Goal: Task Accomplishment & Management: Manage account settings

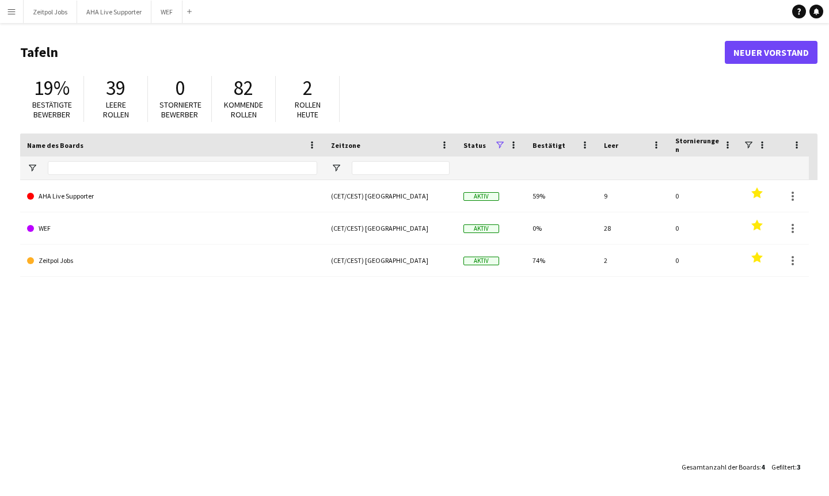
click at [9, 11] on app-icon "Menü" at bounding box center [11, 11] width 9 height 9
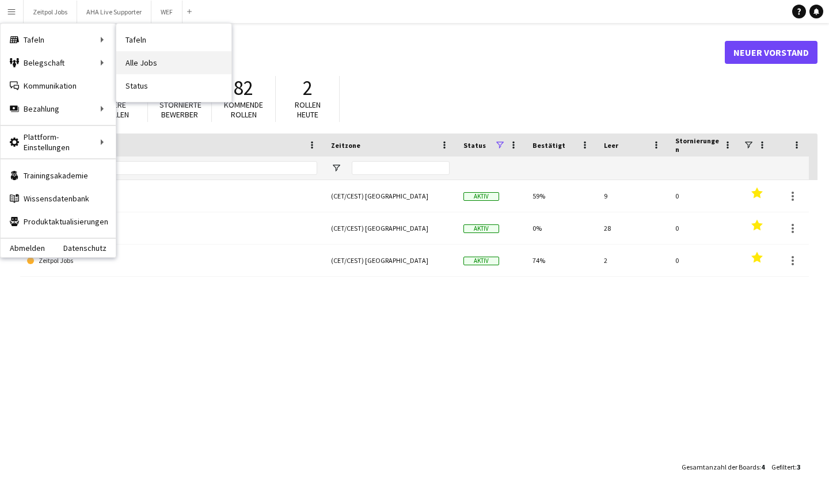
click at [136, 62] on link "Alle Jobs" at bounding box center [173, 62] width 115 height 23
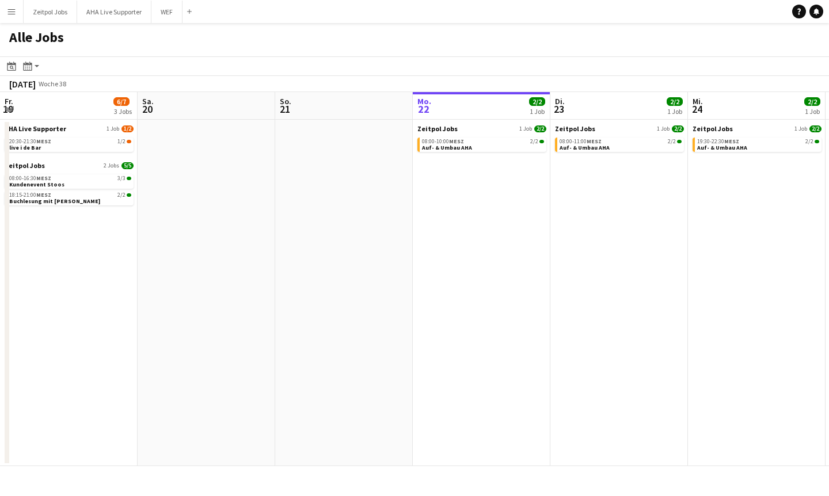
scroll to position [0, 275]
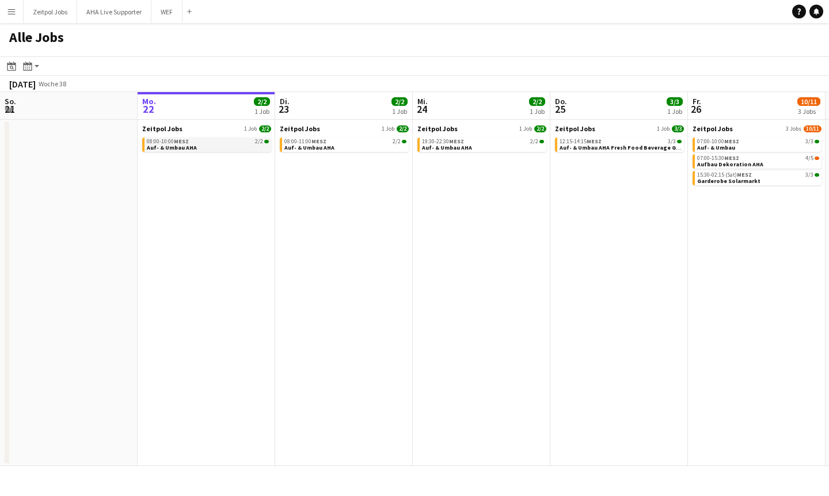
click at [225, 139] on div "08:00-10:00 MESZ 2/2" at bounding box center [208, 142] width 122 height 6
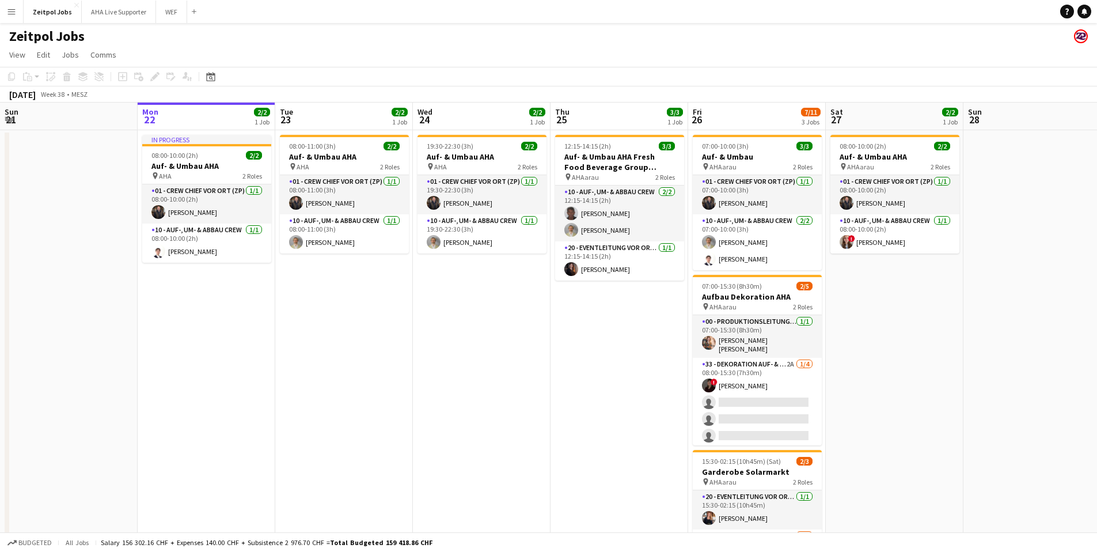
click at [307, 109] on app-board-header-date "Tue 23 2/2 1 Job" at bounding box center [344, 117] width 138 height 28
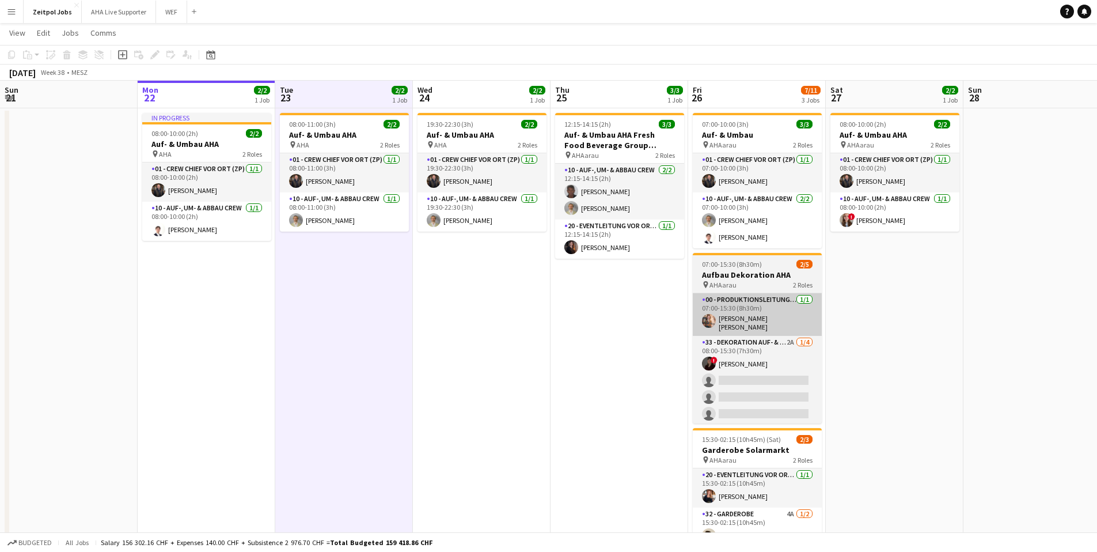
scroll to position [22, 0]
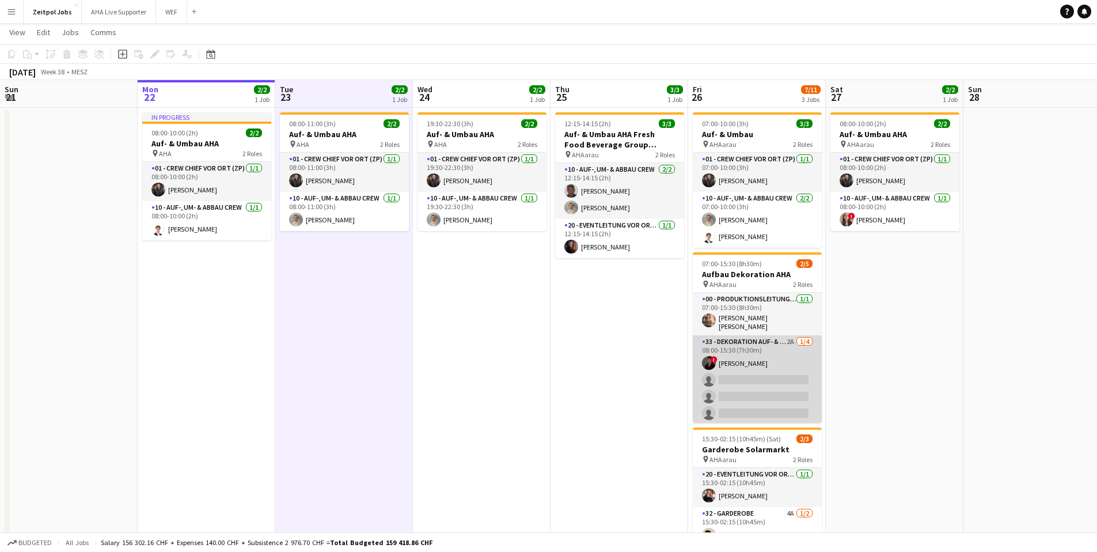
click at [765, 382] on app-card-role "33 - Dekoration Auf- & Abbau 2A [DATE] 08:00-15:30 (7h30m) ! [PERSON_NAME] sing…" at bounding box center [757, 379] width 129 height 89
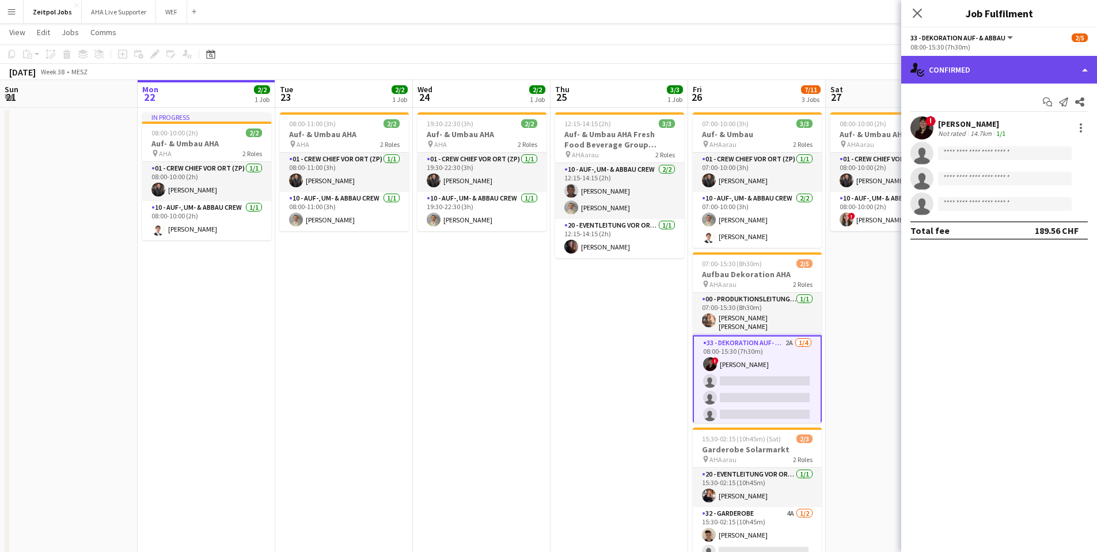
click at [1060, 72] on div "single-neutral-actions-check-2 Confirmed" at bounding box center [999, 70] width 196 height 28
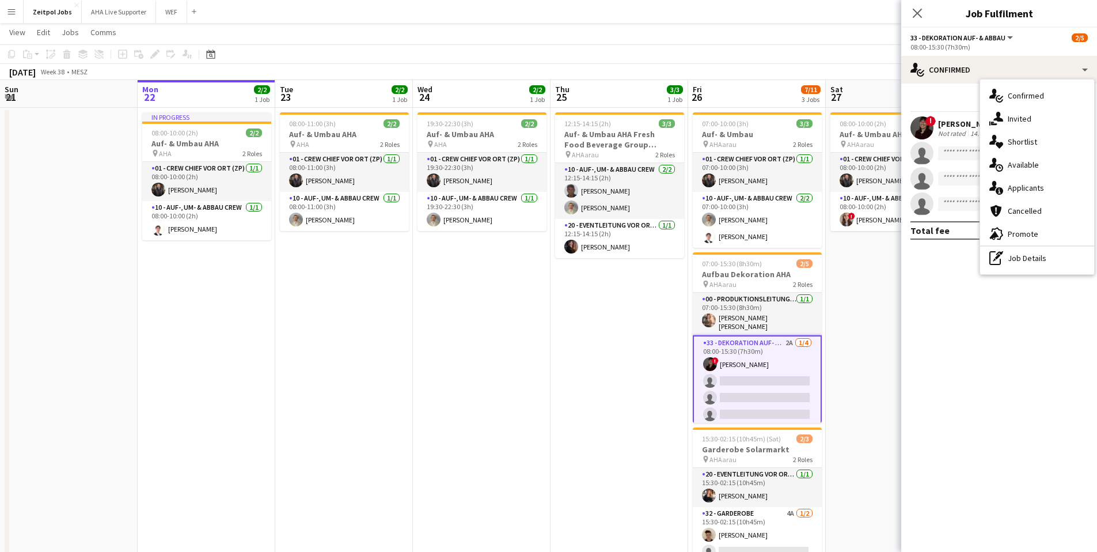
click at [1011, 163] on span "Available" at bounding box center [1023, 165] width 31 height 10
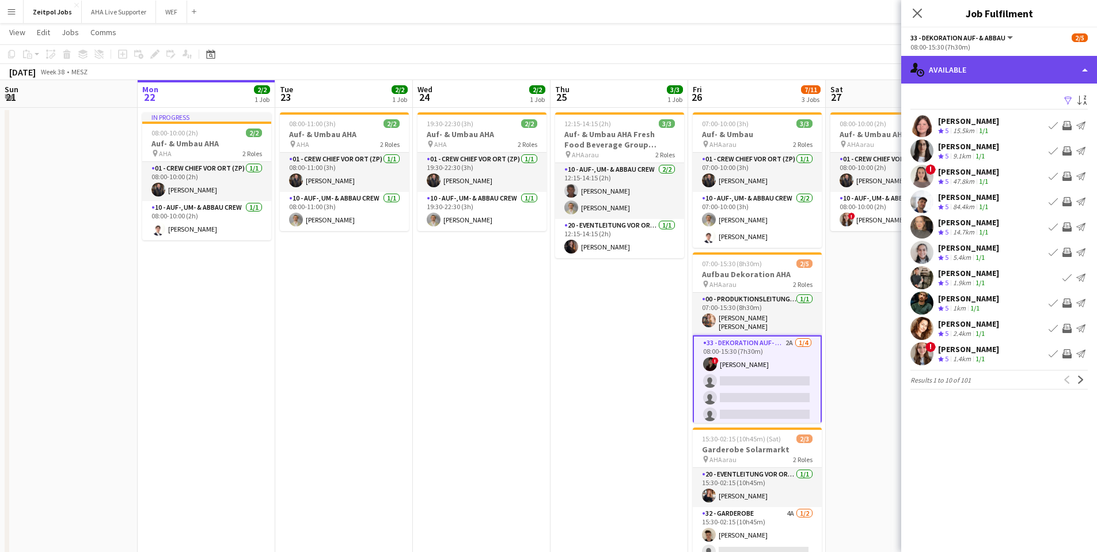
click at [1037, 61] on div "single-neutral-actions-upload Available" at bounding box center [999, 70] width 196 height 28
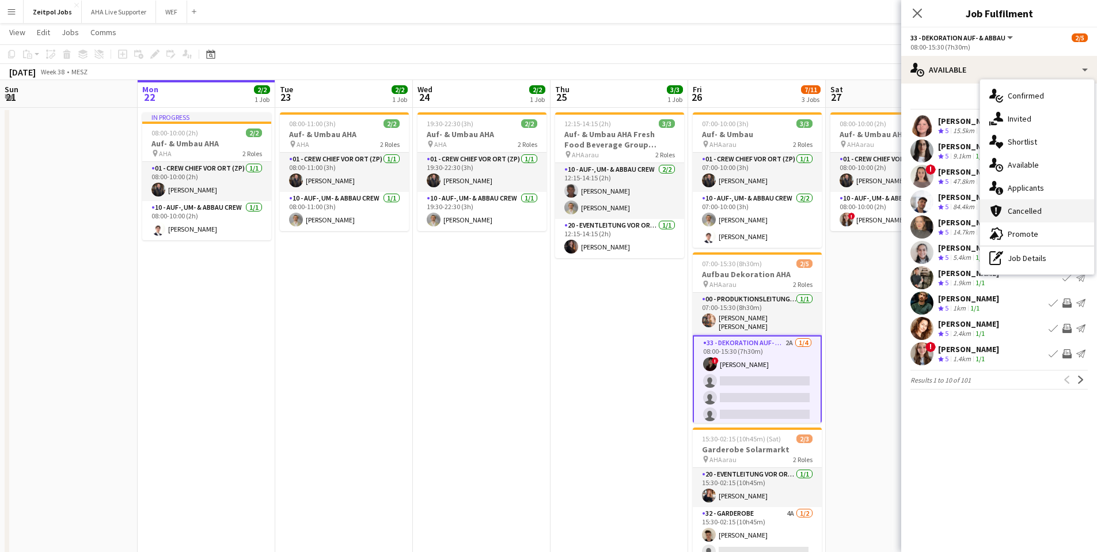
click at [1016, 202] on div "cancellation Cancelled" at bounding box center [1037, 210] width 114 height 23
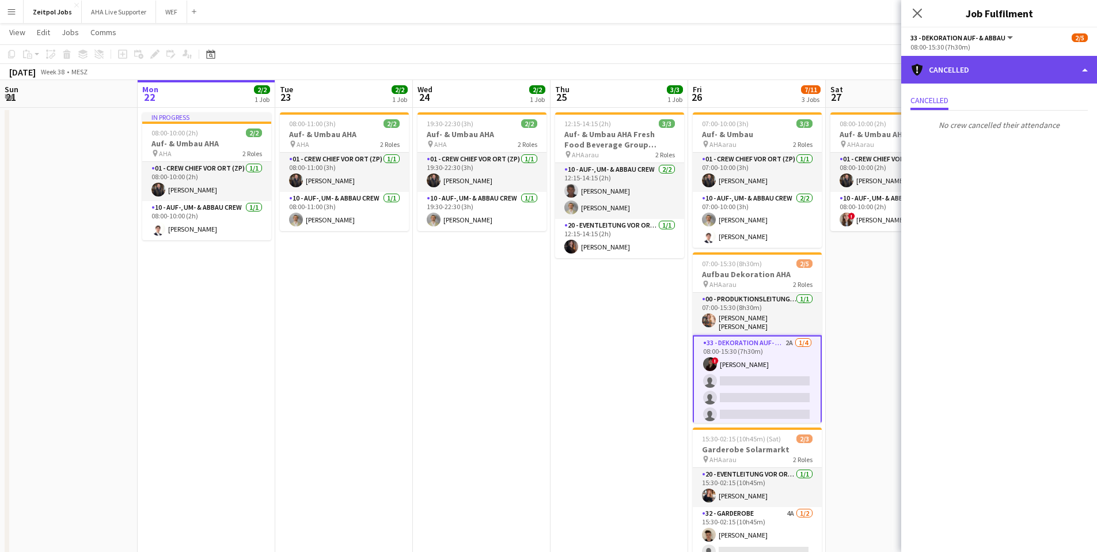
click at [982, 70] on div "cancellation Cancelled" at bounding box center [999, 70] width 196 height 28
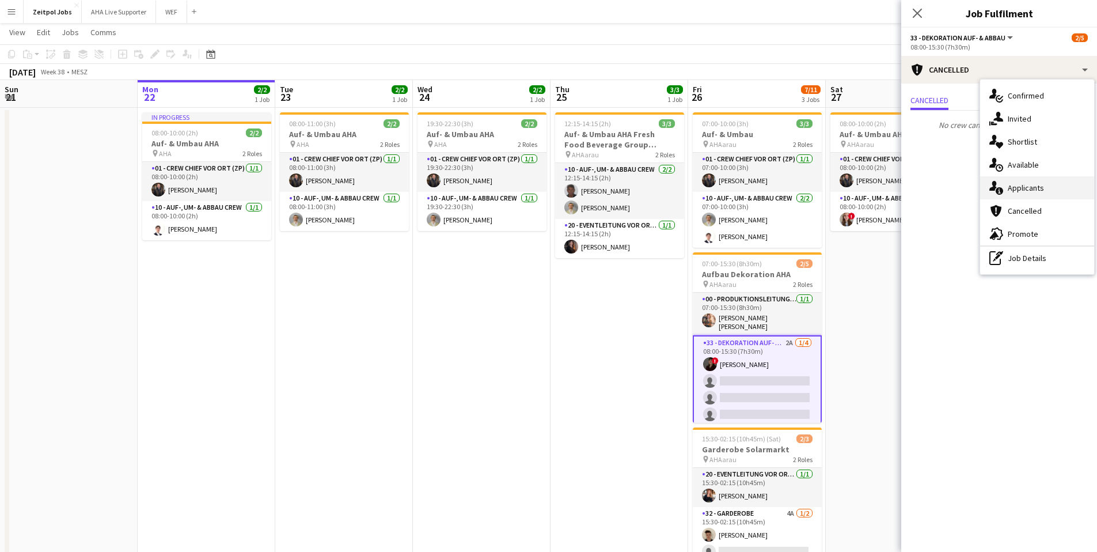
click at [1006, 189] on div "single-neutral-actions-information Applicants" at bounding box center [1037, 187] width 114 height 23
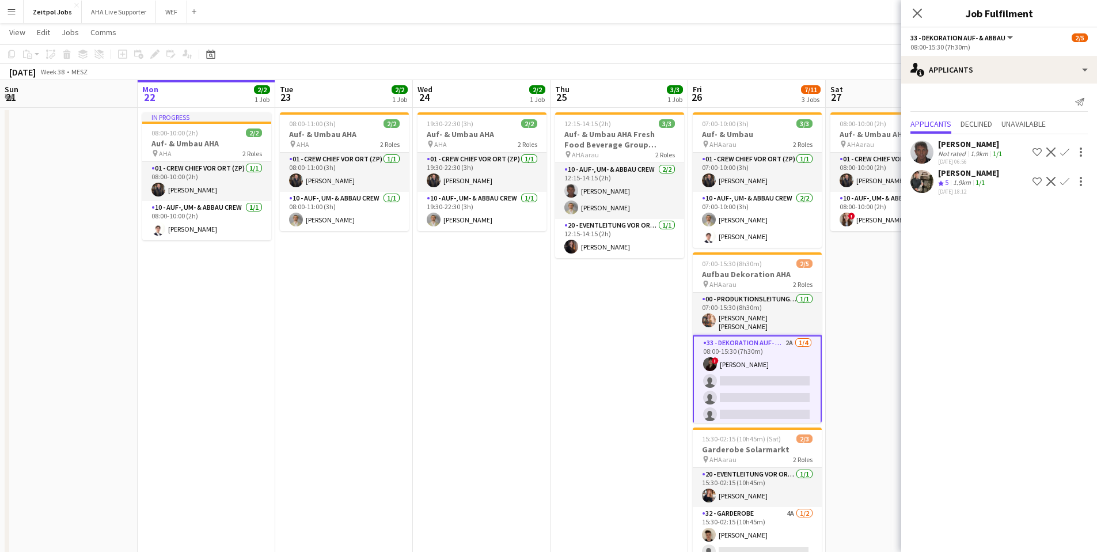
click at [1063, 180] on app-icon "Confirm" at bounding box center [1064, 181] width 9 height 9
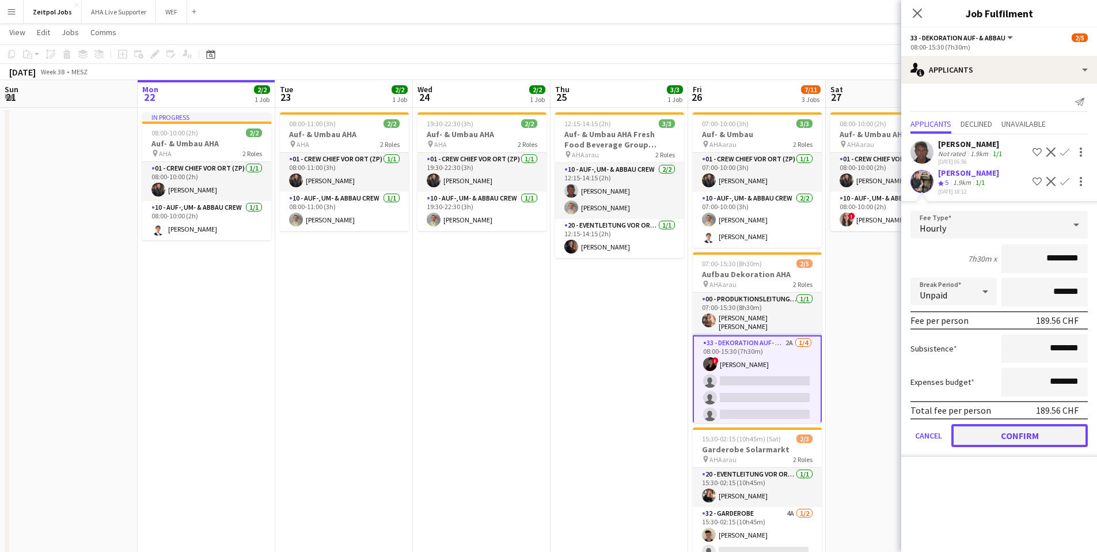
click at [1006, 435] on button "Confirm" at bounding box center [1019, 435] width 136 height 23
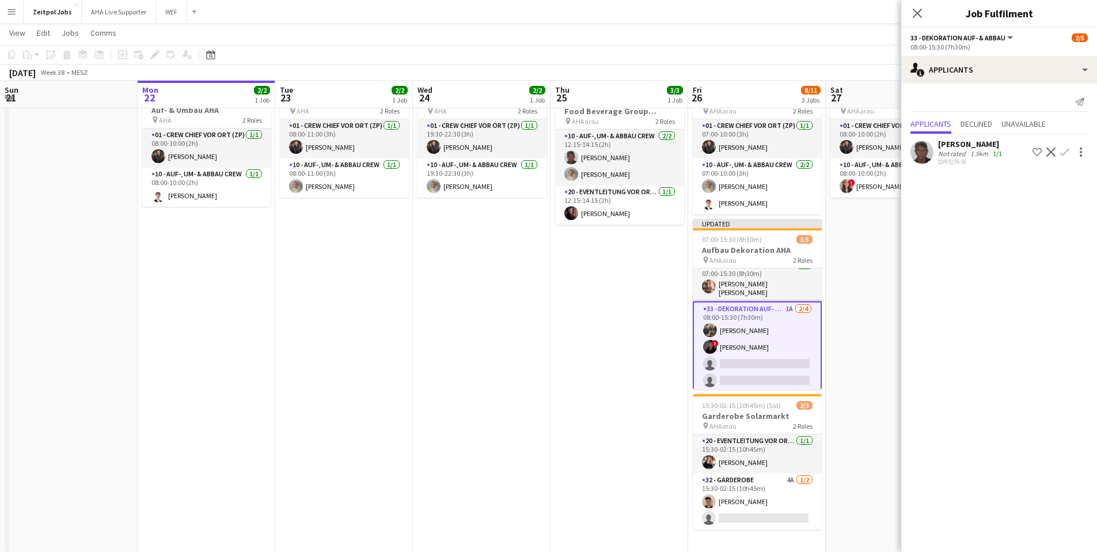
scroll to position [55, 0]
click at [969, 155] on div "1.9km" at bounding box center [979, 153] width 22 height 9
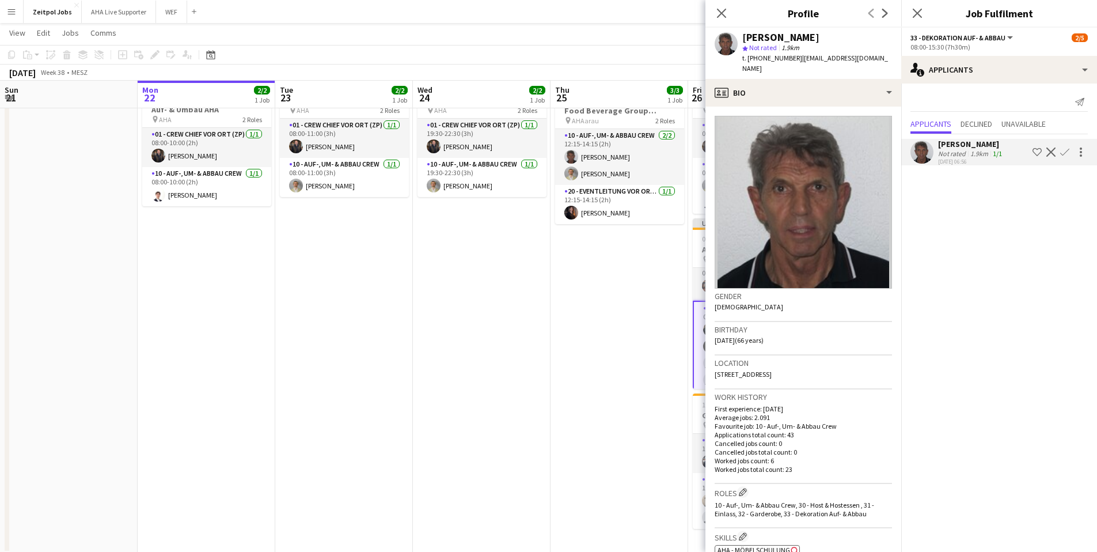
click at [718, 10] on icon at bounding box center [721, 13] width 9 height 9
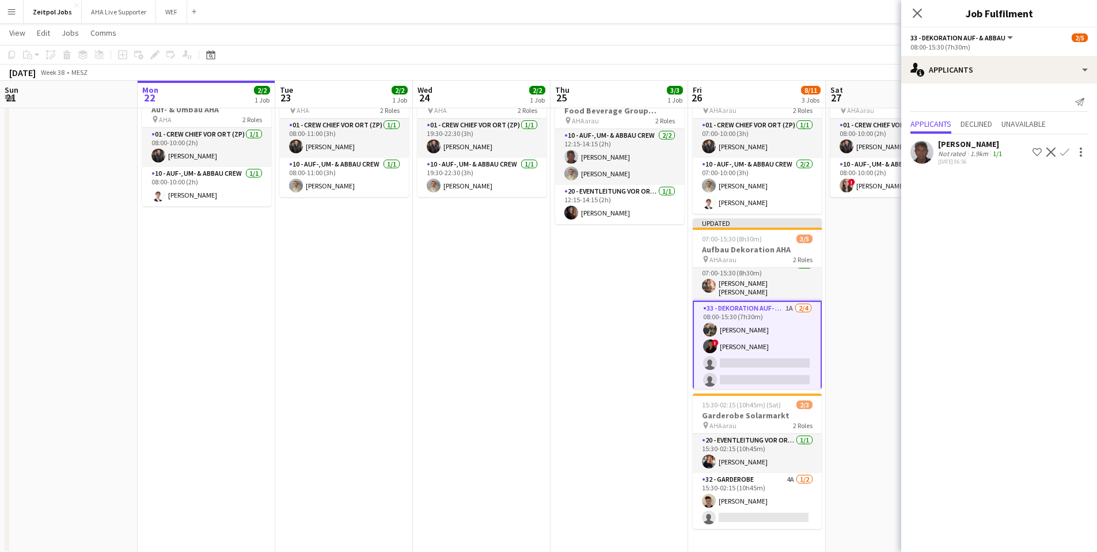
click at [1064, 151] on app-icon "Confirm" at bounding box center [1064, 151] width 9 height 9
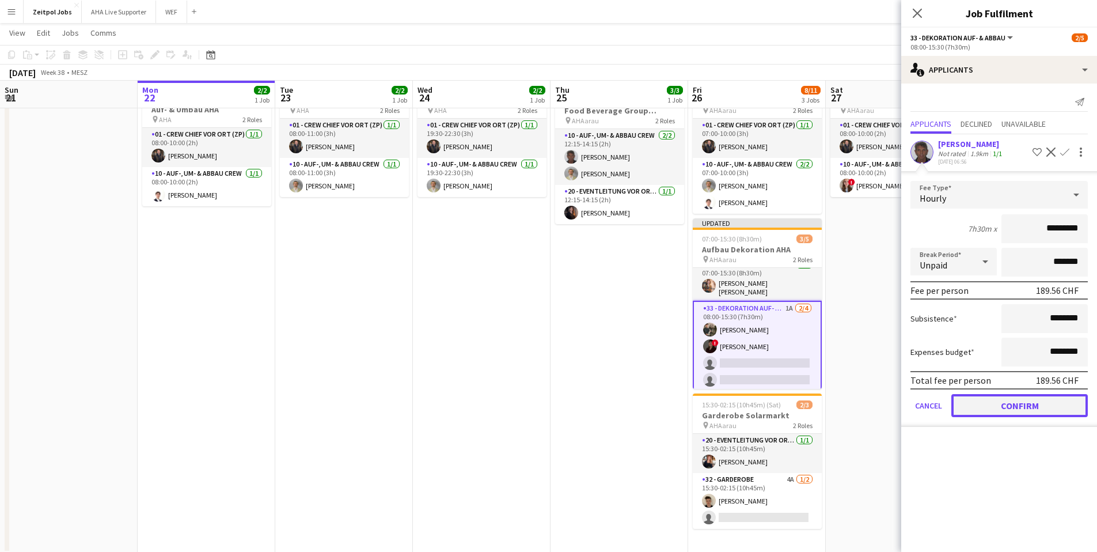
click at [1037, 403] on button "Confirm" at bounding box center [1019, 405] width 136 height 23
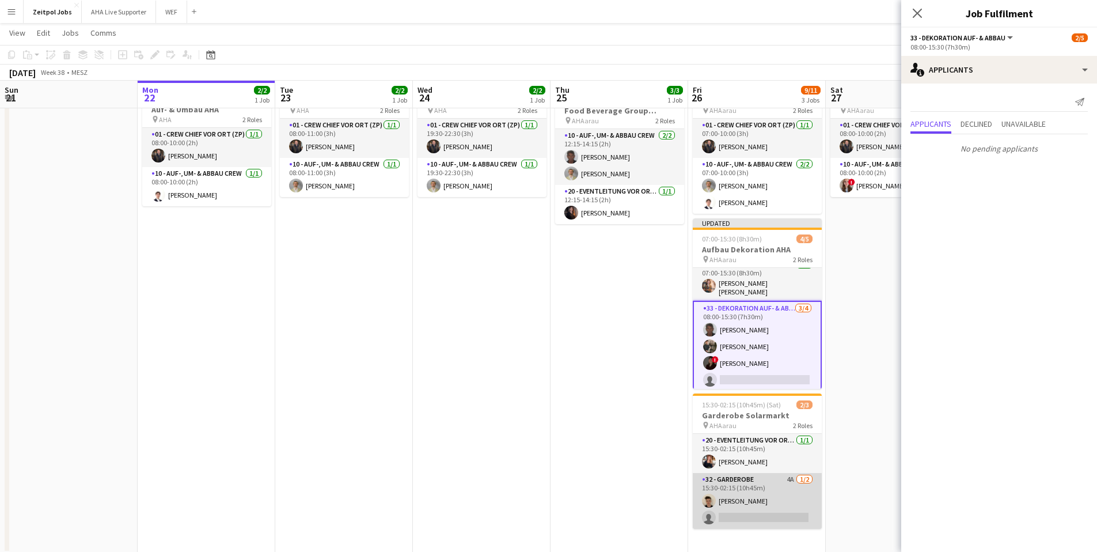
click at [758, 517] on app-card-role "32 - Garderobe 4A 1/2 15:30-02:15 (10h45m) Michael Spittler single-neutral-acti…" at bounding box center [757, 501] width 129 height 56
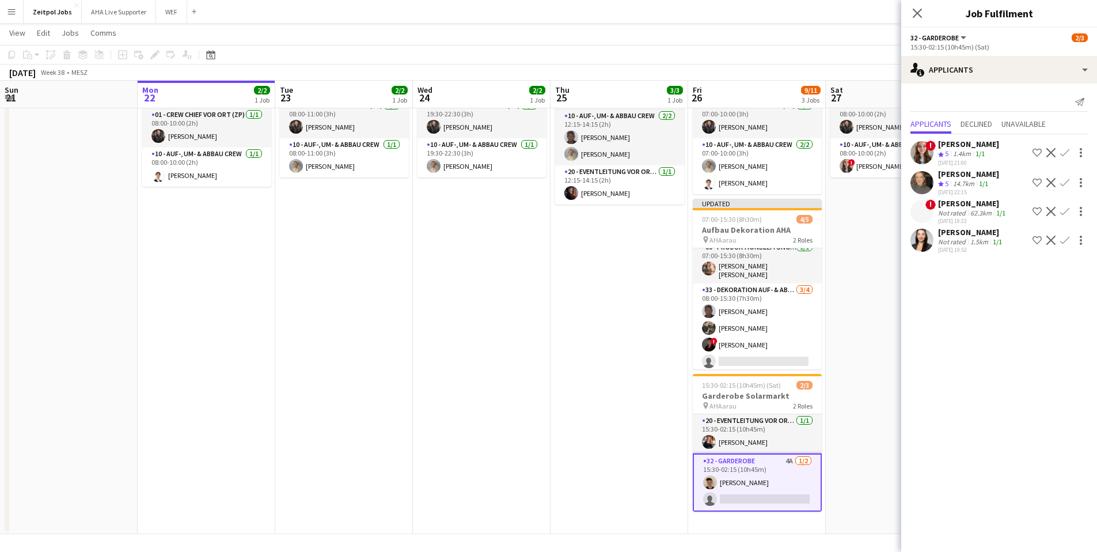
scroll to position [77, 0]
click at [1066, 242] on app-icon "Confirm" at bounding box center [1064, 240] width 9 height 9
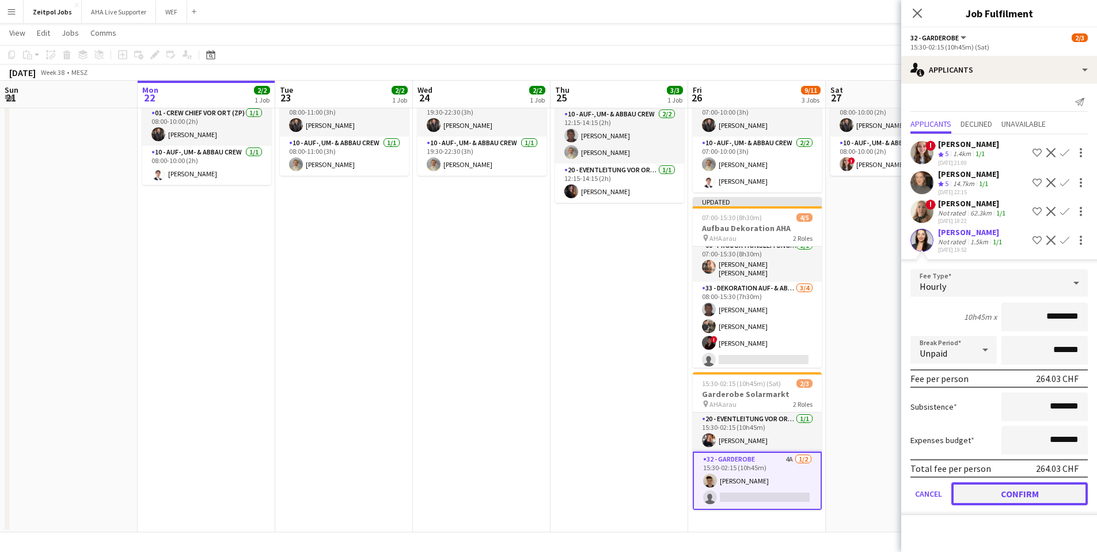
click at [1011, 495] on button "Confirm" at bounding box center [1019, 493] width 136 height 23
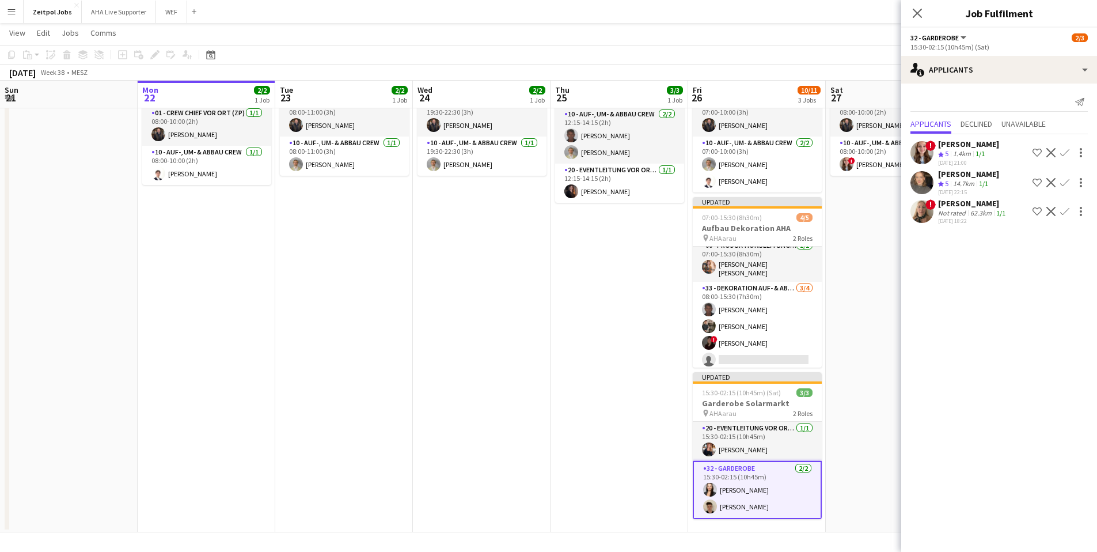
click at [958, 180] on div "14.7km" at bounding box center [964, 184] width 26 height 10
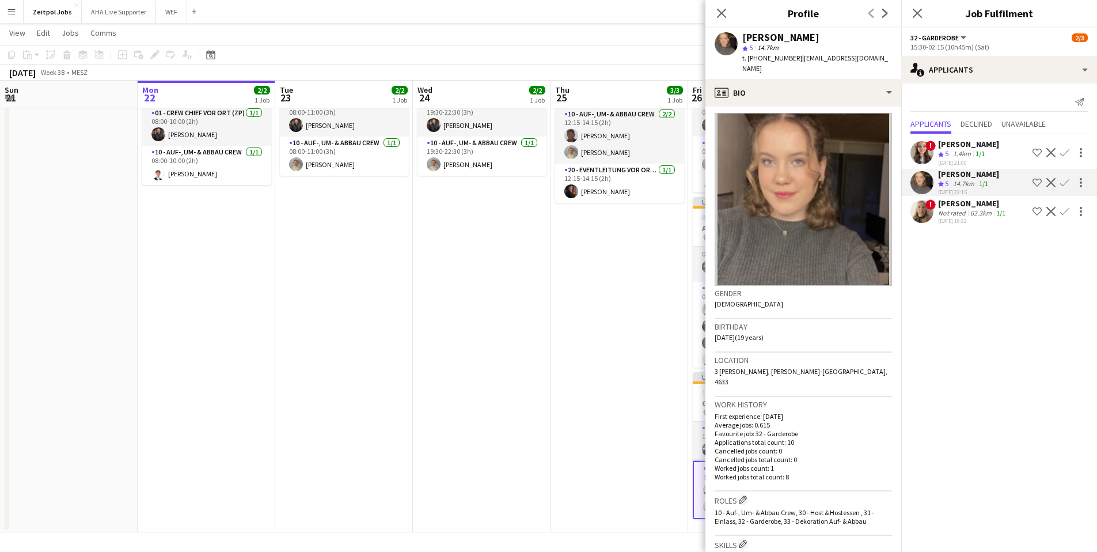
scroll to position [15, 0]
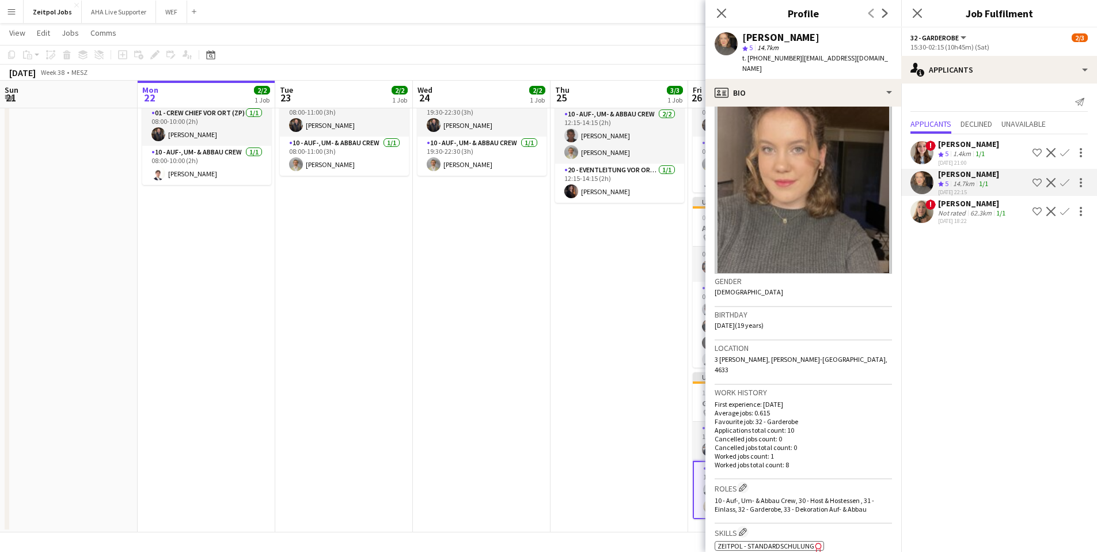
click at [605, 396] on app-date-cell "12:15-14:15 (2h) 3/3 Auf- & Umbau AHA Fresh Food Beverage Group AGKadertag pin …" at bounding box center [620, 292] width 138 height 480
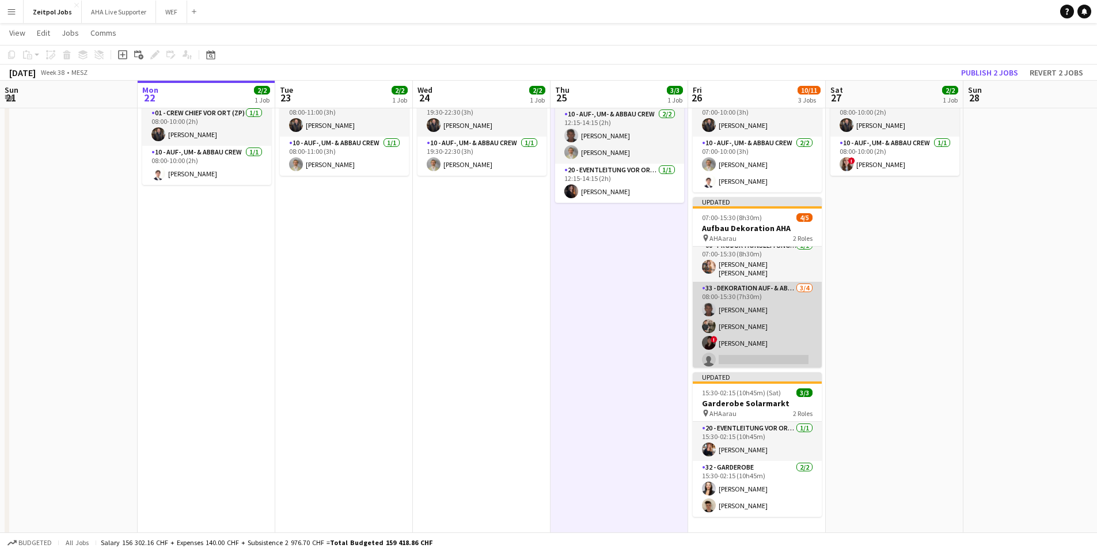
click at [746, 352] on app-card-role "33 - Dekoration Auf- & Abbau 3/4 08:00-15:30 (7h30m) Clive Kelly Kurt Kofmel ! …" at bounding box center [757, 326] width 129 height 89
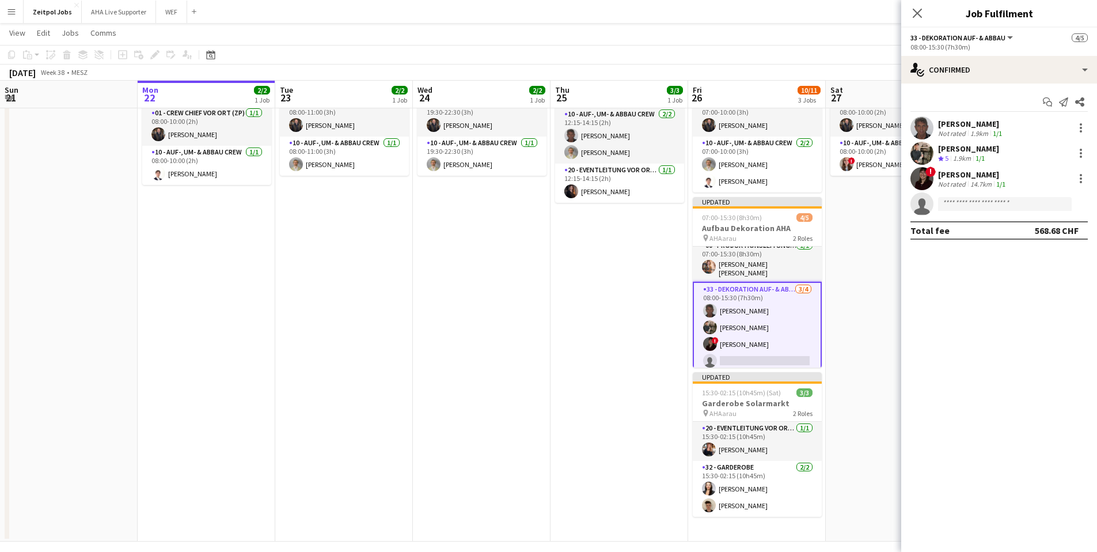
click at [931, 378] on mat-expansion-panel "check Confirmed Start chat Send notification Share Clive Kelly Not rated 1.9km …" at bounding box center [999, 317] width 196 height 468
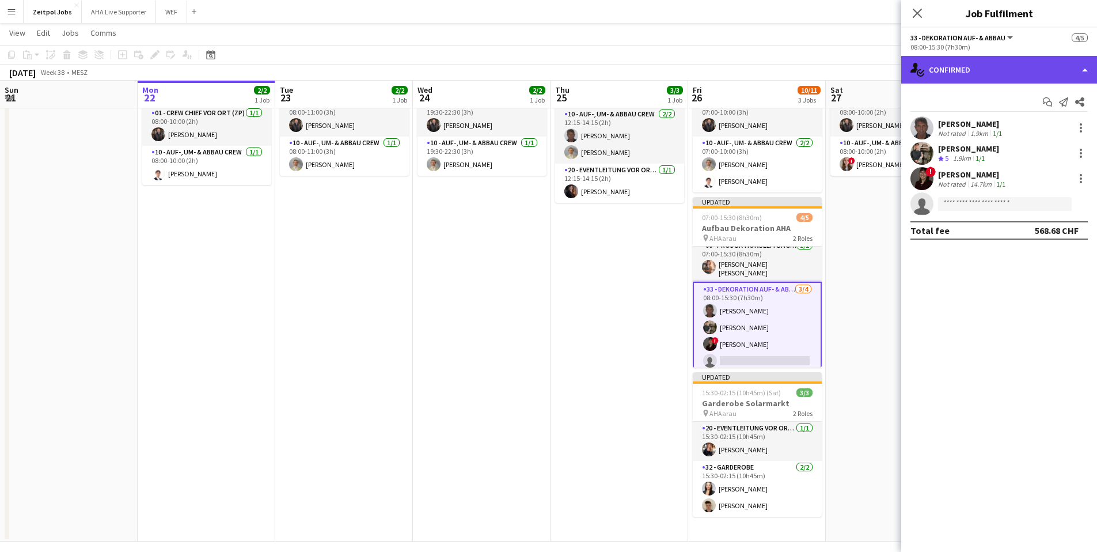
click at [1012, 71] on div "single-neutral-actions-check-2 Confirmed" at bounding box center [999, 70] width 196 height 28
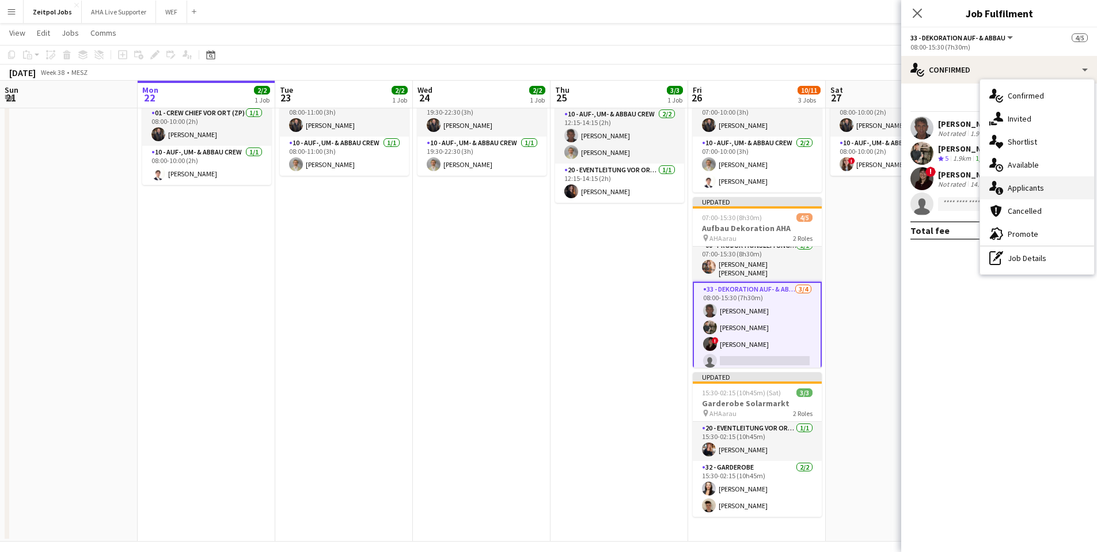
click at [1005, 185] on div "single-neutral-actions-information Applicants" at bounding box center [1037, 187] width 114 height 23
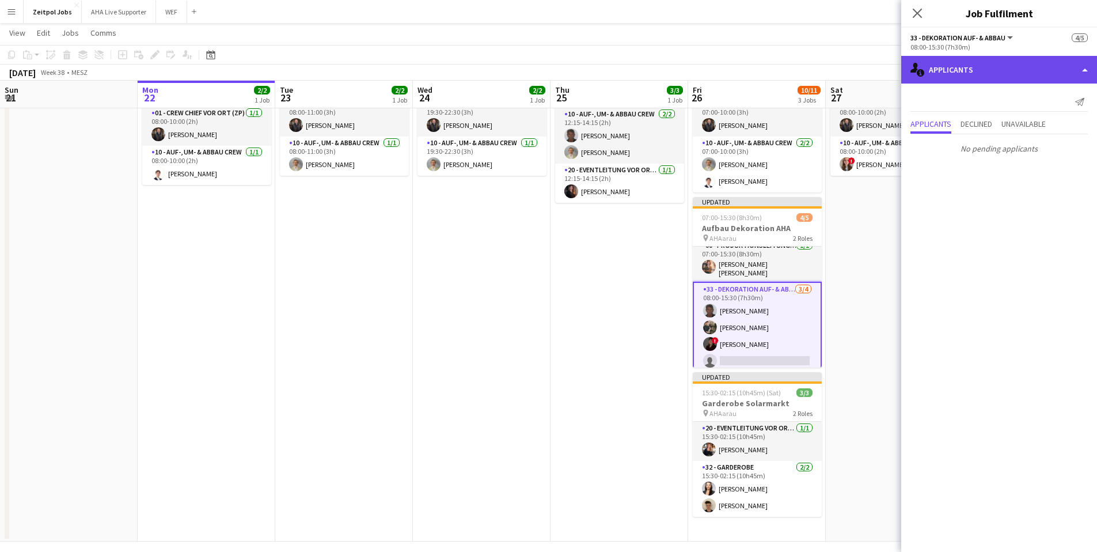
click at [961, 69] on div "single-neutral-actions-information Applicants" at bounding box center [999, 70] width 196 height 28
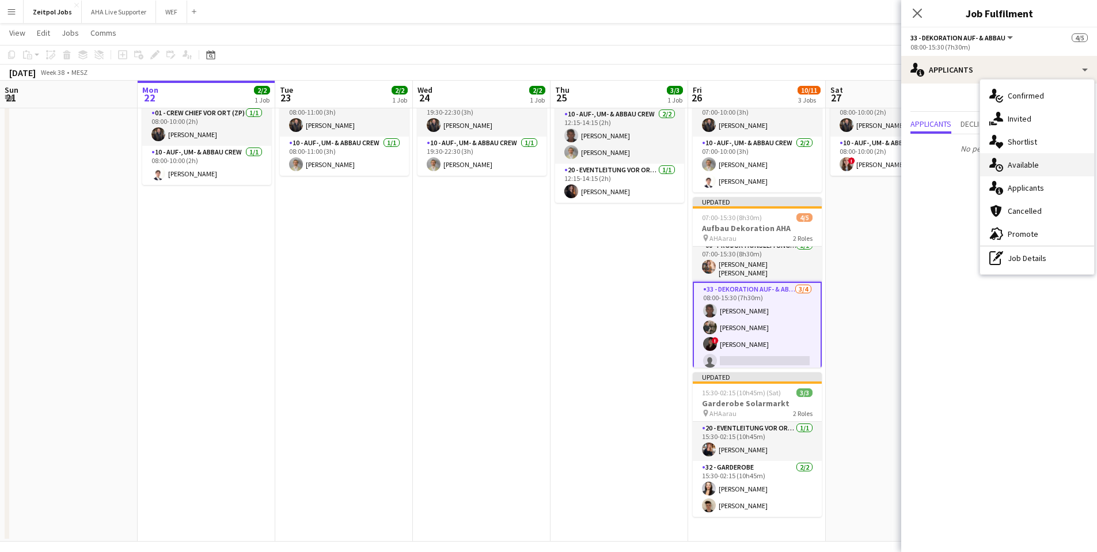
click at [1013, 162] on span "Available" at bounding box center [1023, 165] width 31 height 10
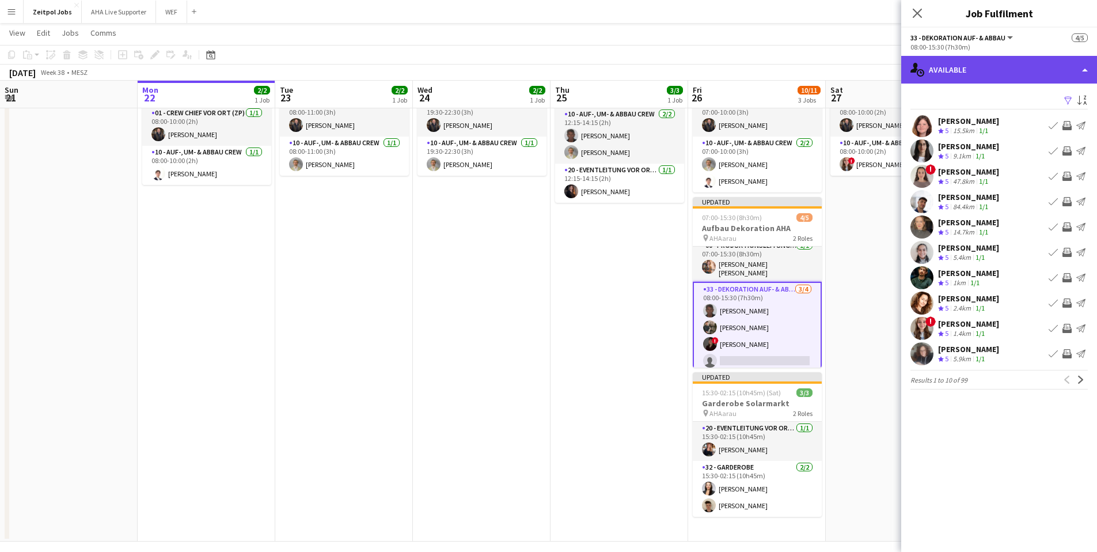
click at [993, 69] on div "single-neutral-actions-upload Available" at bounding box center [999, 70] width 196 height 28
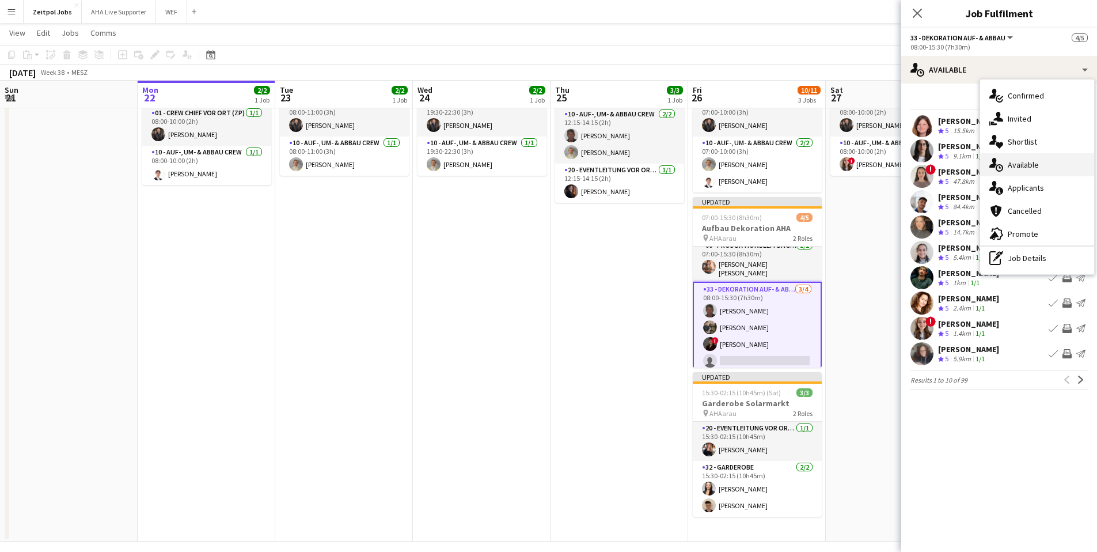
click at [1026, 162] on span "Available" at bounding box center [1023, 165] width 31 height 10
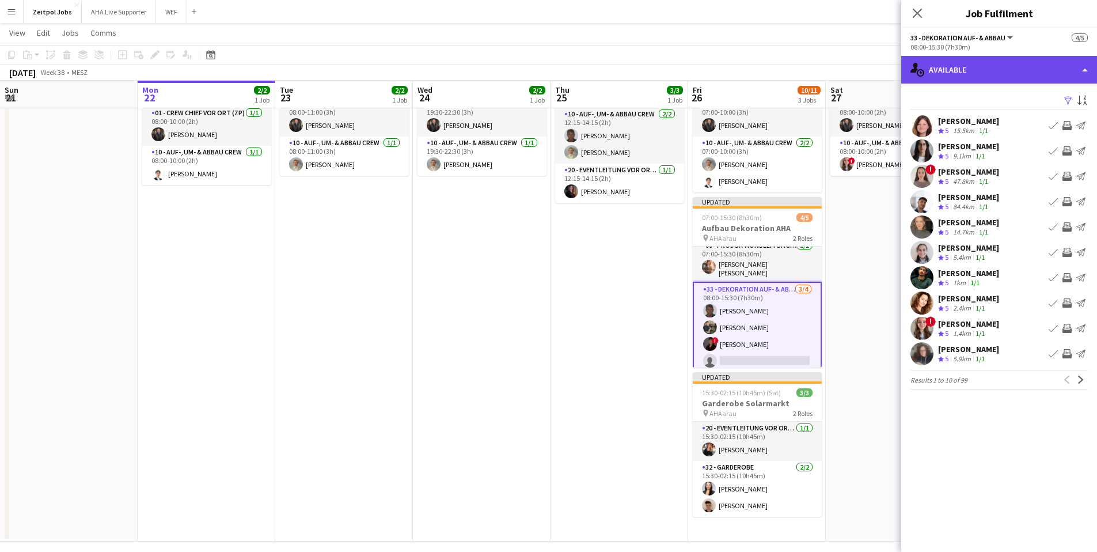
click at [973, 63] on div "single-neutral-actions-upload Available" at bounding box center [999, 70] width 196 height 28
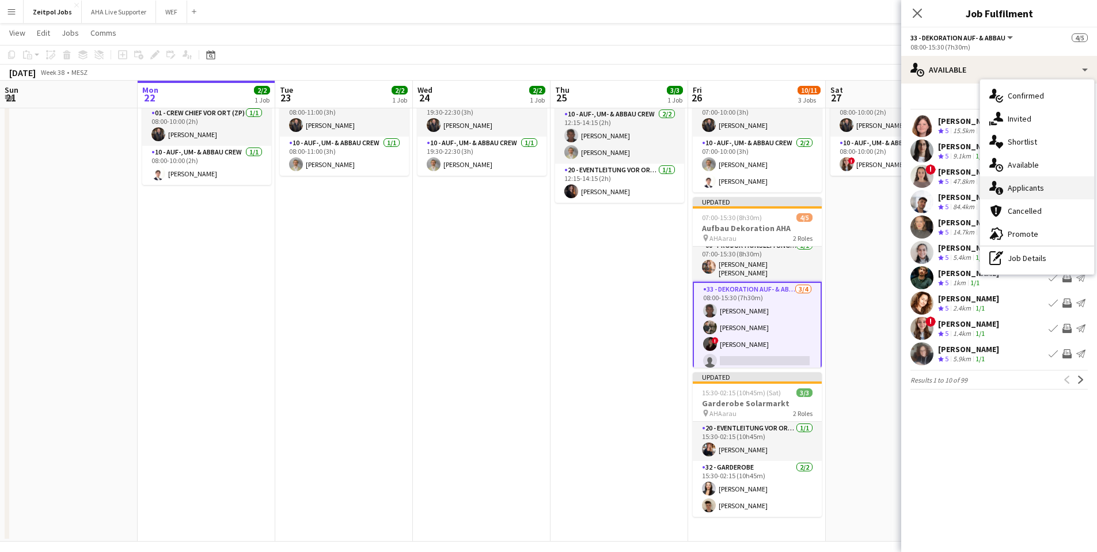
click at [1054, 189] on div "single-neutral-actions-information Applicants" at bounding box center [1037, 187] width 114 height 23
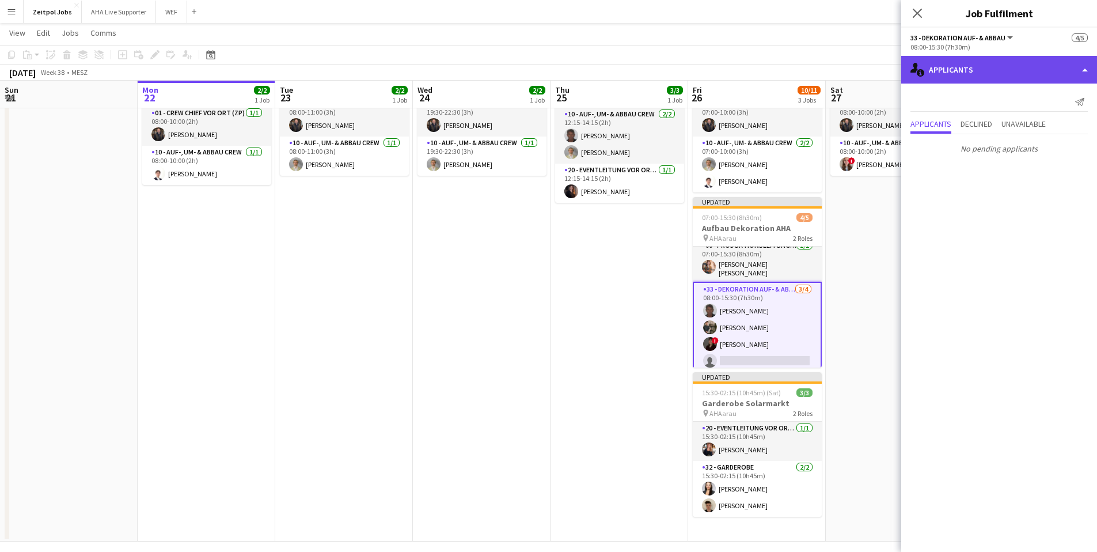
click at [955, 68] on div "single-neutral-actions-information Applicants" at bounding box center [999, 70] width 196 height 28
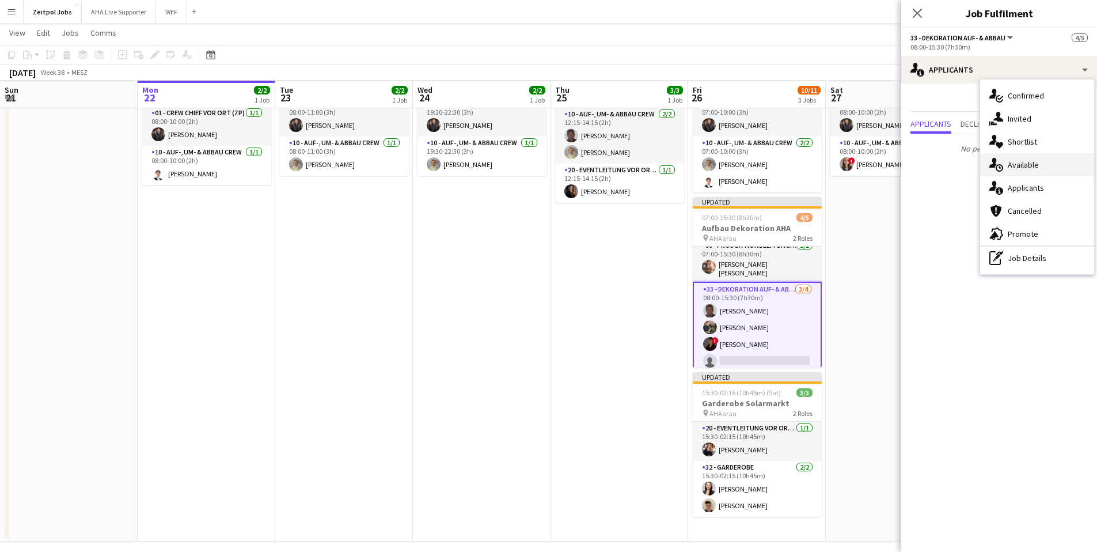
click at [1012, 164] on span "Available" at bounding box center [1023, 165] width 31 height 10
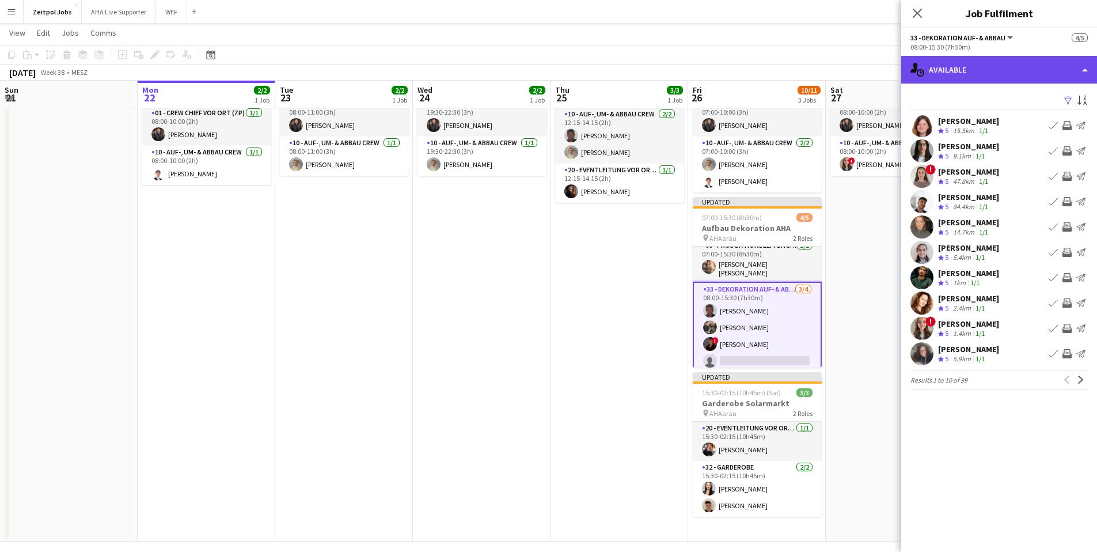
click at [970, 76] on div "single-neutral-actions-upload Available" at bounding box center [999, 70] width 196 height 28
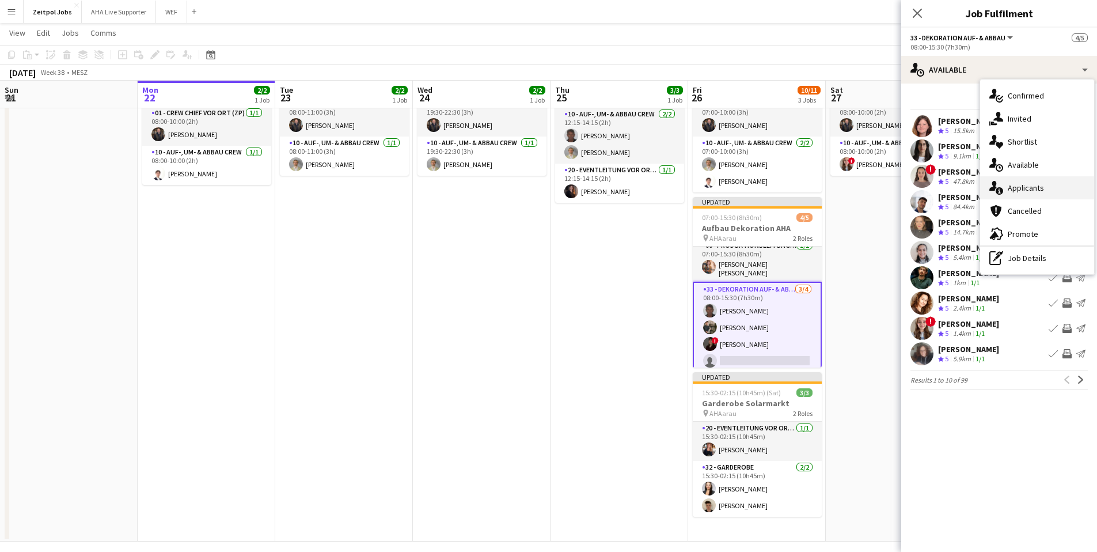
click at [1018, 185] on span "Applicants" at bounding box center [1026, 188] width 36 height 10
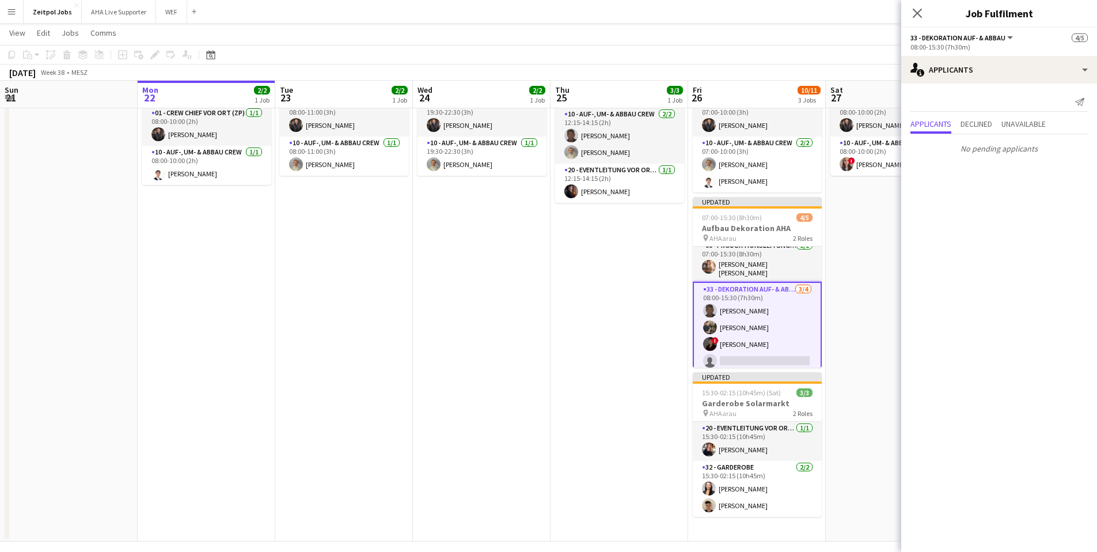
click at [860, 332] on app-date-cell "08:00-10:00 (2h) 2/2 Auf- & Umbau AHA pin AHAarau 2 Roles 01 - Crew Chief vor O…" at bounding box center [895, 296] width 138 height 489
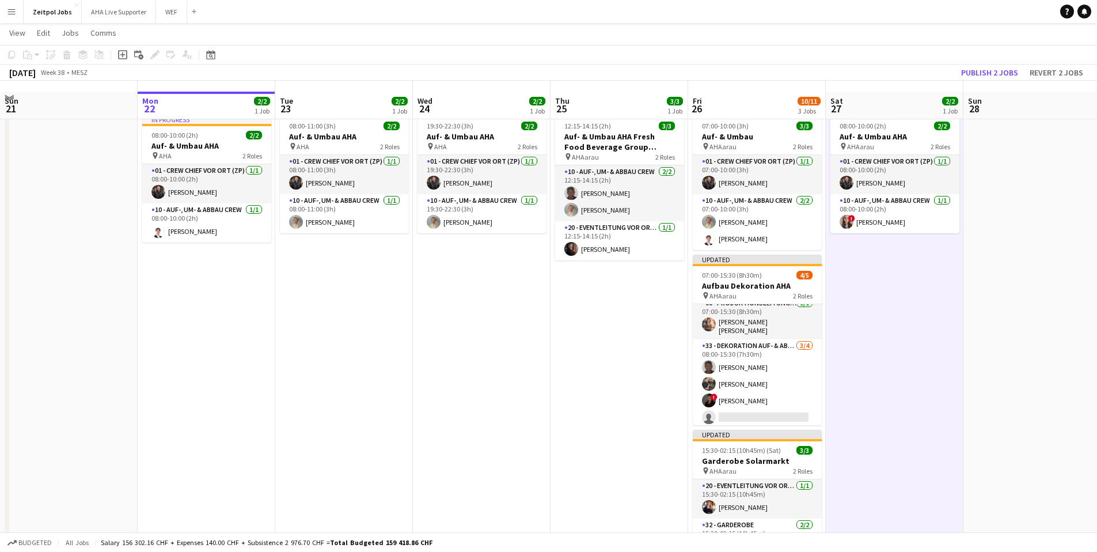
scroll to position [0, 0]
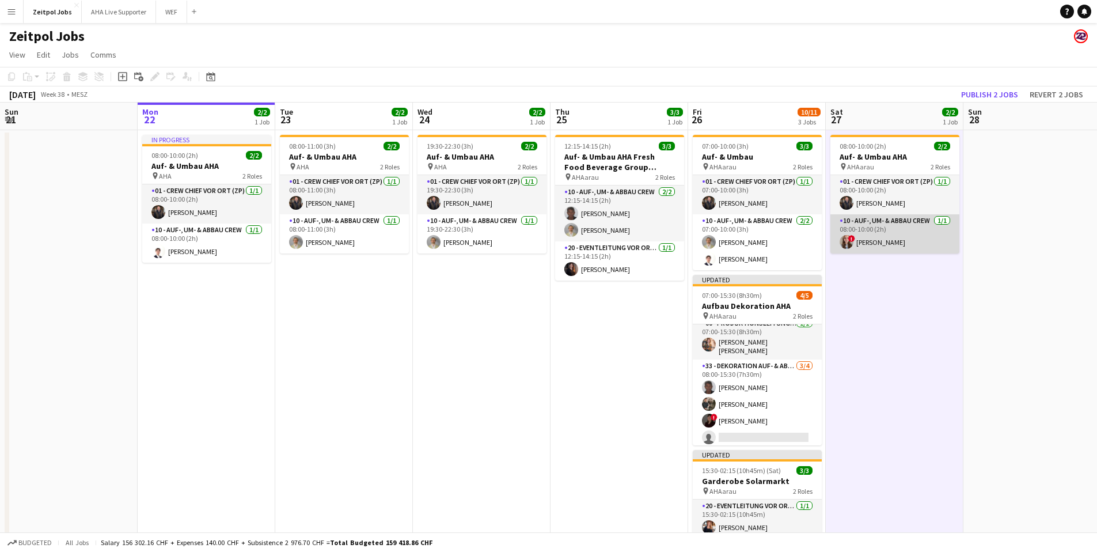
click at [932, 238] on app-card-role "10 - Auf-, Um- & Abbau Crew 1/1 08:00-10:00 (2h) ! Elin Mehmann" at bounding box center [894, 233] width 129 height 39
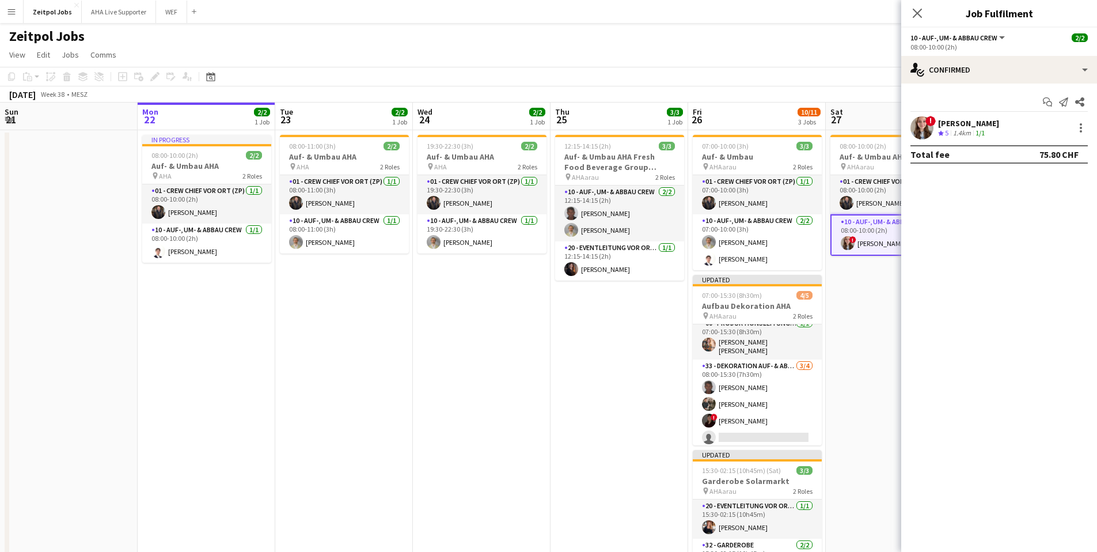
click at [882, 314] on app-date-cell "08:00-10:00 (2h) 2/2 Auf- & Umbau AHA pin AHAarau 2 Roles 01 - Crew Chief vor O…" at bounding box center [895, 374] width 138 height 489
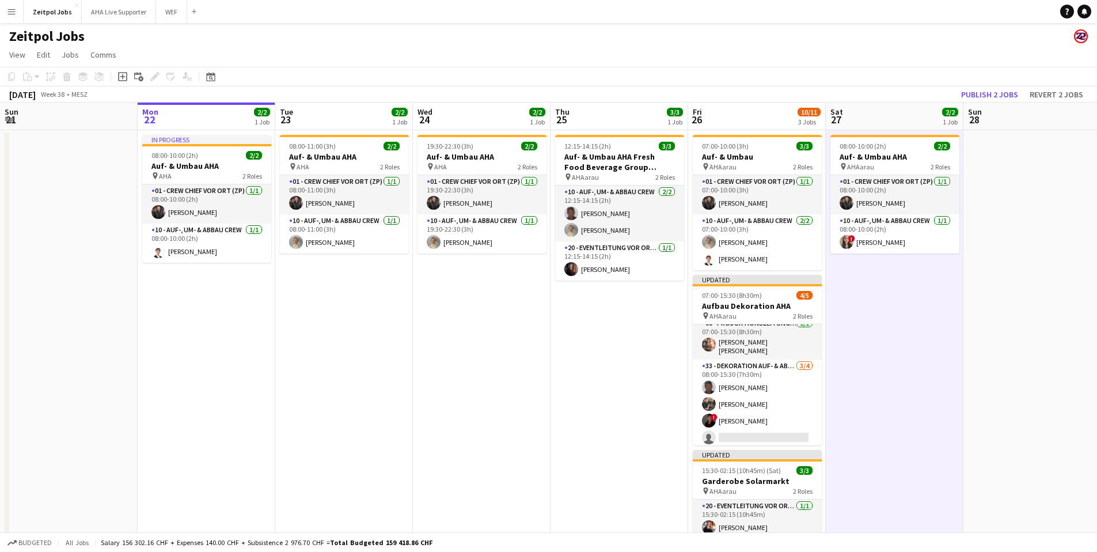
click at [1005, 237] on app-date-cell at bounding box center [1032, 374] width 138 height 489
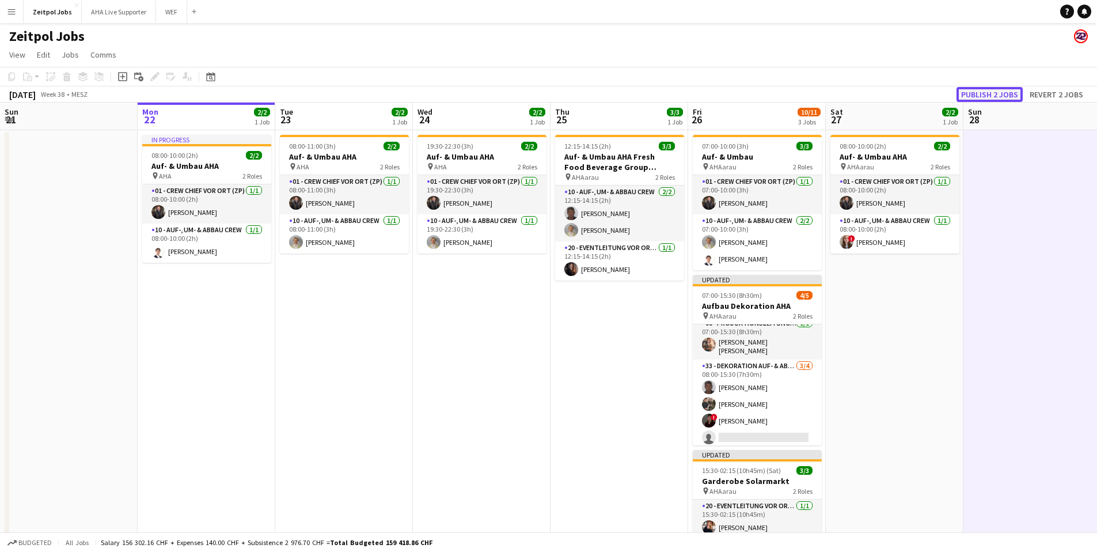
click at [980, 92] on button "Publish 2 jobs" at bounding box center [989, 94] width 66 height 15
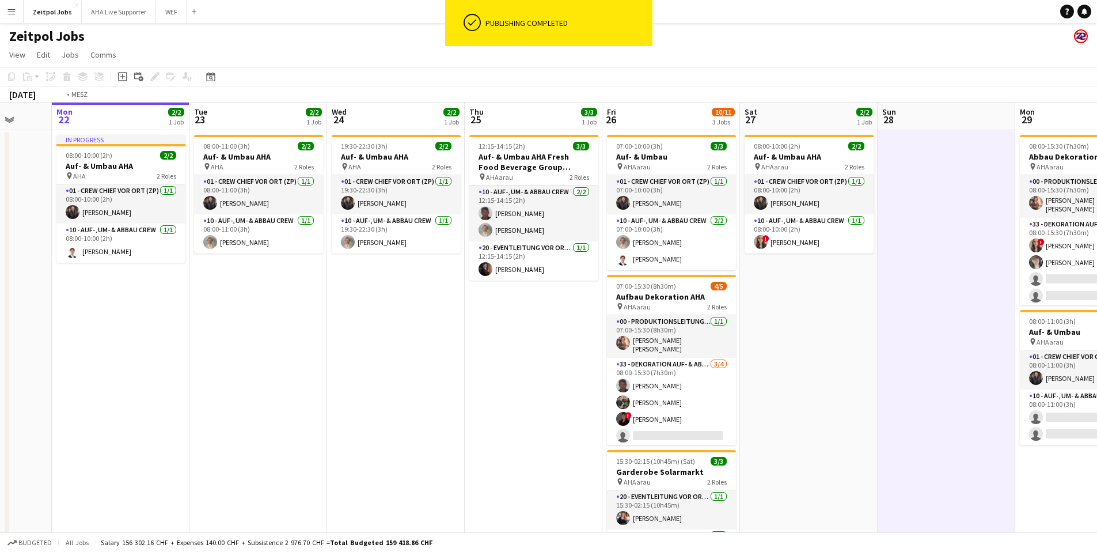
scroll to position [0, 499]
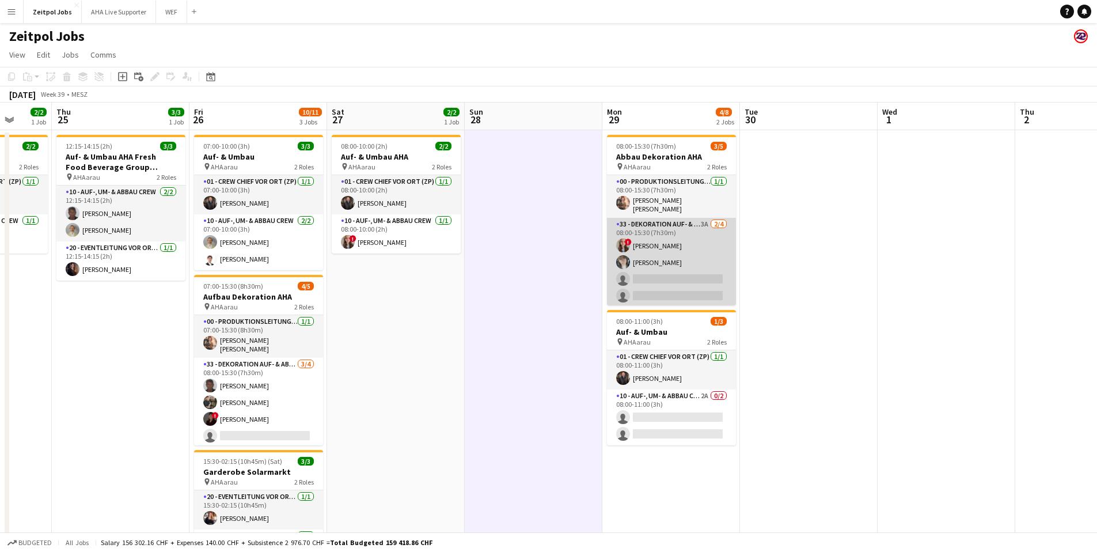
click at [685, 267] on app-card-role "33 - Dekoration Auf- & Abbau 3A 2/4 08:00-15:30 (7h30m) ! Elin Mehmann Anna Piz…" at bounding box center [671, 262] width 129 height 89
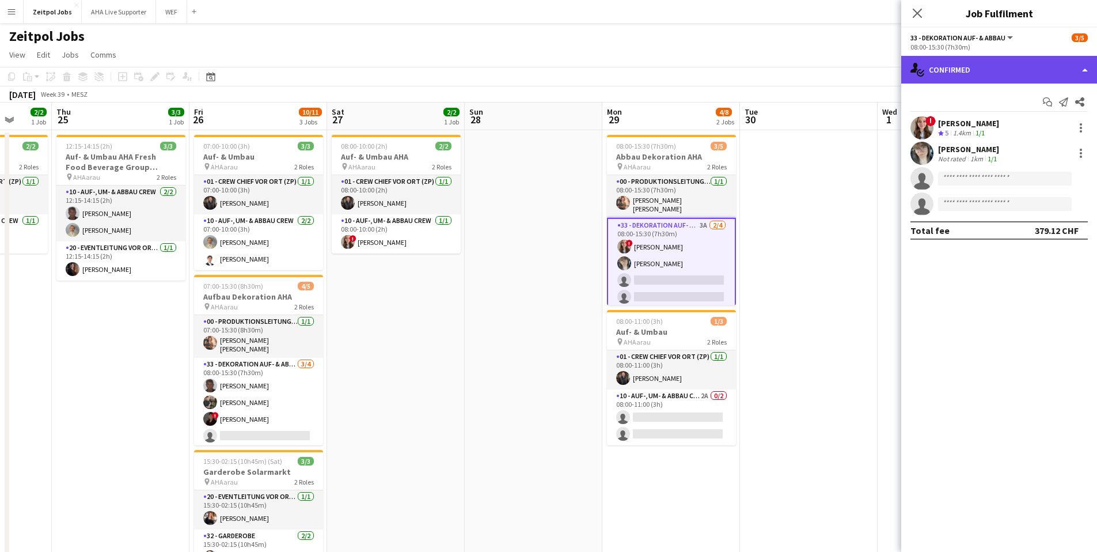
click at [1053, 60] on div "single-neutral-actions-check-2 Confirmed" at bounding box center [999, 70] width 196 height 28
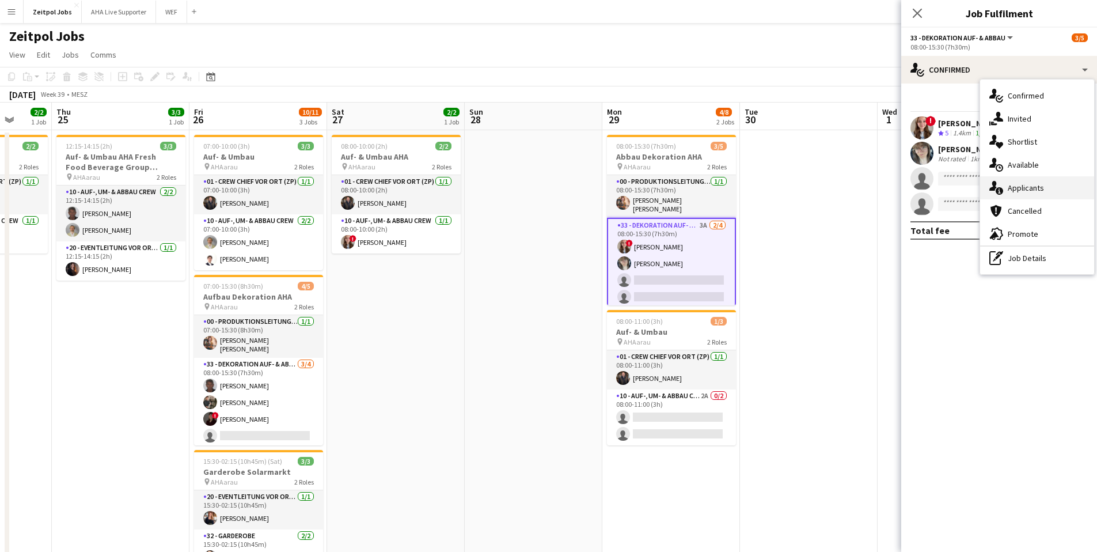
click at [1025, 189] on span "Applicants" at bounding box center [1026, 188] width 36 height 10
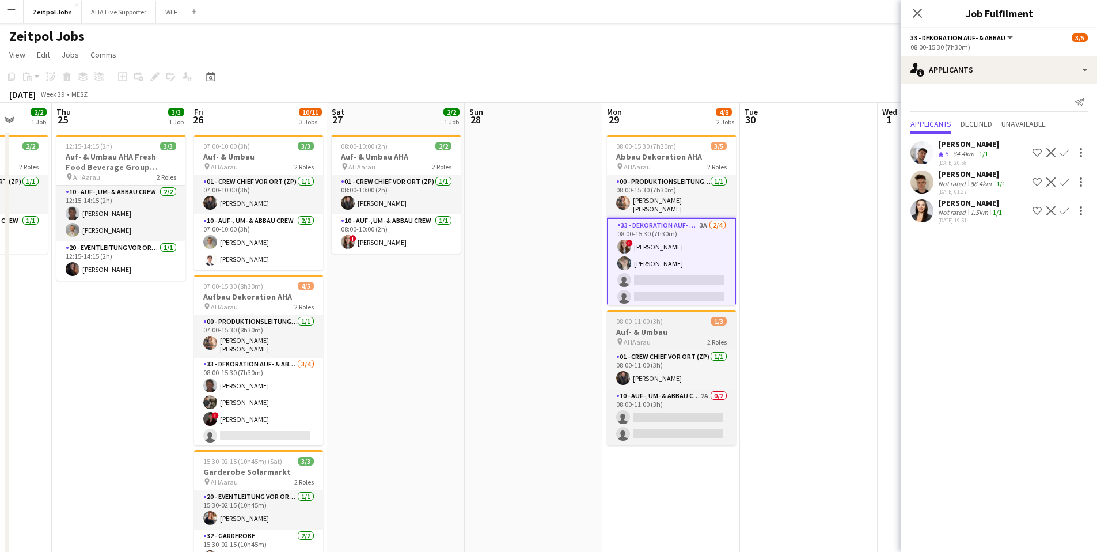
click at [638, 317] on span "08:00-11:00 (3h)" at bounding box center [639, 321] width 47 height 9
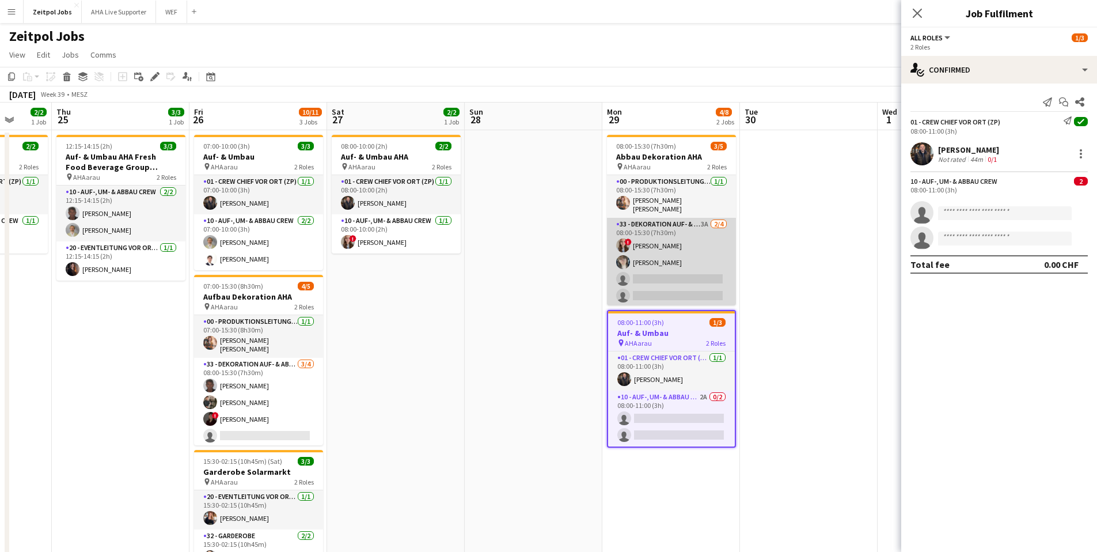
click at [632, 280] on app-card-role "33 - Dekoration Auf- & Abbau 3A 2/4 08:00-15:30 (7h30m) ! Elin Mehmann Anna Piz…" at bounding box center [671, 262] width 129 height 89
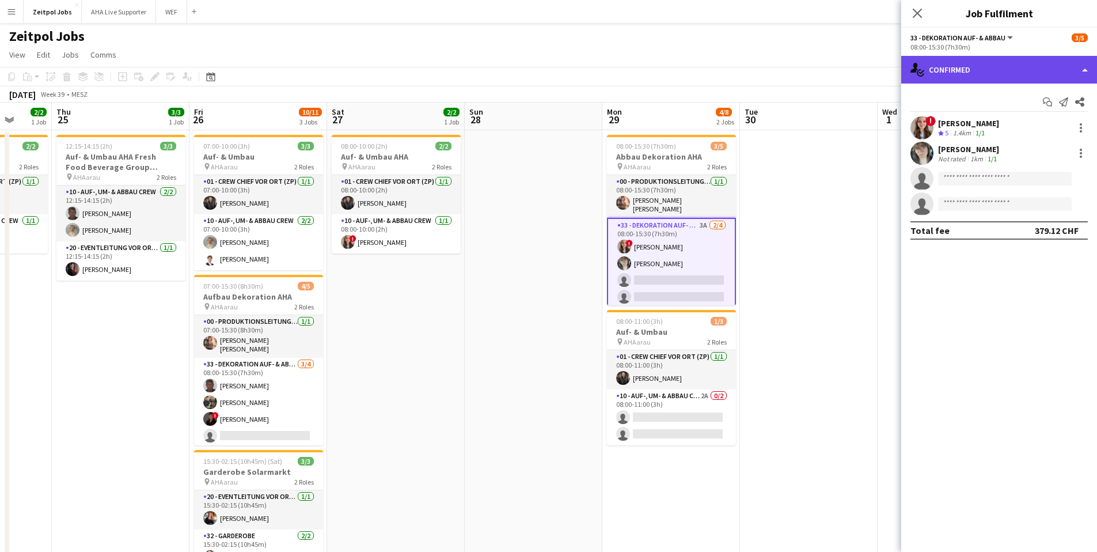
click at [991, 75] on div "single-neutral-actions-check-2 Confirmed" at bounding box center [999, 70] width 196 height 28
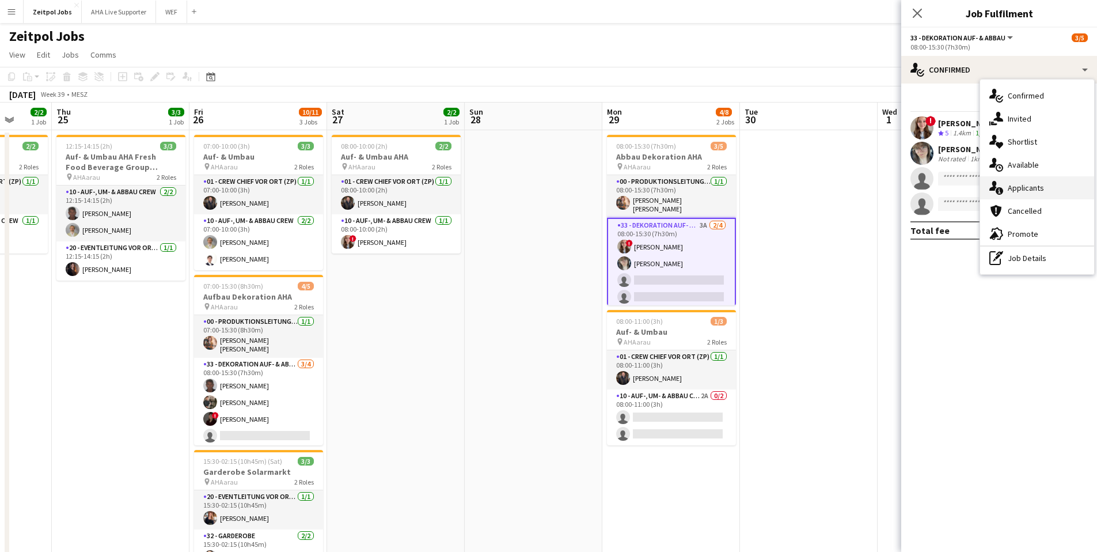
click at [1020, 189] on span "Applicants" at bounding box center [1026, 188] width 36 height 10
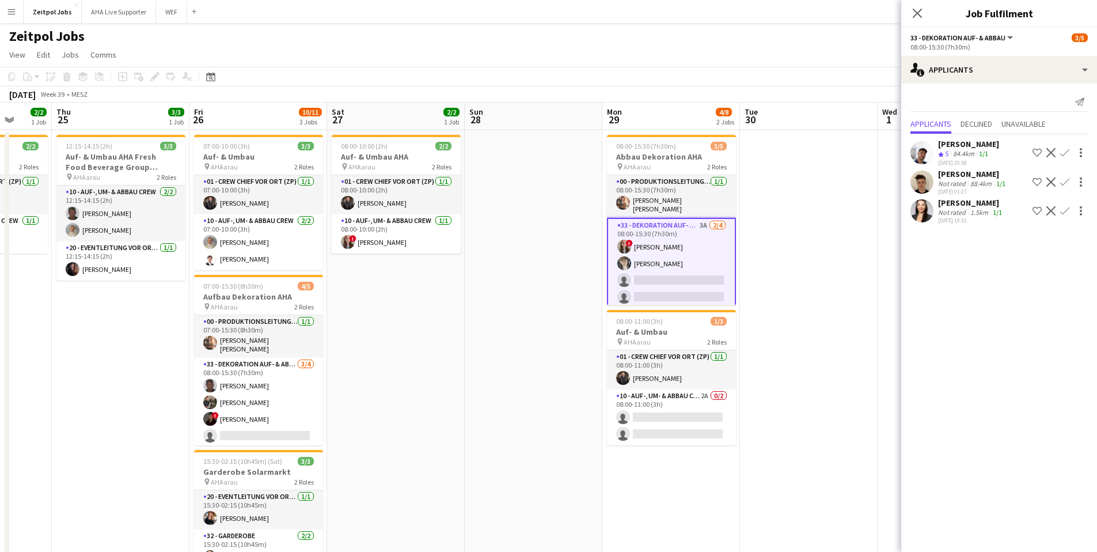
click at [1065, 210] on app-icon "Confirm" at bounding box center [1064, 210] width 9 height 9
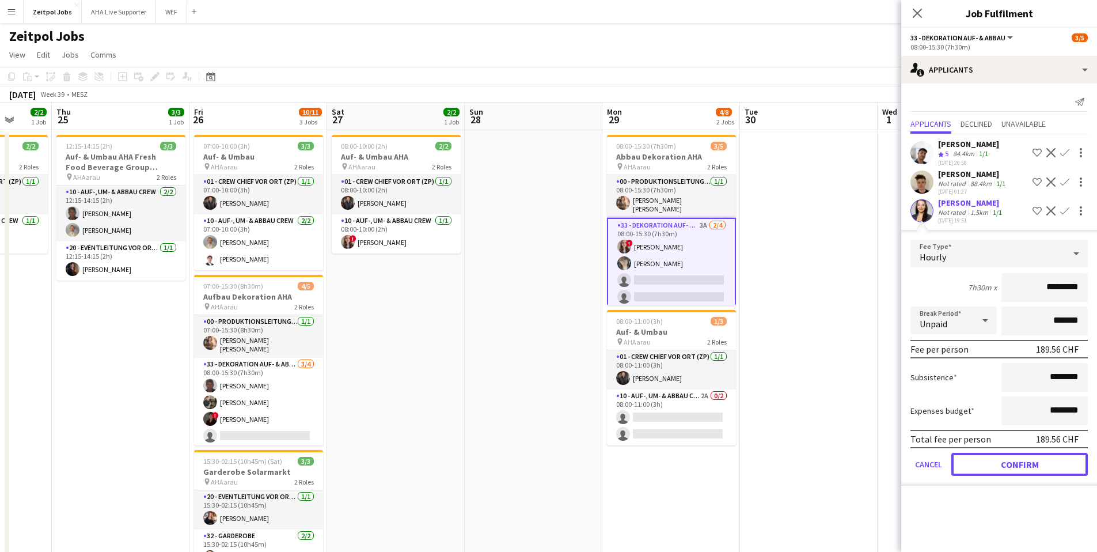
click at [1007, 468] on button "Confirm" at bounding box center [1019, 464] width 136 height 23
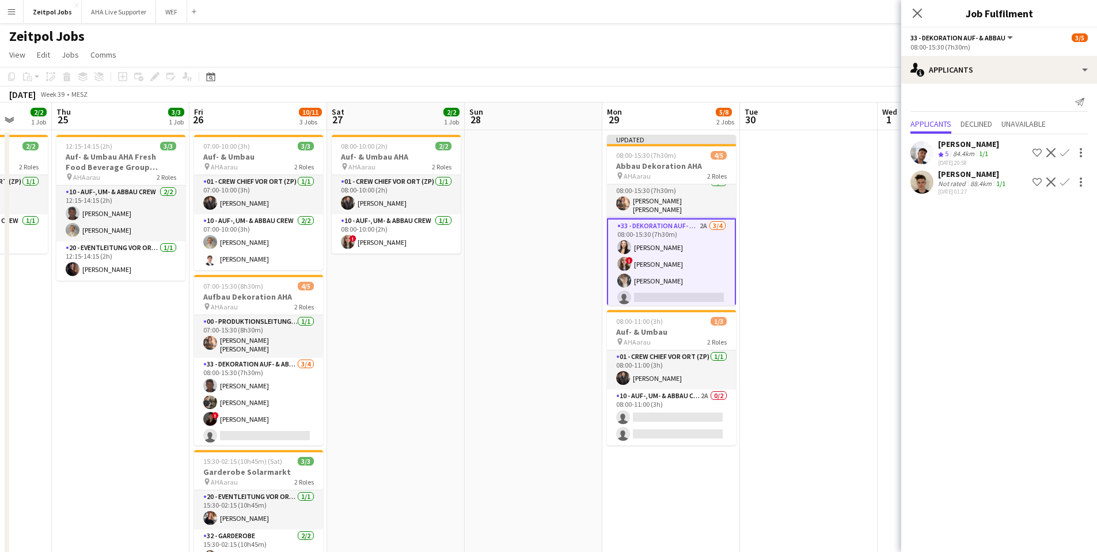
scroll to position [10, 0]
click at [1068, 148] on app-icon "Confirm" at bounding box center [1064, 152] width 9 height 9
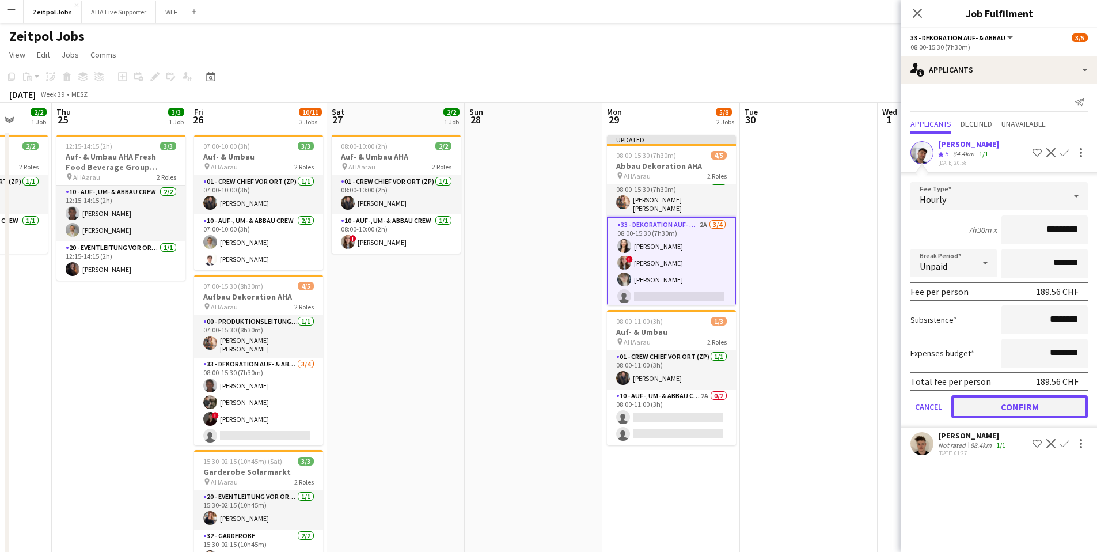
click at [1004, 403] on button "Confirm" at bounding box center [1019, 406] width 136 height 23
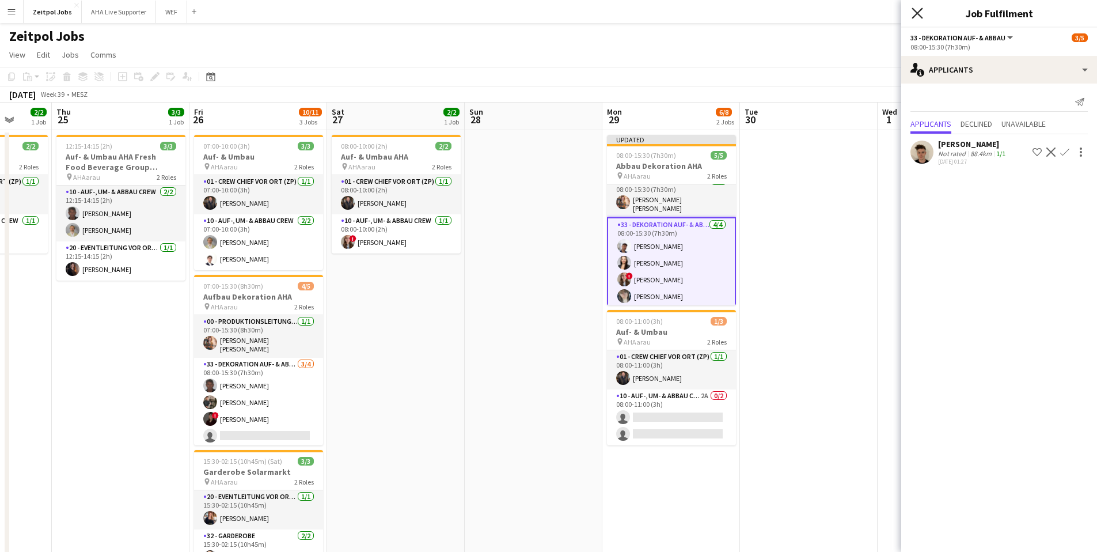
click at [915, 9] on icon "Close pop-in" at bounding box center [917, 12] width 11 height 11
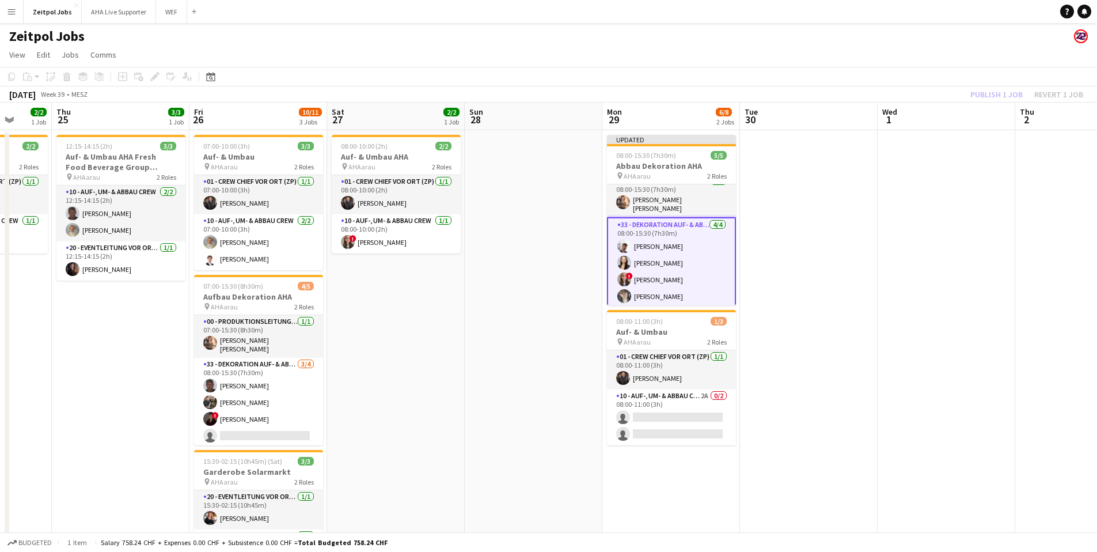
click at [839, 273] on app-date-cell at bounding box center [809, 370] width 138 height 480
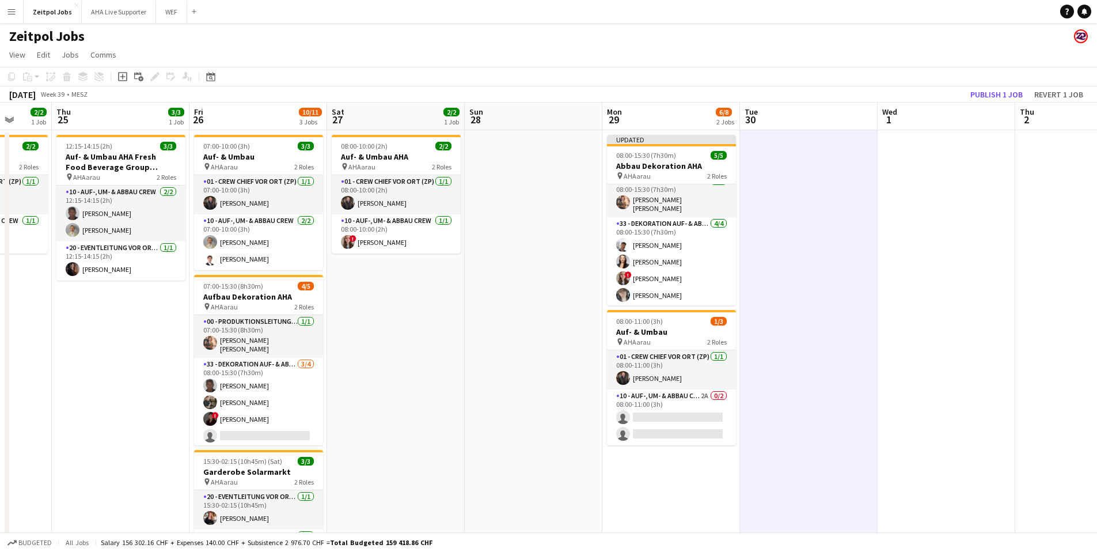
scroll to position [7, 0]
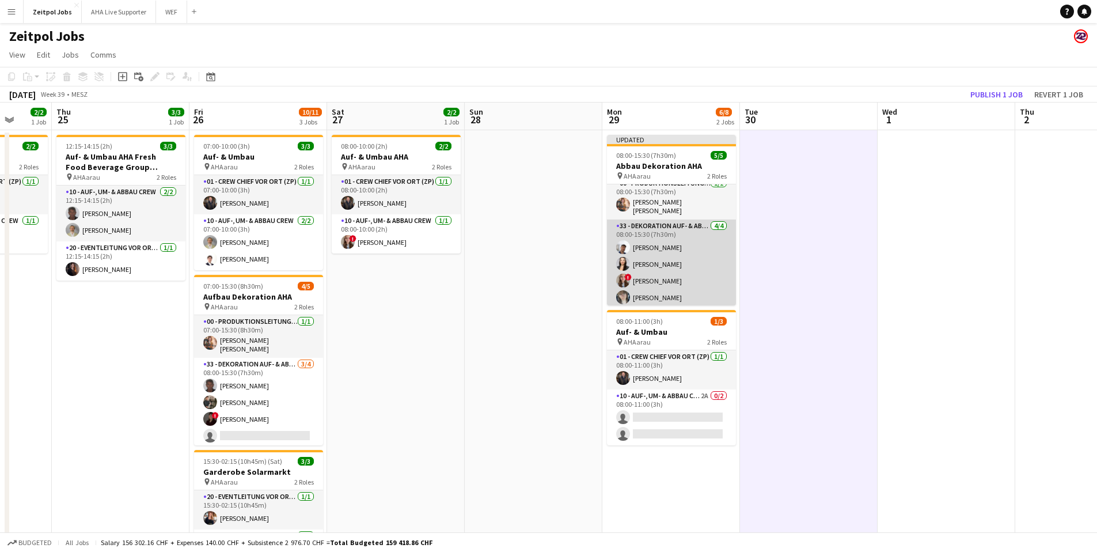
click at [715, 267] on app-card-role "33 - Dekoration Auf- & Abbau 4/4 08:00-15:30 (7h30m) Nico Glamann Angeliki Pasc…" at bounding box center [671, 263] width 129 height 89
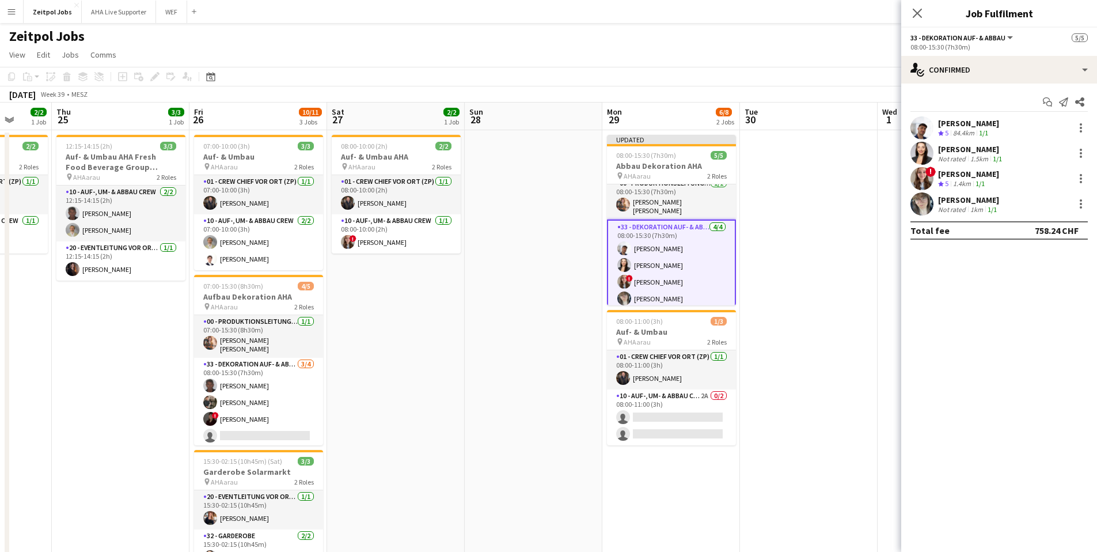
click at [830, 248] on app-calendar-viewport "Sun 21 Mon 22 2/2 1 Job Tue 23 2/2 1 Job Wed 24 2/2 1 Job Thu 25 3/3 1 Job Fri …" at bounding box center [548, 356] width 1097 height 507
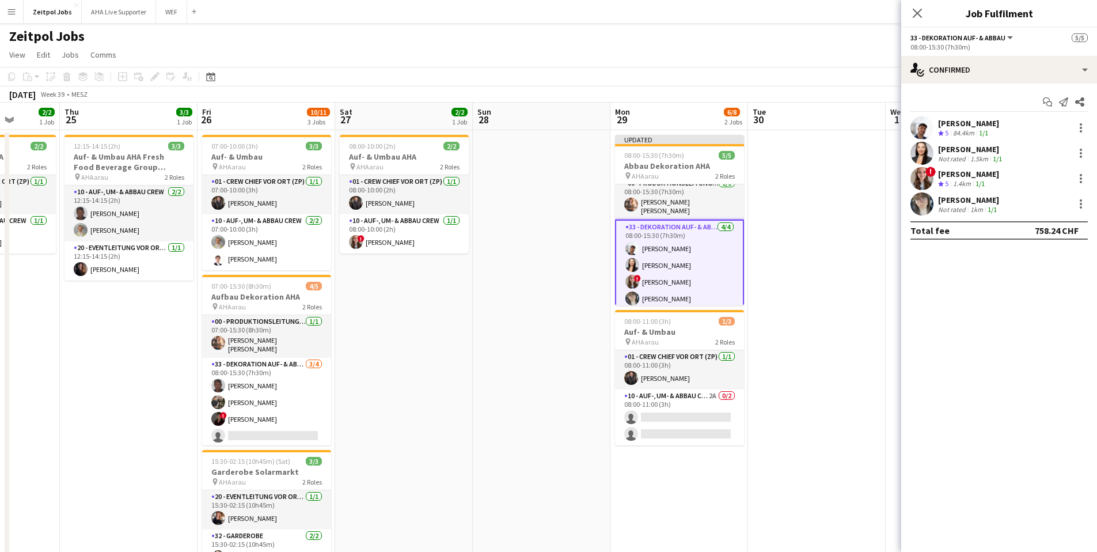
click at [832, 236] on app-date-cell at bounding box center [817, 370] width 138 height 480
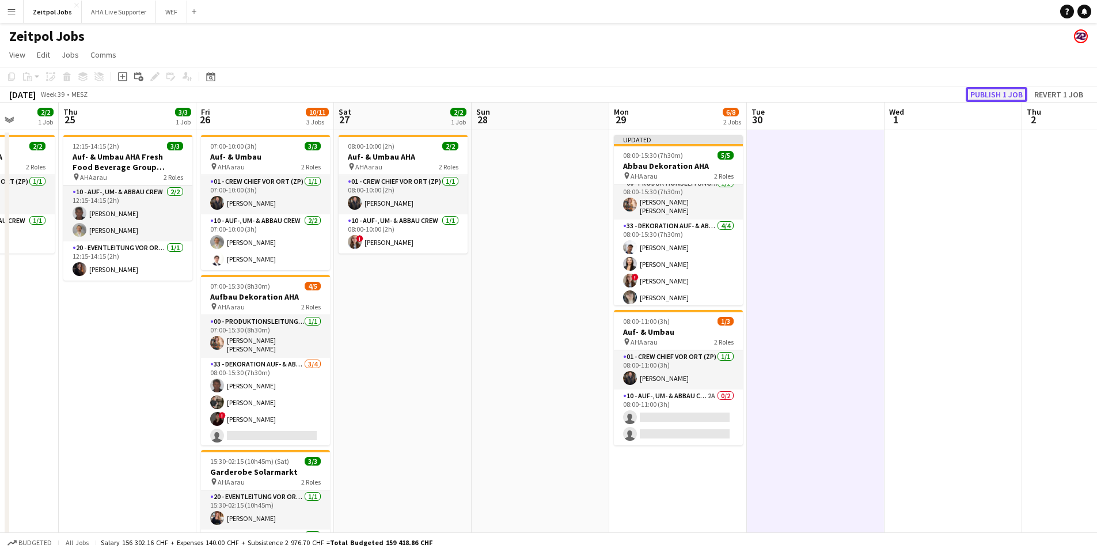
click at [1011, 96] on button "Publish 1 job" at bounding box center [997, 94] width 62 height 15
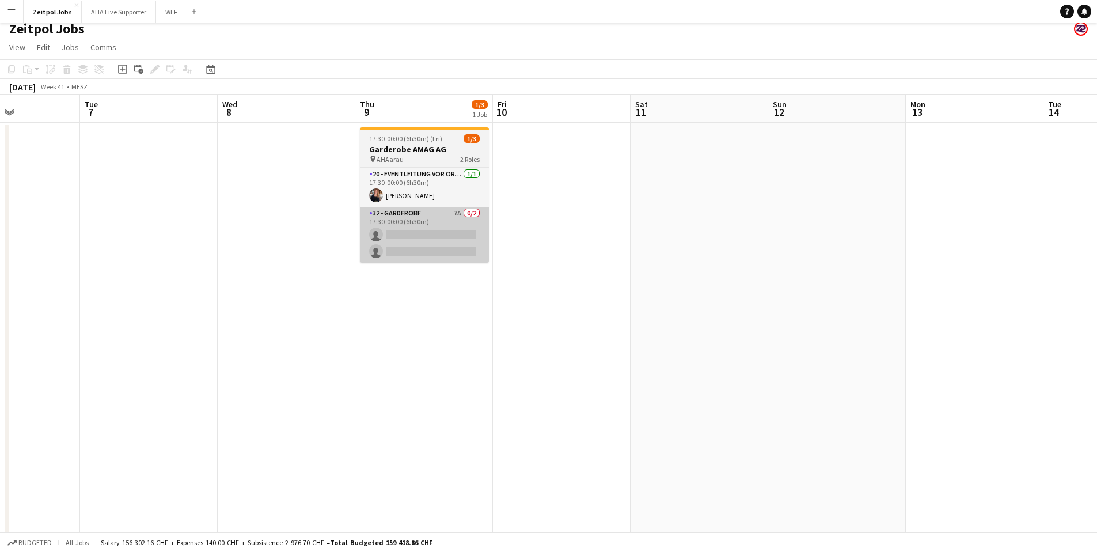
scroll to position [0, 0]
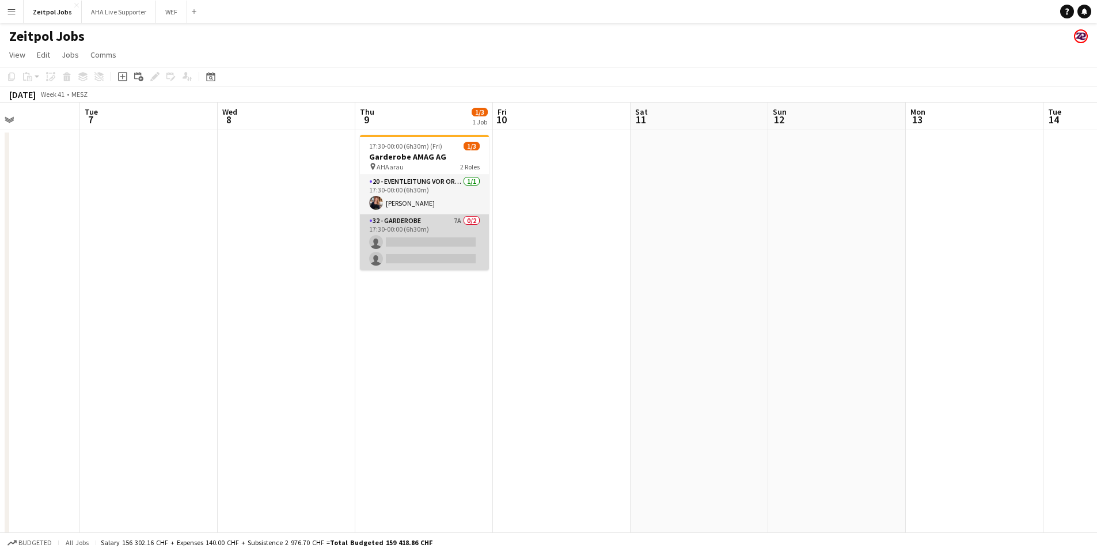
click at [431, 248] on app-card-role "32 - Garderobe 7A 0/2 17:30-00:00 (6h30m) single-neutral-actions single-neutral…" at bounding box center [424, 242] width 129 height 56
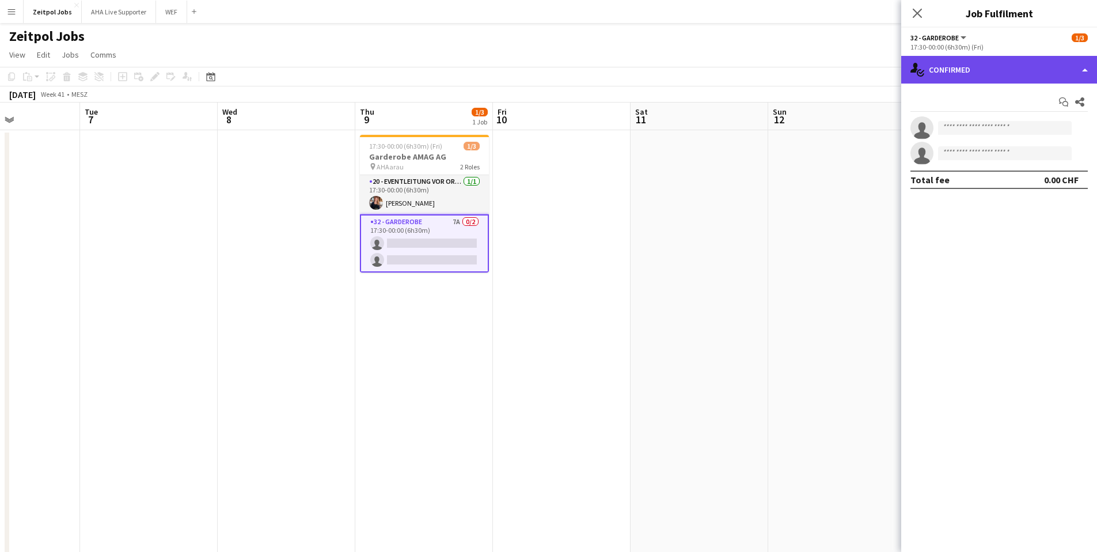
click at [975, 64] on div "single-neutral-actions-check-2 Confirmed" at bounding box center [999, 70] width 196 height 28
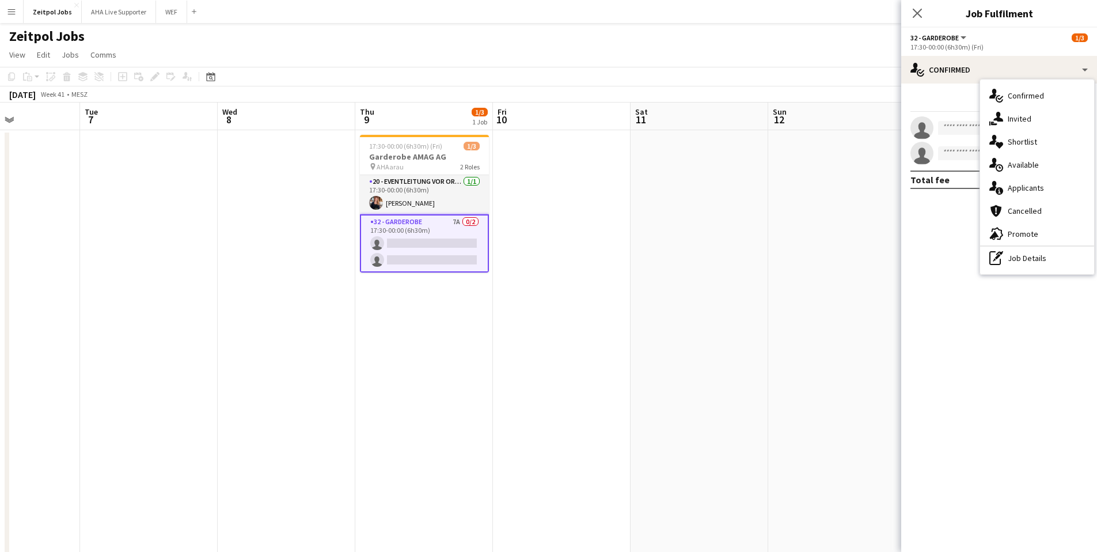
click at [1044, 200] on div "cancellation Cancelled" at bounding box center [1037, 210] width 114 height 23
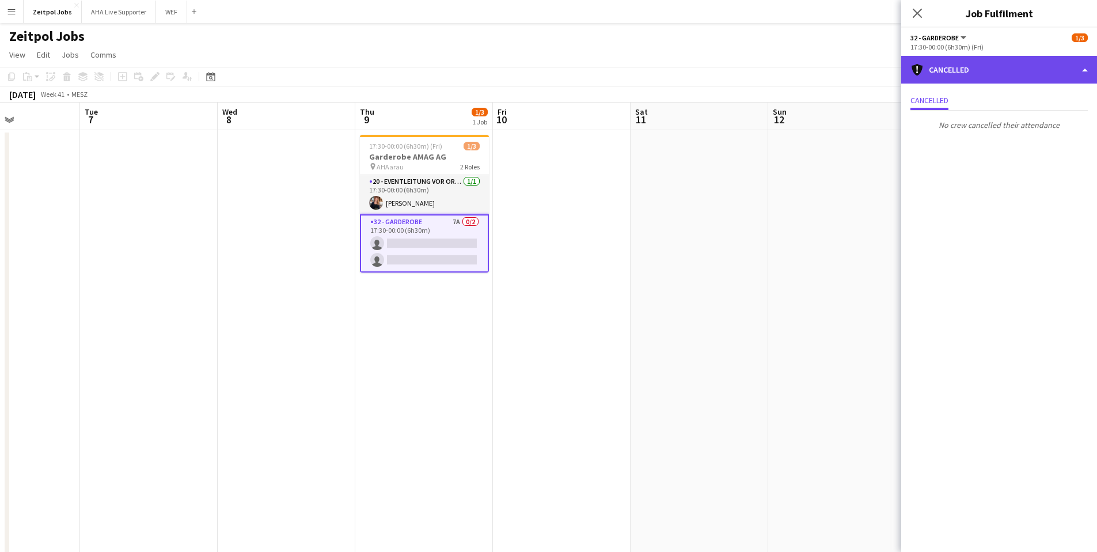
click at [954, 56] on div "cancellation Cancelled" at bounding box center [999, 70] width 196 height 28
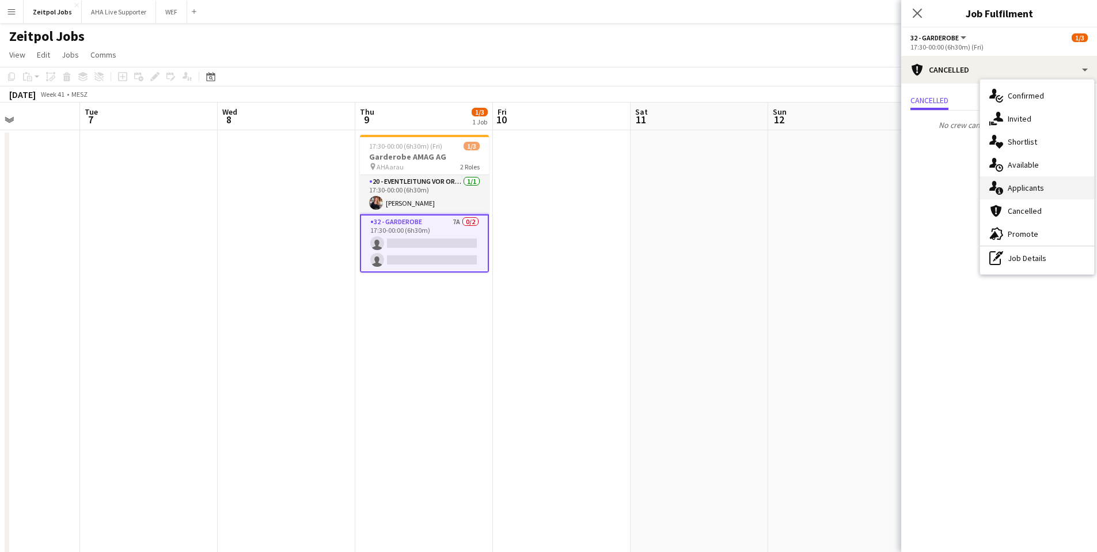
click at [1019, 191] on span "Applicants" at bounding box center [1026, 188] width 36 height 10
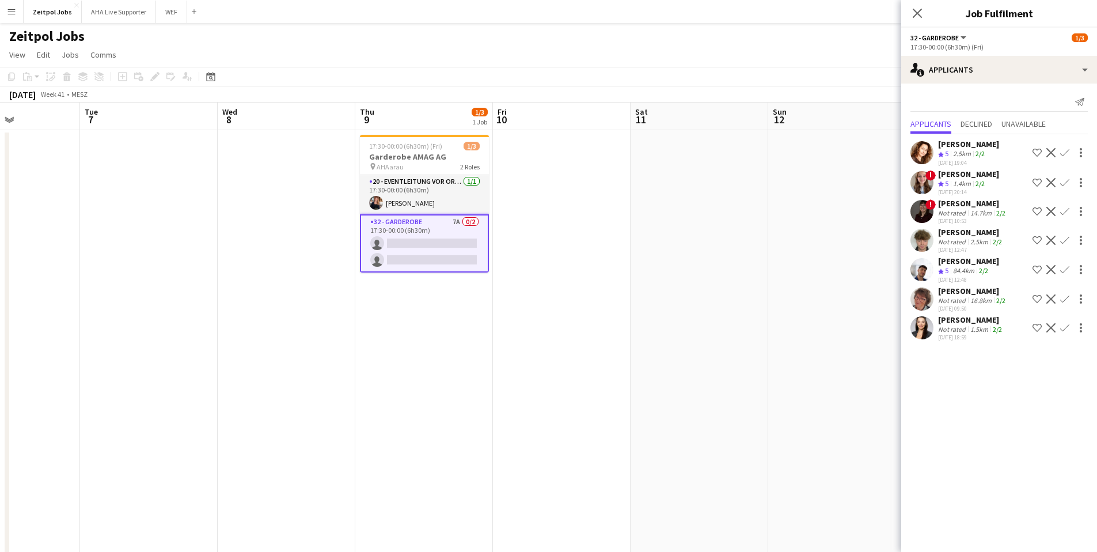
click at [926, 183] on app-user-avatar at bounding box center [921, 182] width 23 height 23
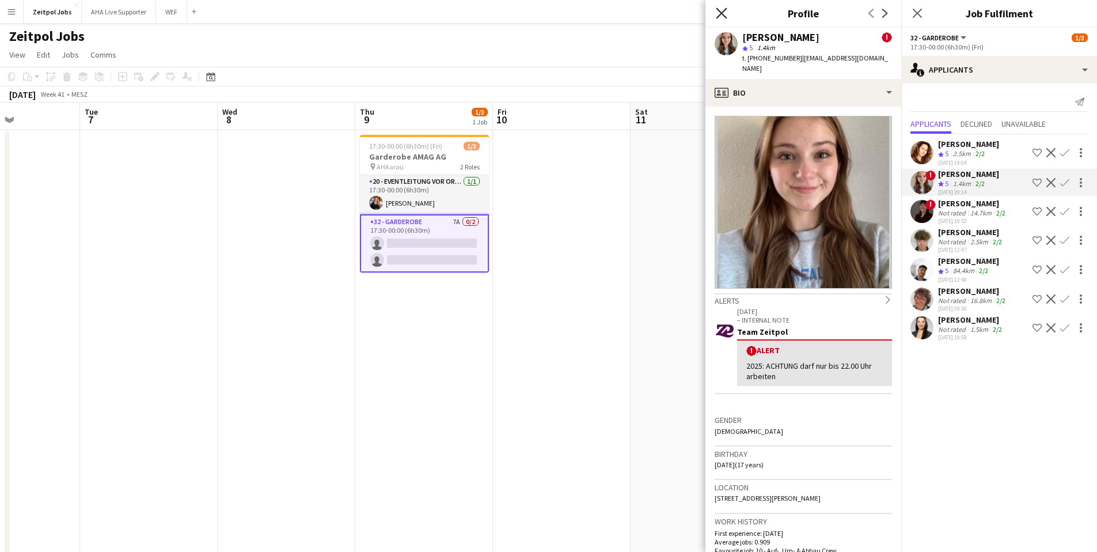
click at [720, 13] on icon at bounding box center [721, 12] width 11 height 11
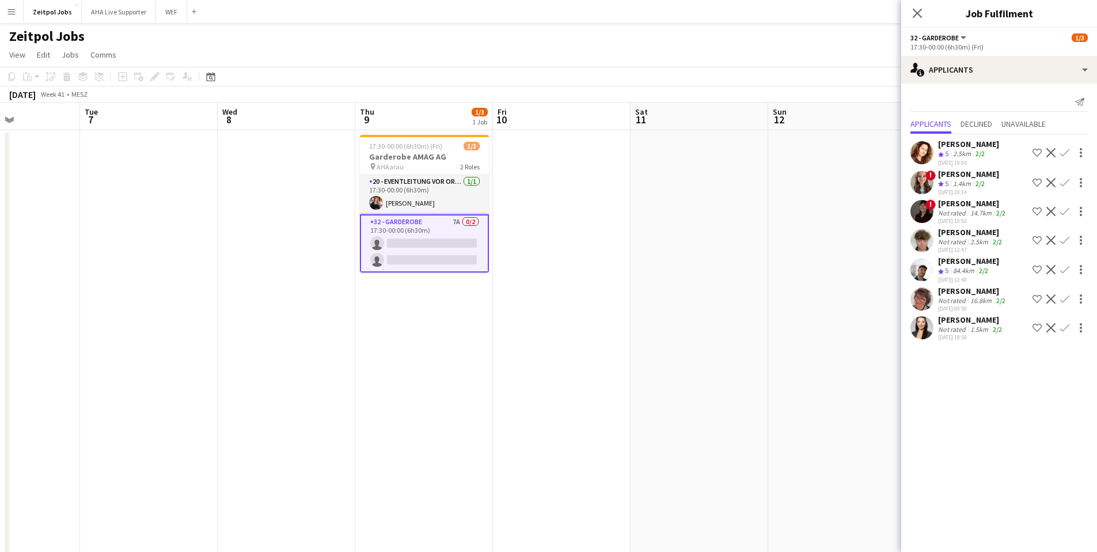
click at [927, 212] on app-user-avatar at bounding box center [921, 211] width 23 height 23
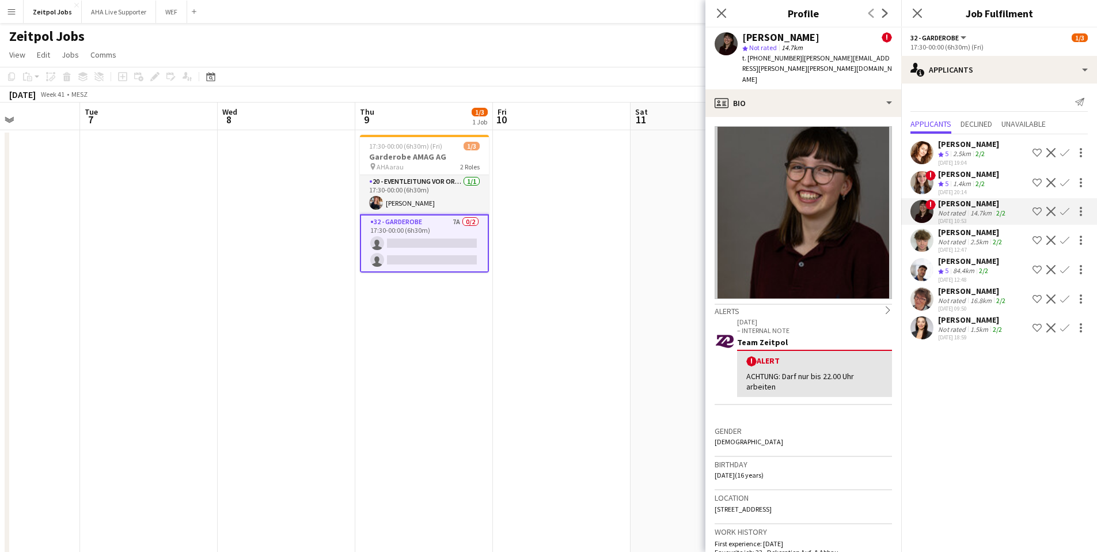
click at [948, 464] on mat-expansion-panel "users2 Applicants Send notification Applicants Declined Unavailable Tamara Anli…" at bounding box center [999, 317] width 196 height 468
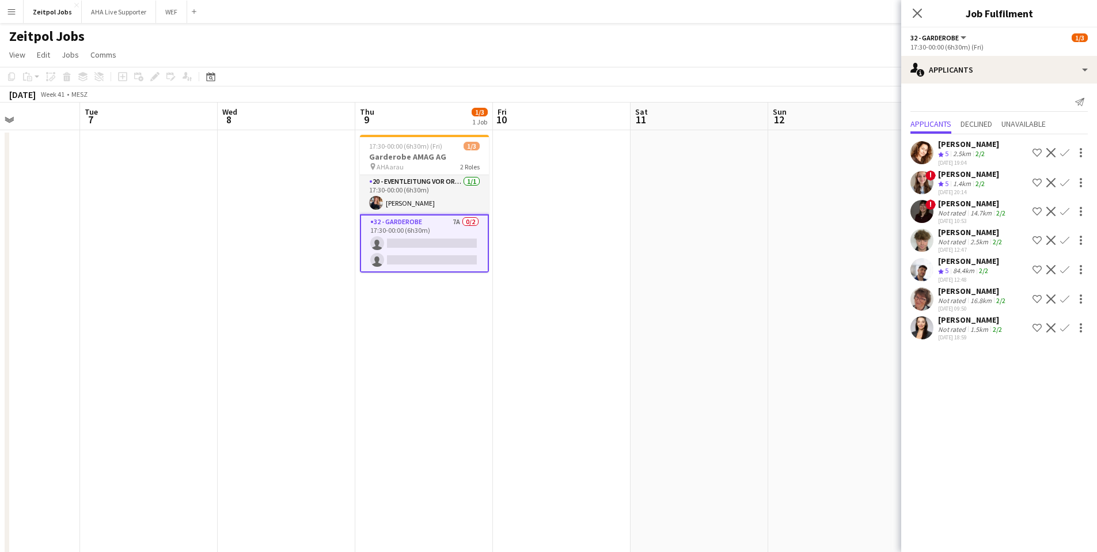
click at [1063, 243] on app-icon "Confirm" at bounding box center [1064, 240] width 9 height 9
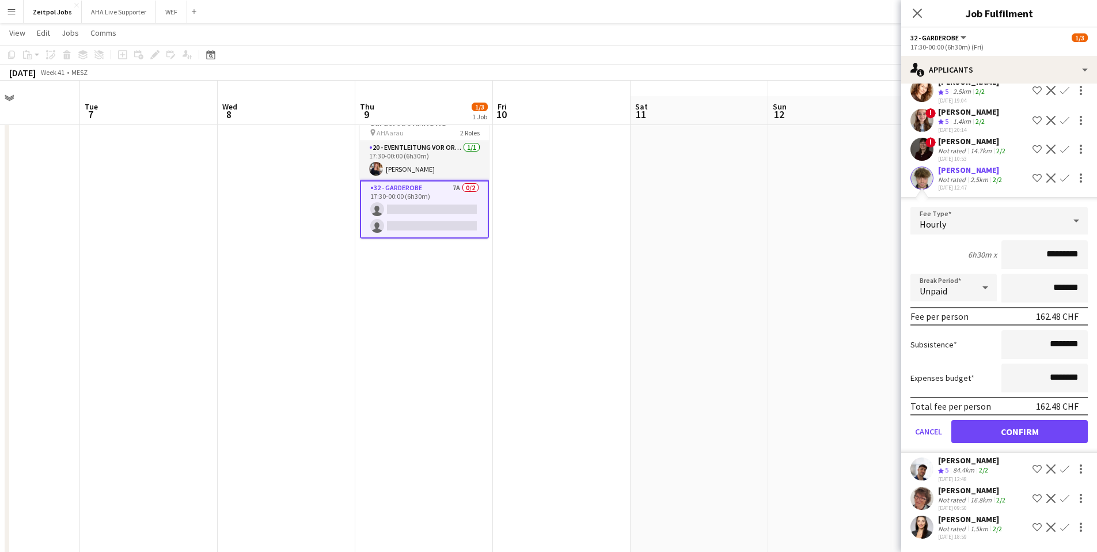
scroll to position [77, 0]
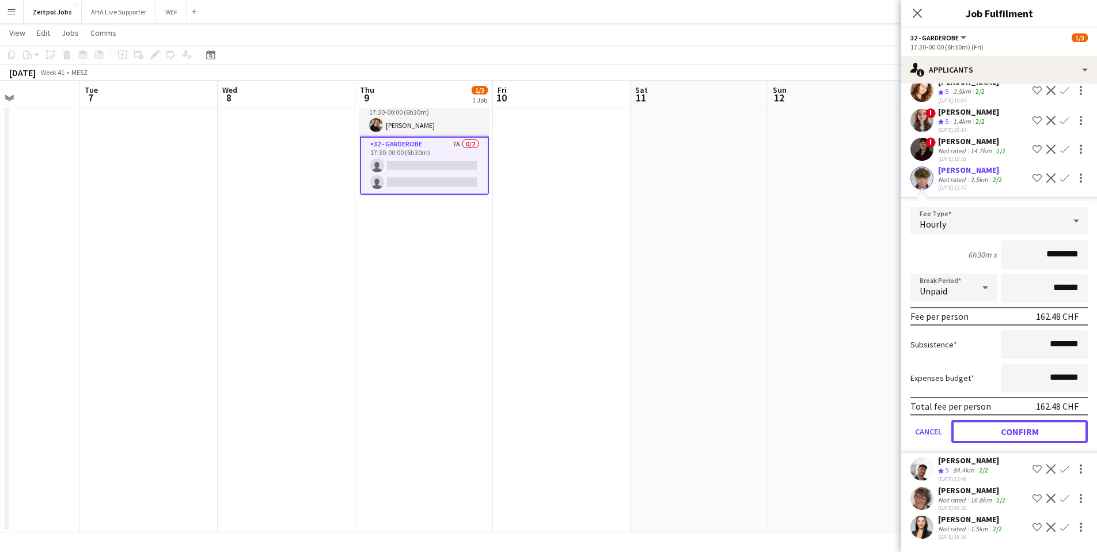
click at [1036, 433] on button "Confirm" at bounding box center [1019, 431] width 136 height 23
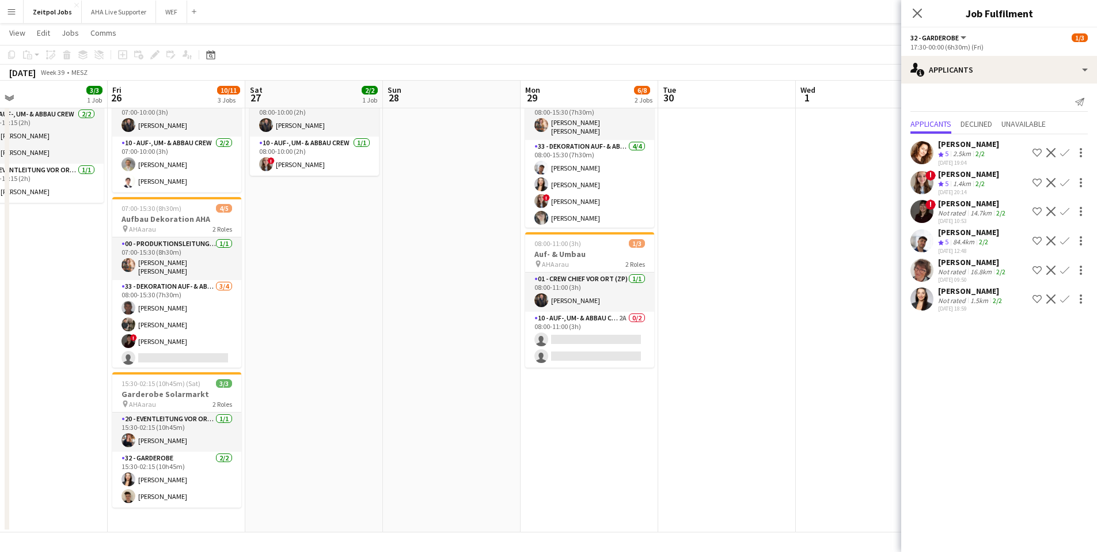
scroll to position [0, 304]
click at [1064, 155] on app-icon "Confirm" at bounding box center [1064, 152] width 9 height 9
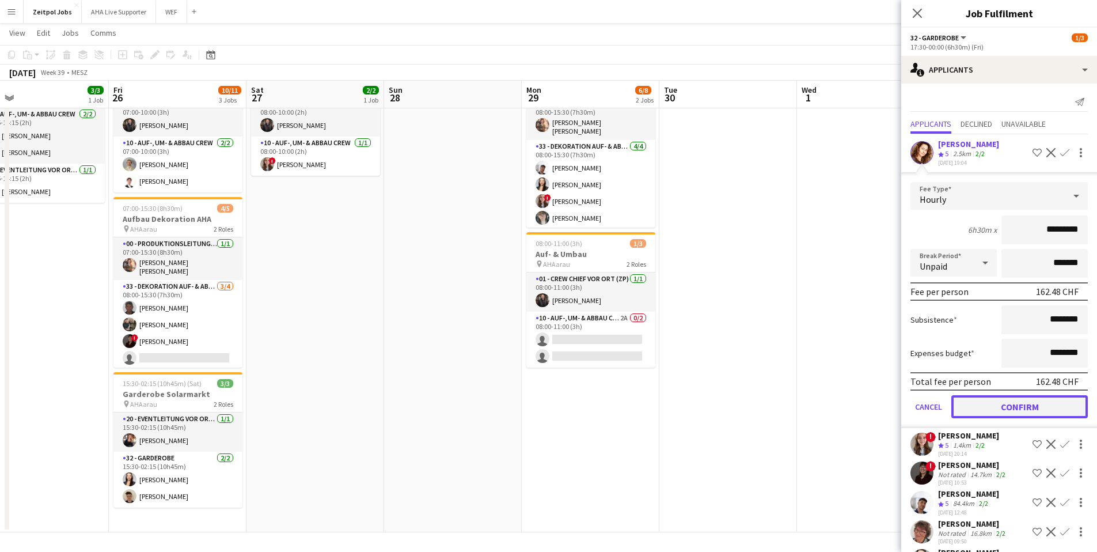
click at [1014, 404] on button "Confirm" at bounding box center [1019, 406] width 136 height 23
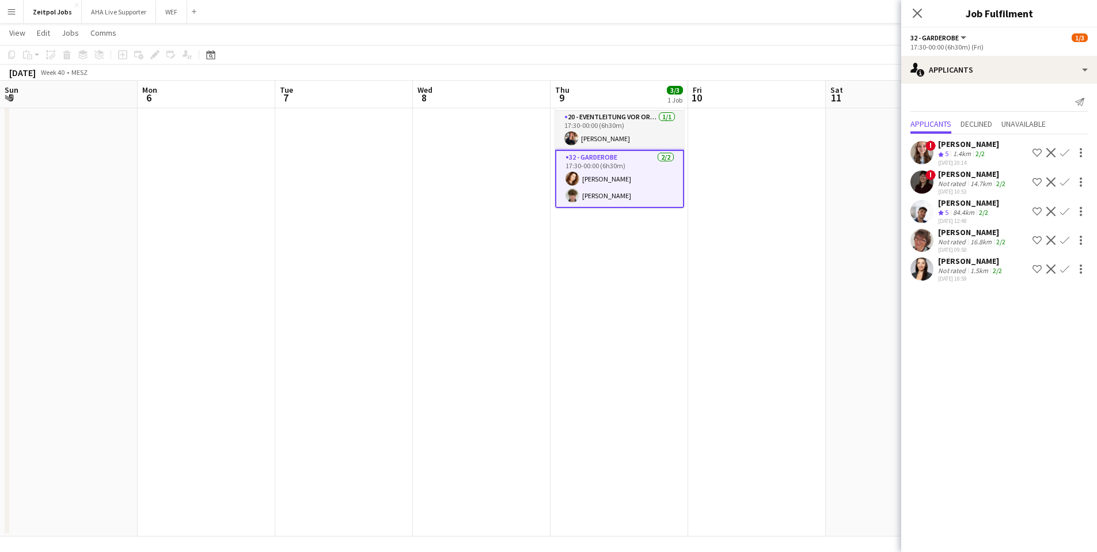
scroll to position [0, 551]
click at [633, 359] on app-date-cell "Updated 17:30-00:00 (6h30m) (Fri) 3/3 Garderobe AMAG AG pin AHAarau 2 Roles 20 …" at bounding box center [619, 296] width 138 height 480
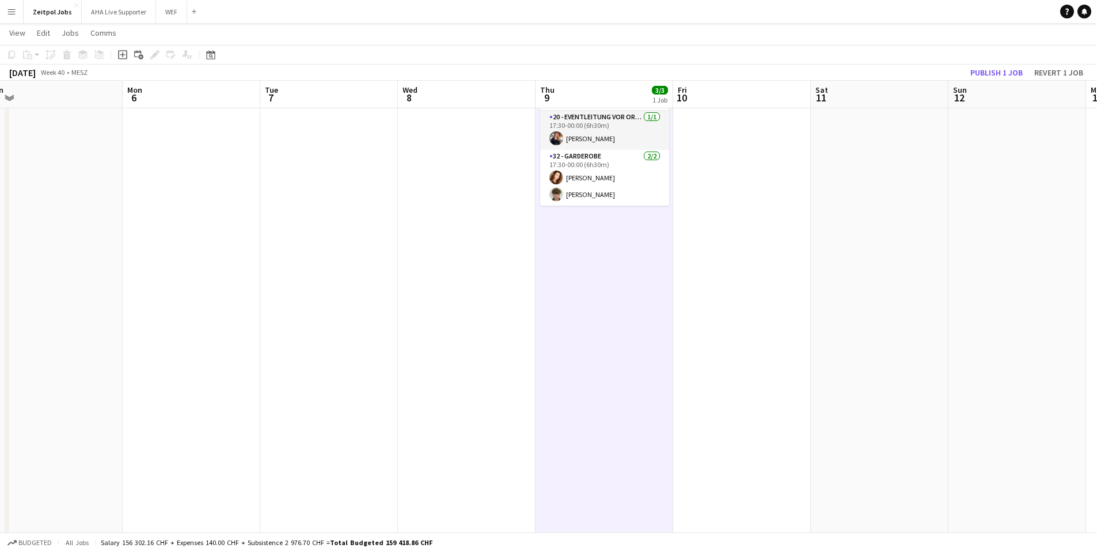
scroll to position [0, 347]
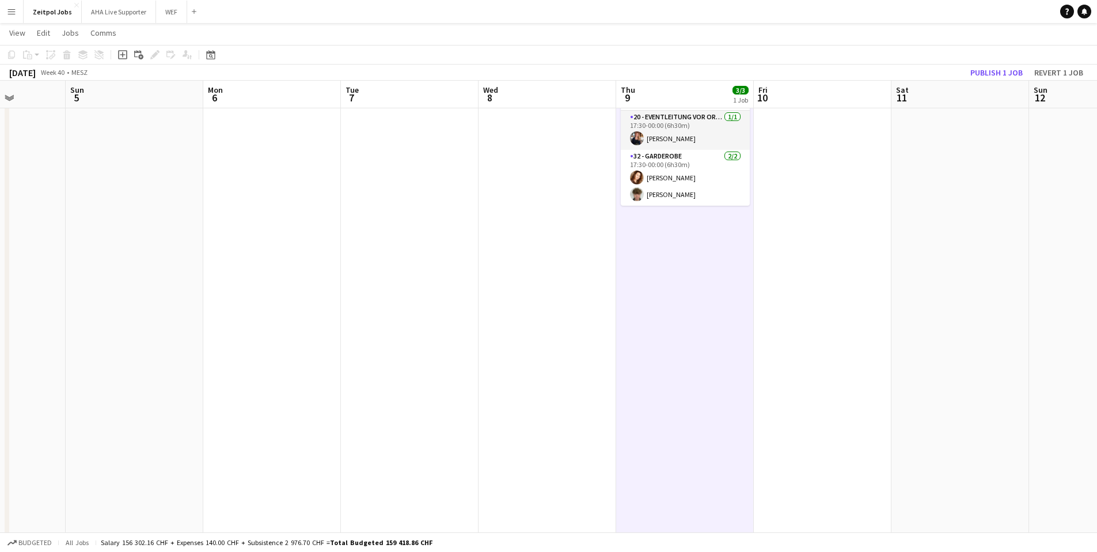
click at [814, 217] on app-date-cell at bounding box center [823, 296] width 138 height 480
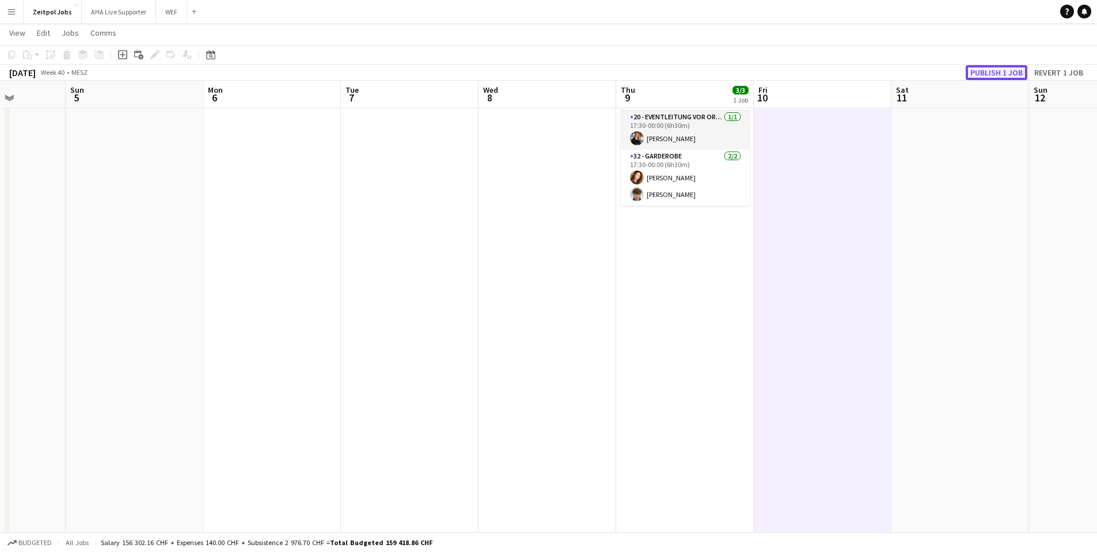
click at [987, 71] on button "Publish 1 job" at bounding box center [997, 72] width 62 height 15
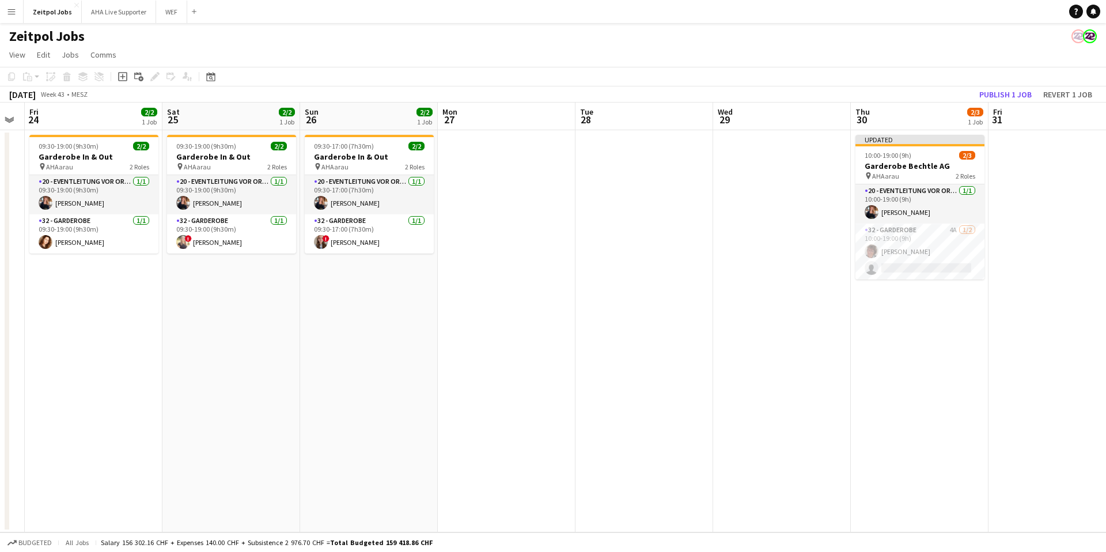
scroll to position [0, 388]
click at [1051, 193] on app-date-cell at bounding box center [1057, 331] width 138 height 402
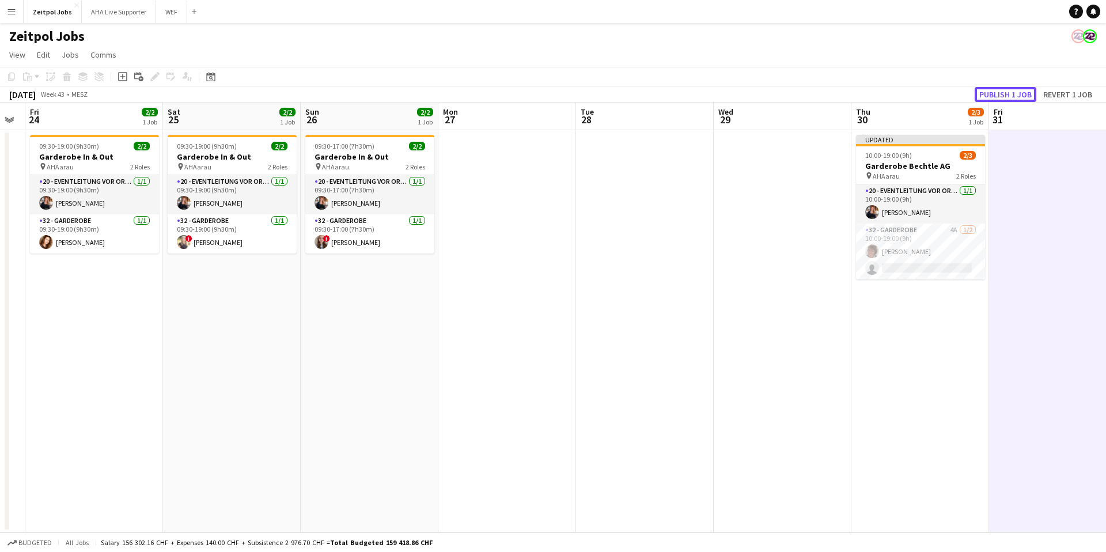
click at [1008, 97] on button "Publish 1 job" at bounding box center [1005, 94] width 62 height 15
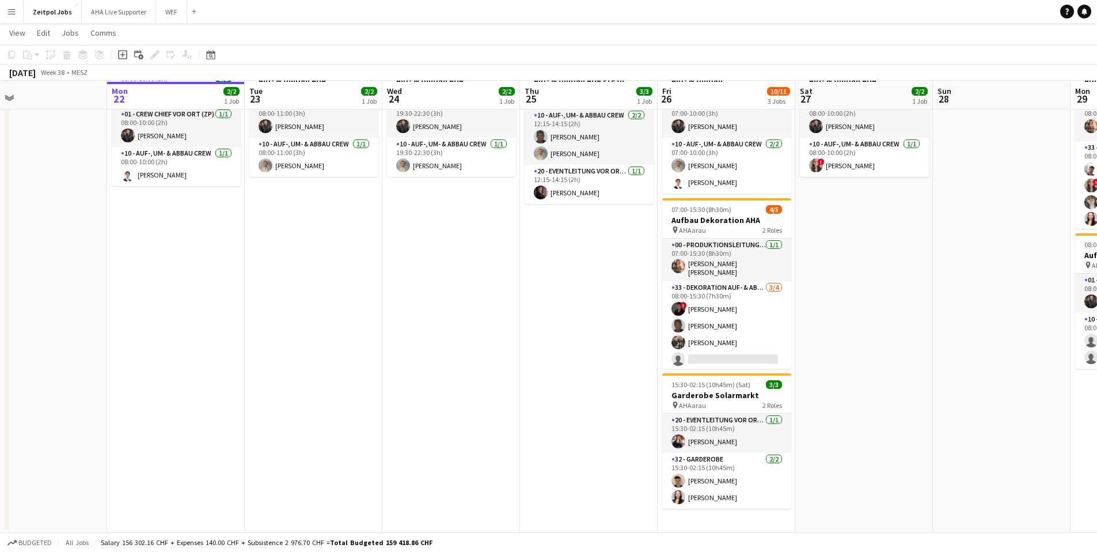
scroll to position [77, 0]
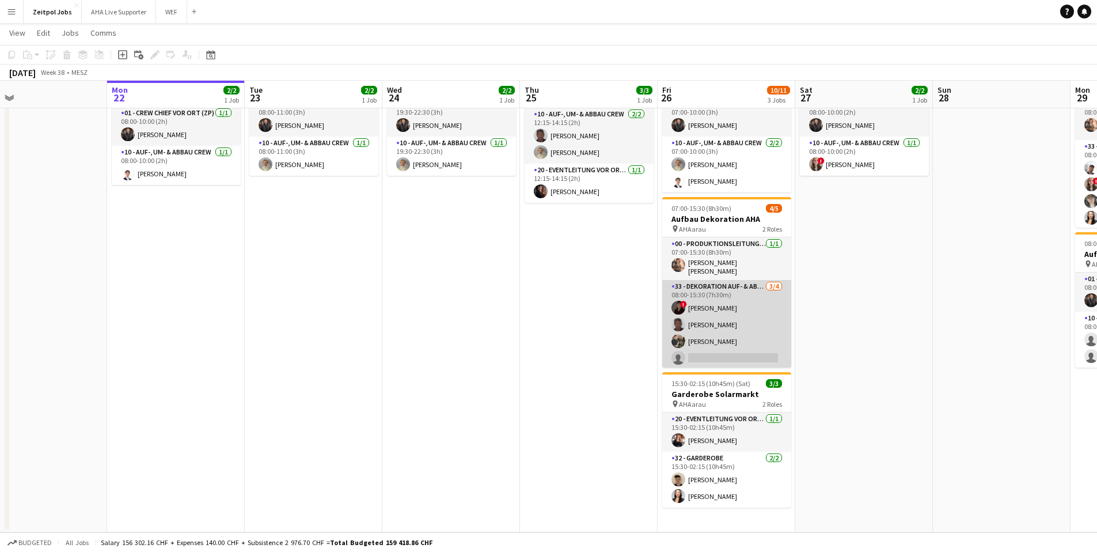
click at [723, 306] on app-card-role "33 - Dekoration Auf- & Abbau 3/4 08:00-15:30 (7h30m) ! Vera Mayer Clive Kelly K…" at bounding box center [726, 324] width 129 height 89
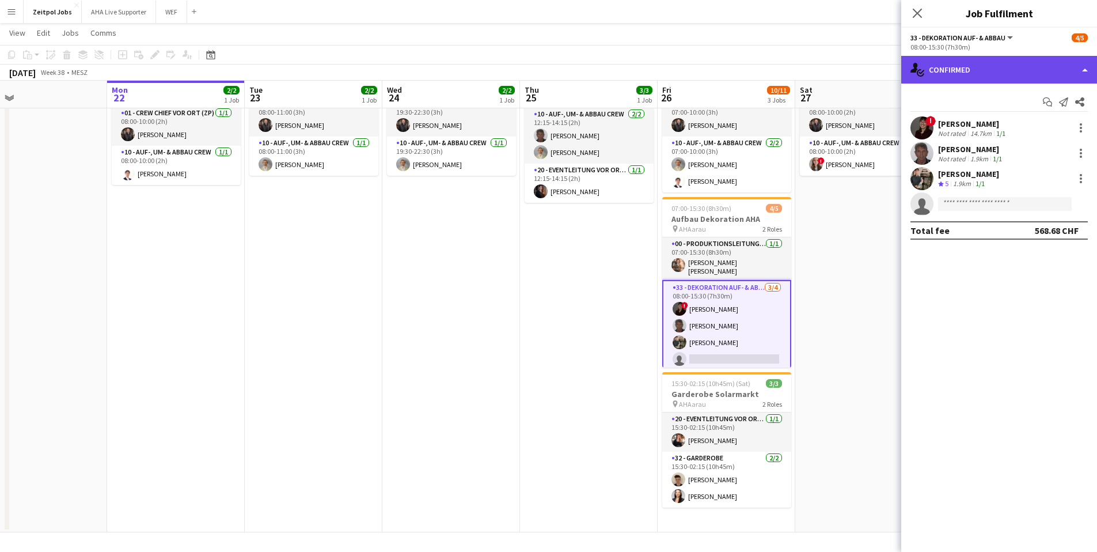
click at [1023, 71] on div "single-neutral-actions-check-2 Confirmed" at bounding box center [999, 70] width 196 height 28
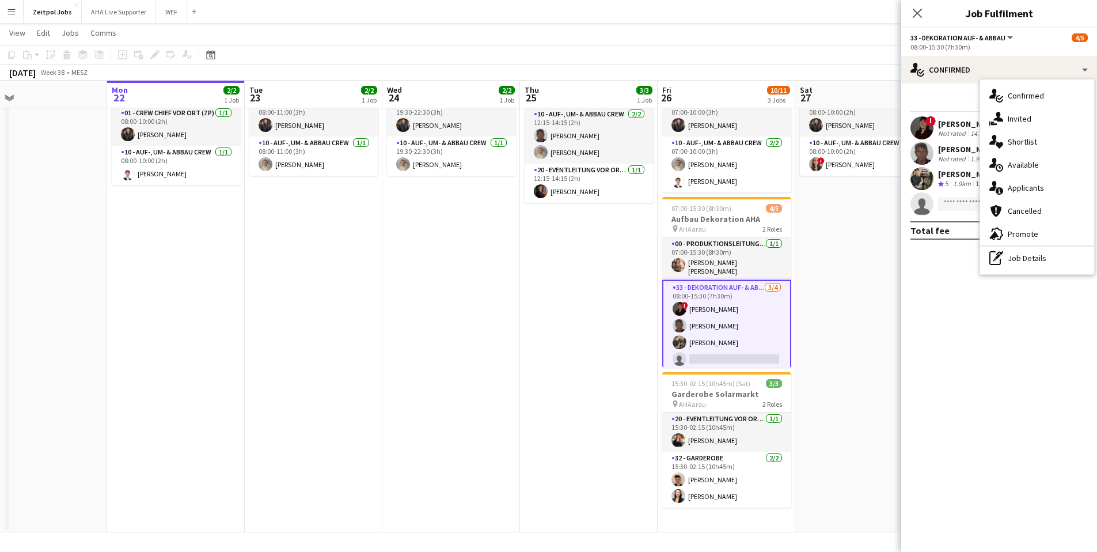
click at [726, 350] on app-card-role "33 - Dekoration Auf- & Abbau 3/4 08:00-15:30 (7h30m) ! Vera Mayer Clive Kelly K…" at bounding box center [726, 326] width 129 height 92
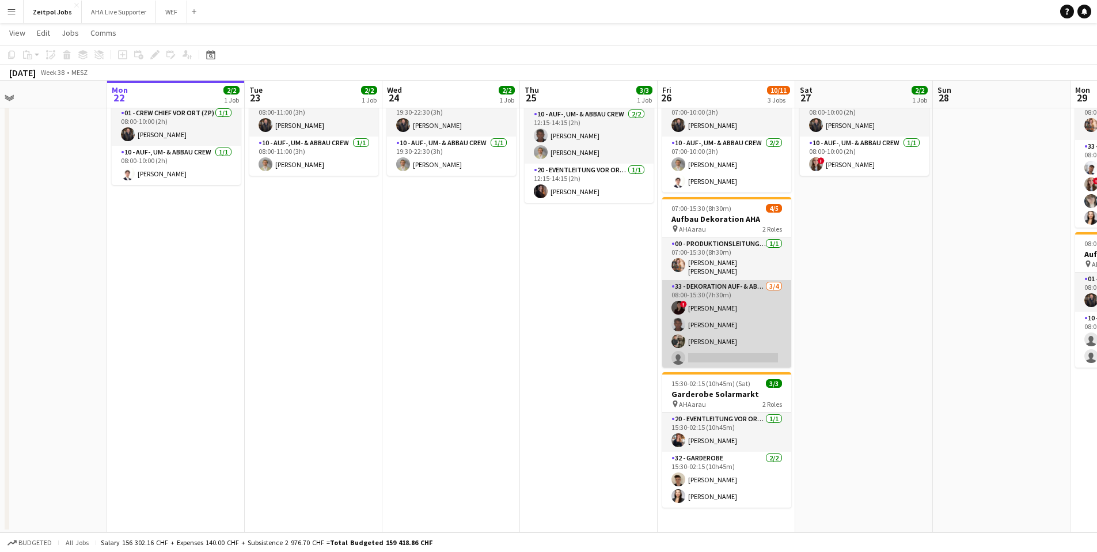
scroll to position [0, 443]
click at [729, 347] on app-card-role "33 - Dekoration Auf- & Abbau 3/4 08:00-15:30 (7h30m) ! Vera Mayer Clive Kelly K…" at bounding box center [727, 324] width 129 height 89
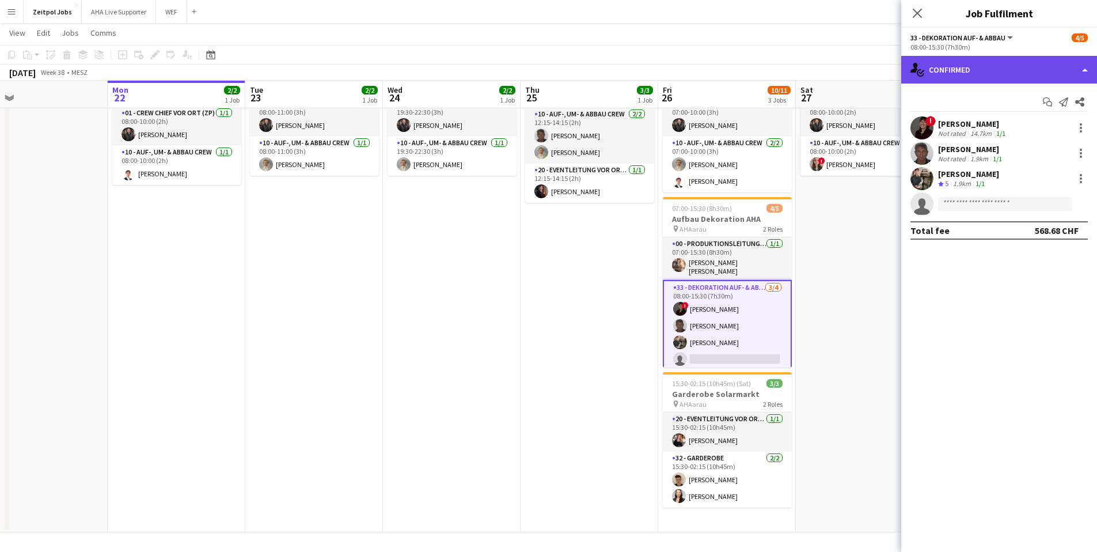
click at [951, 66] on div "single-neutral-actions-check-2 Confirmed" at bounding box center [999, 70] width 196 height 28
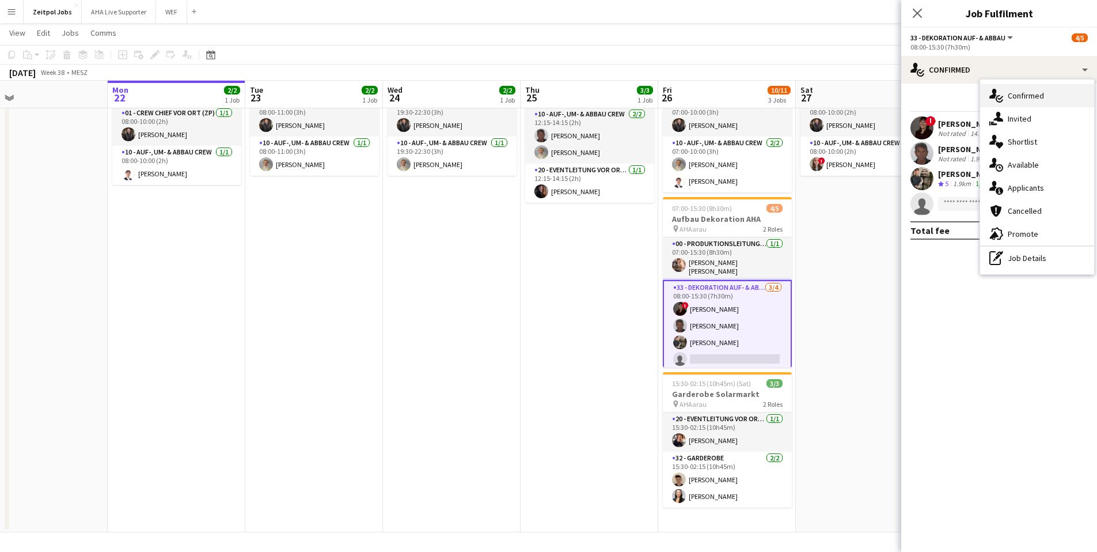
click at [1006, 87] on div "single-neutral-actions-check-2 Confirmed" at bounding box center [1037, 95] width 114 height 23
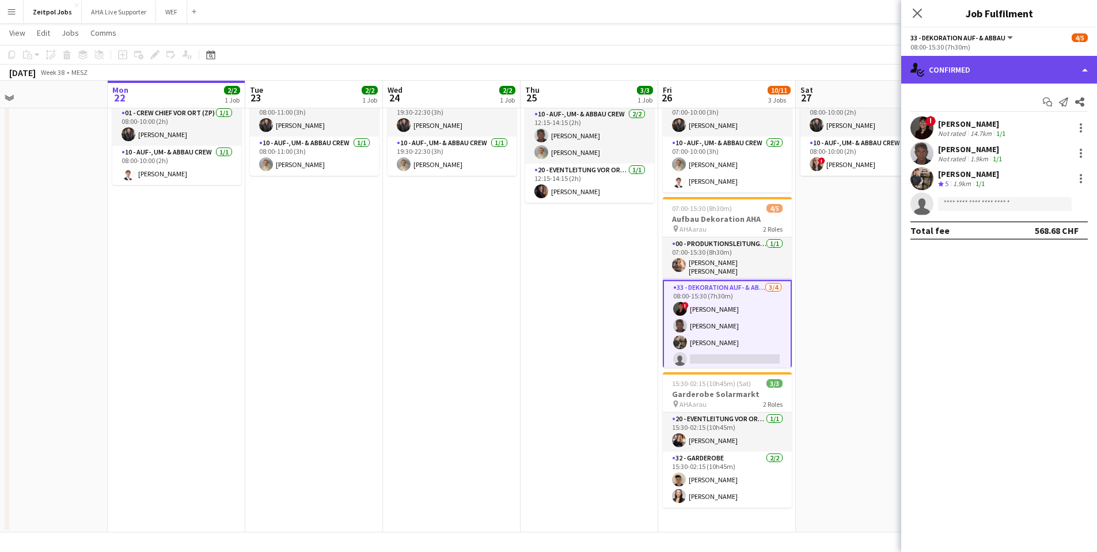
click at [1000, 72] on div "single-neutral-actions-check-2 Confirmed" at bounding box center [999, 70] width 196 height 28
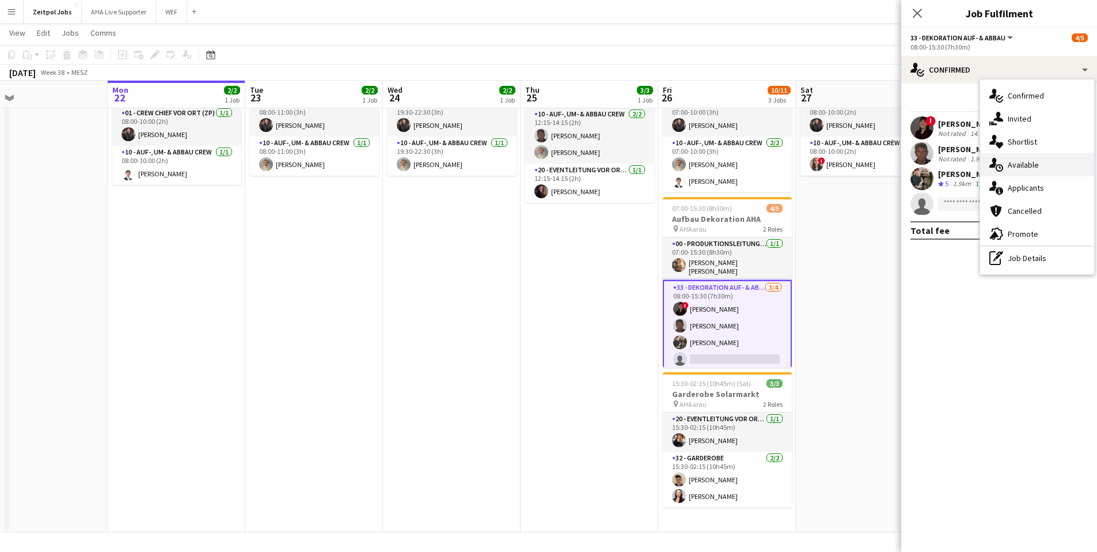
click at [1024, 166] on span "Available" at bounding box center [1023, 165] width 31 height 10
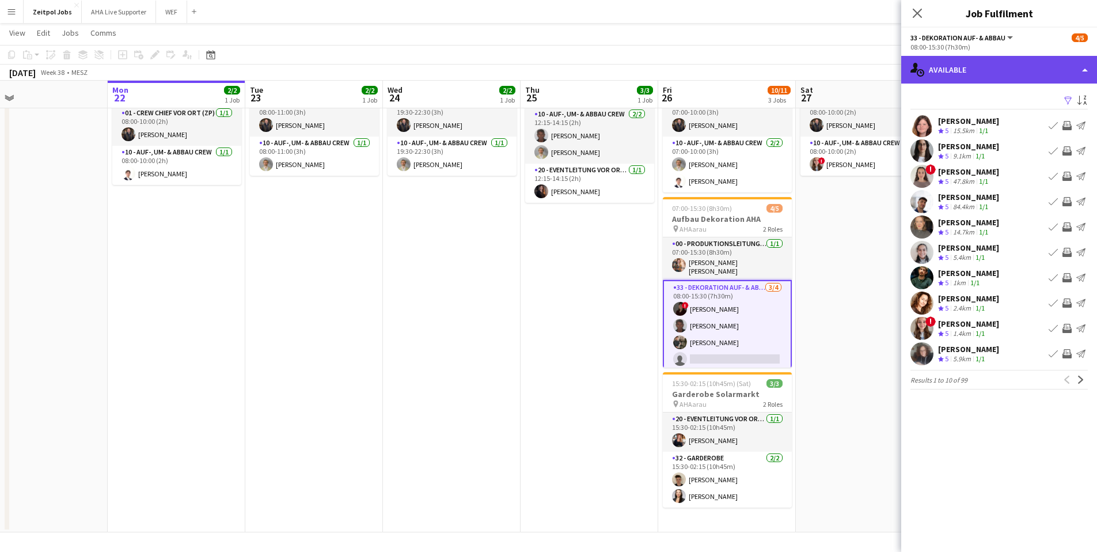
click at [995, 66] on div "single-neutral-actions-upload Available" at bounding box center [999, 70] width 196 height 28
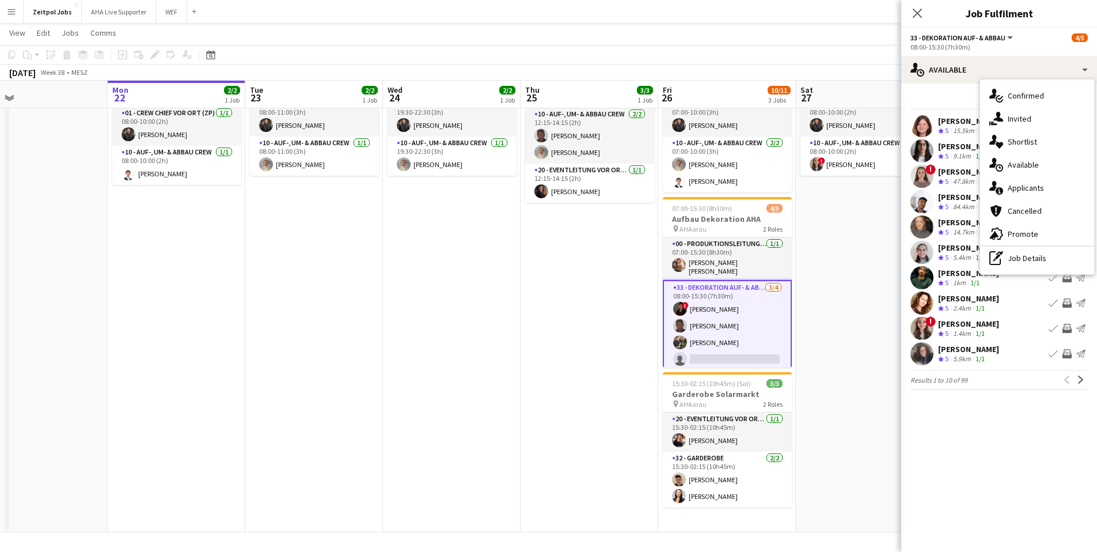
click at [1041, 176] on div "single-neutral-actions-information Applicants" at bounding box center [1037, 187] width 114 height 23
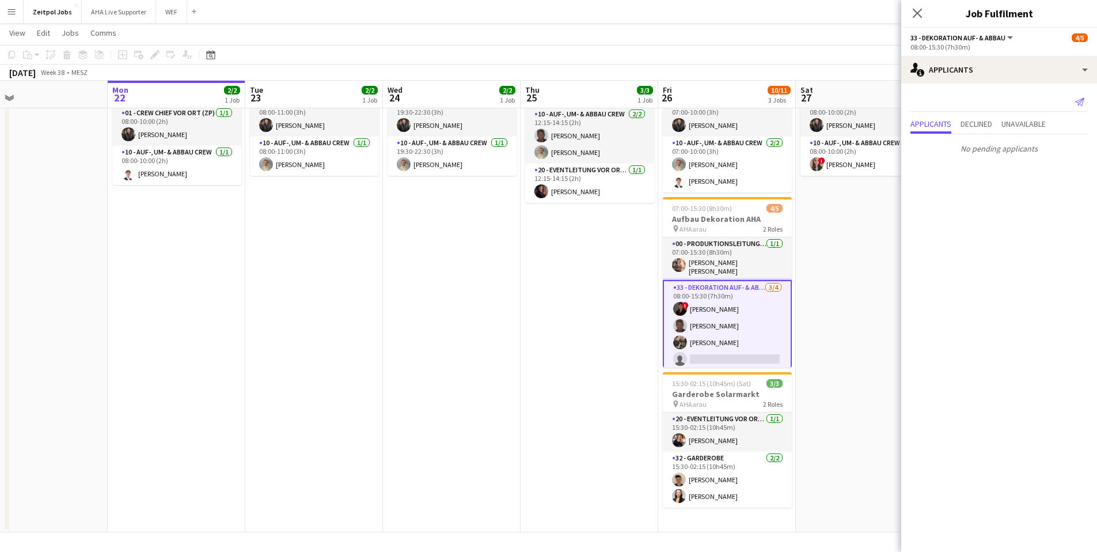
click at [1085, 104] on app-icon "Send notification" at bounding box center [1080, 102] width 16 height 16
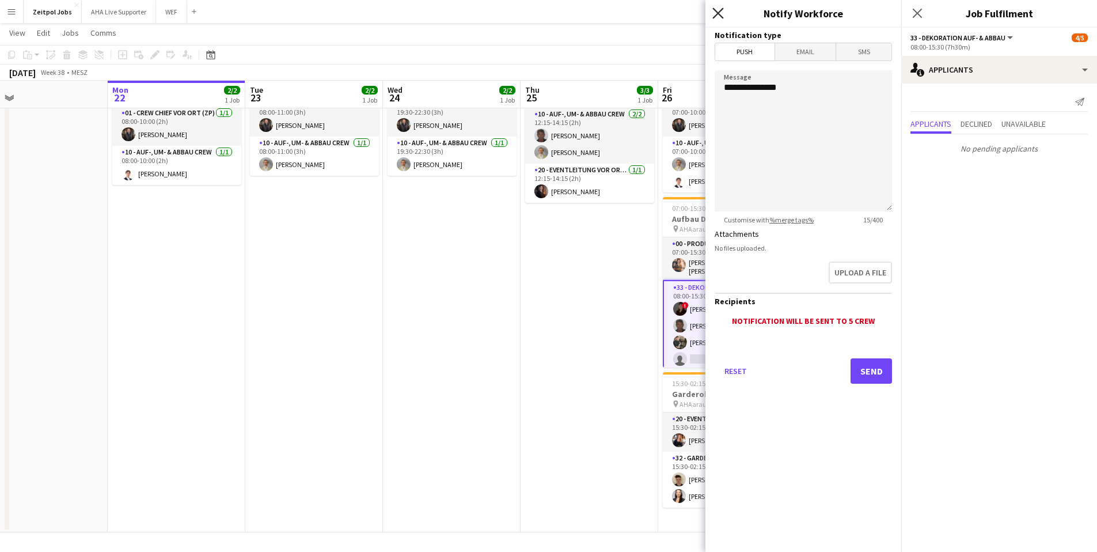
click at [721, 12] on icon "Close pop-in" at bounding box center [717, 12] width 11 height 11
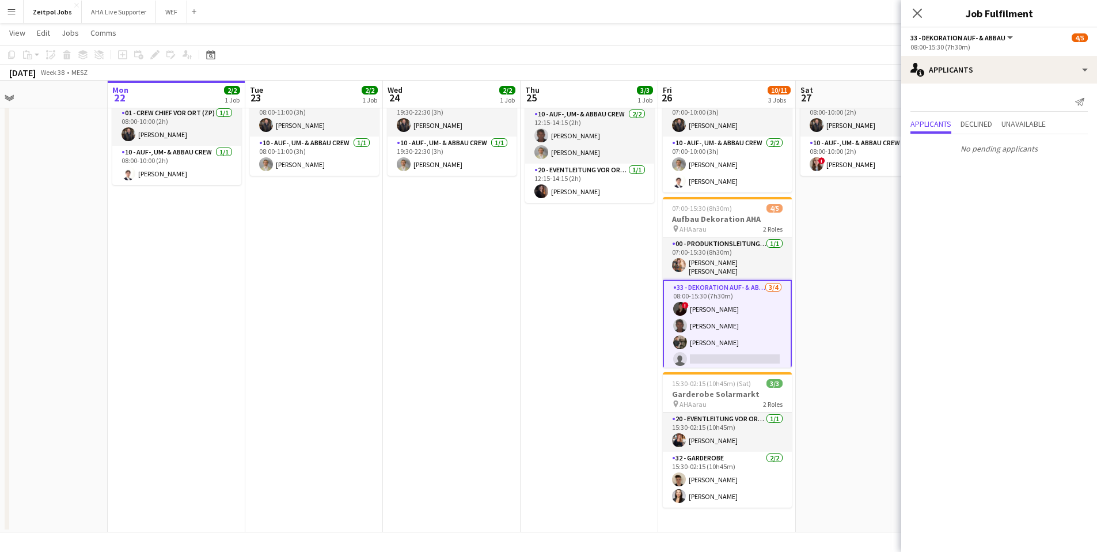
click at [499, 386] on app-date-cell "19:30-22:30 (3h) 2/2 Auf- & Umbau AHA pin AHA 2 Roles 01 - Crew Chief vor Ort (…" at bounding box center [452, 292] width 138 height 480
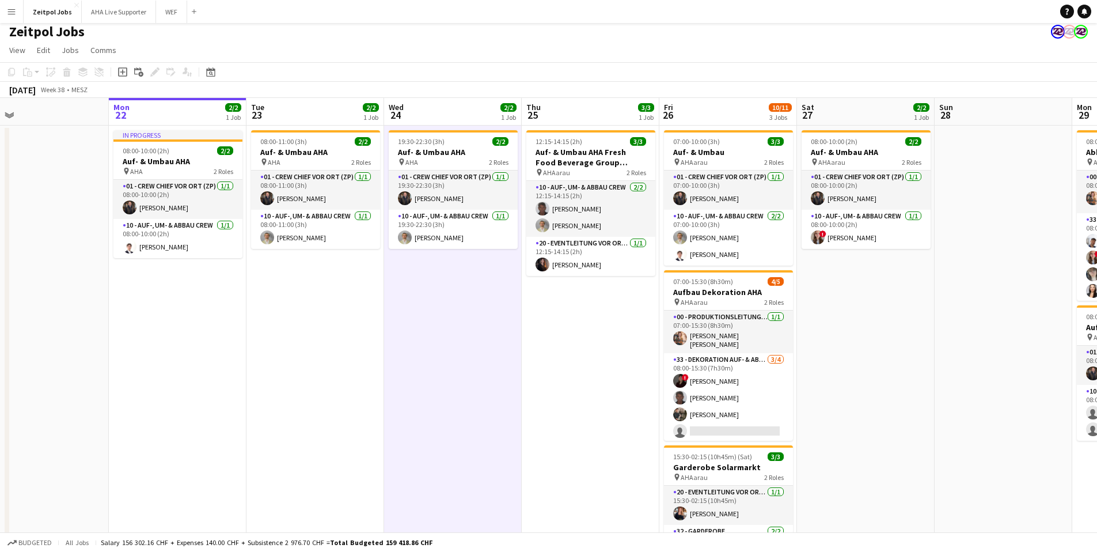
scroll to position [0, 0]
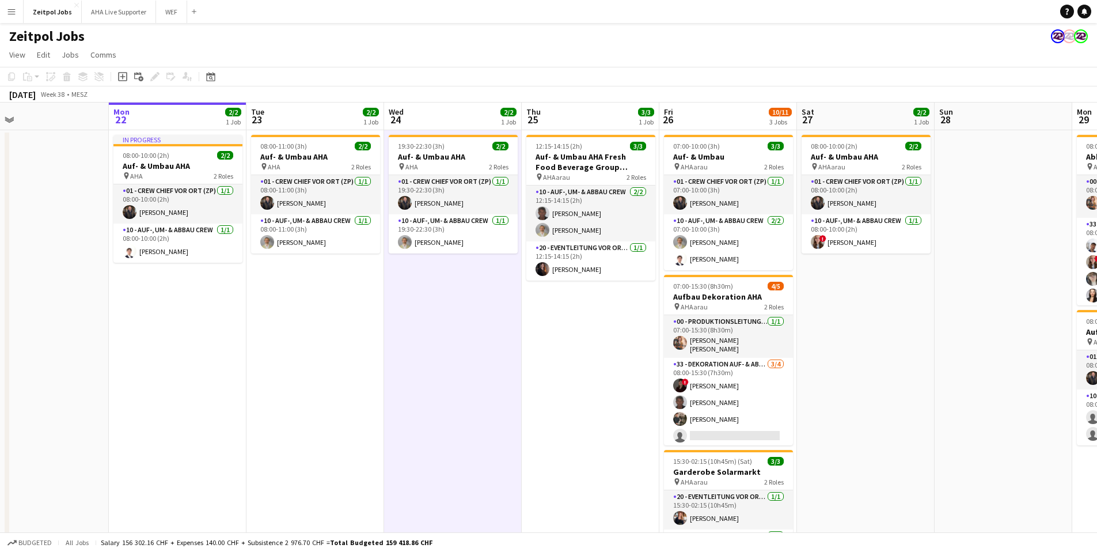
click at [325, 103] on app-board-header-date "Tue 23 2/2 1 Job" at bounding box center [315, 117] width 138 height 28
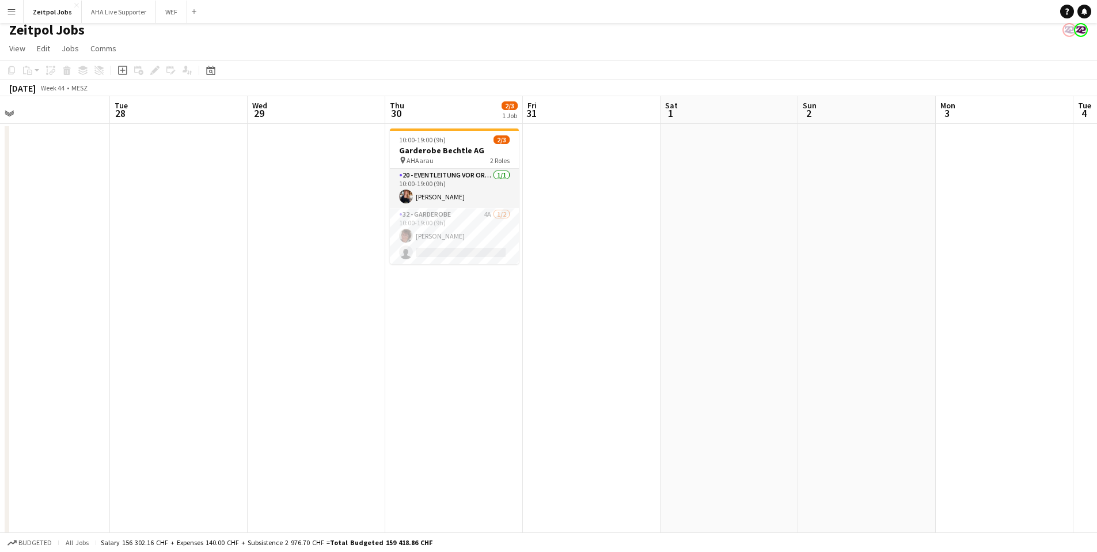
scroll to position [0, 431]
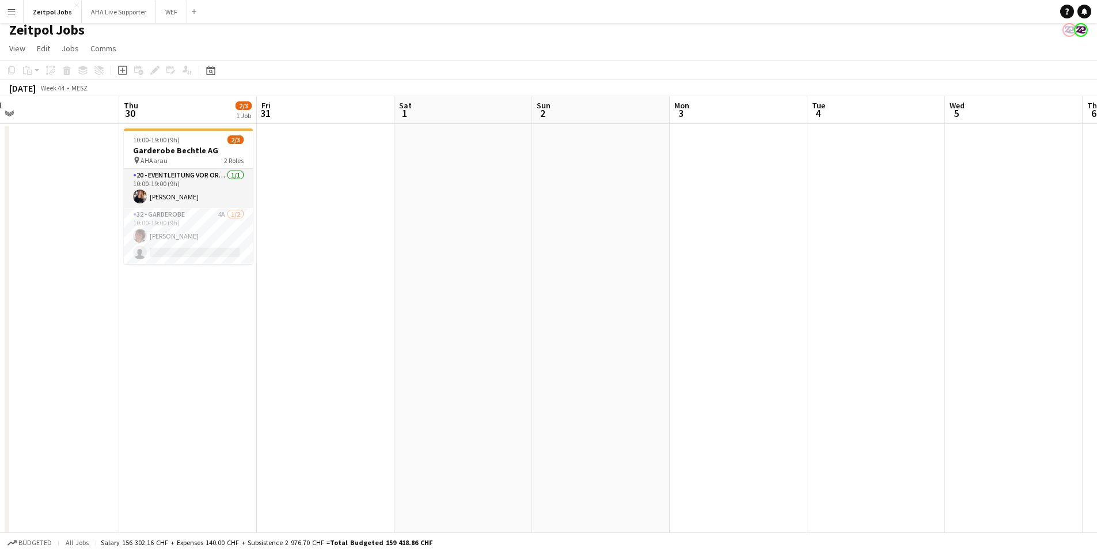
click at [180, 348] on app-date-cell "10:00-19:00 (9h) 2/3 Garderobe Bechtle AG pin AHAarau 2 Roles 20 - Eventleitung…" at bounding box center [188, 364] width 138 height 480
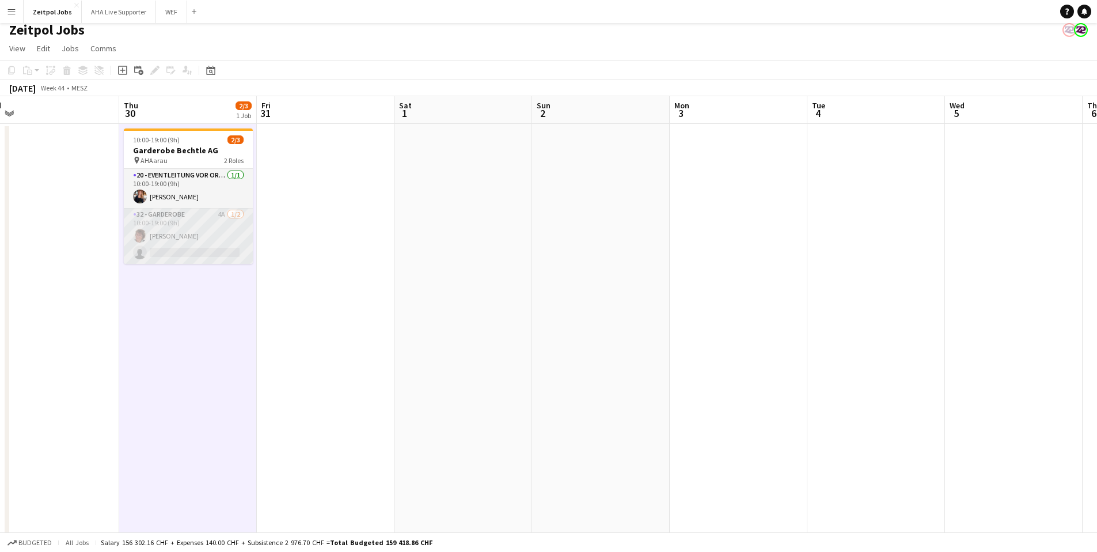
click at [201, 241] on app-card-role "32 - Garderobe 4A [DATE] 10:00-19:00 (9h) [PERSON_NAME] single-neutral-actions" at bounding box center [188, 236] width 129 height 56
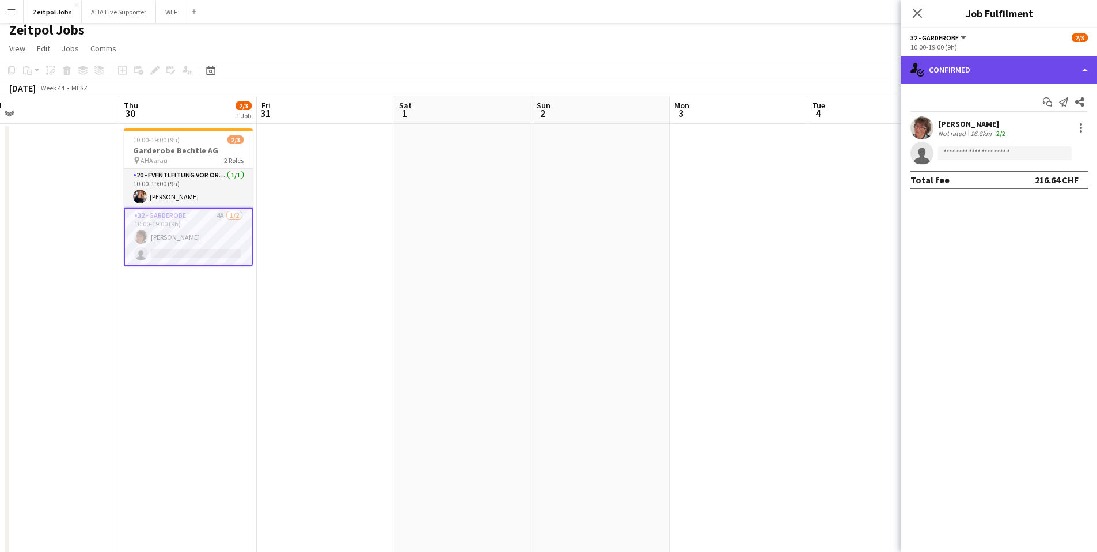
click at [965, 70] on div "single-neutral-actions-check-2 Confirmed" at bounding box center [999, 70] width 196 height 28
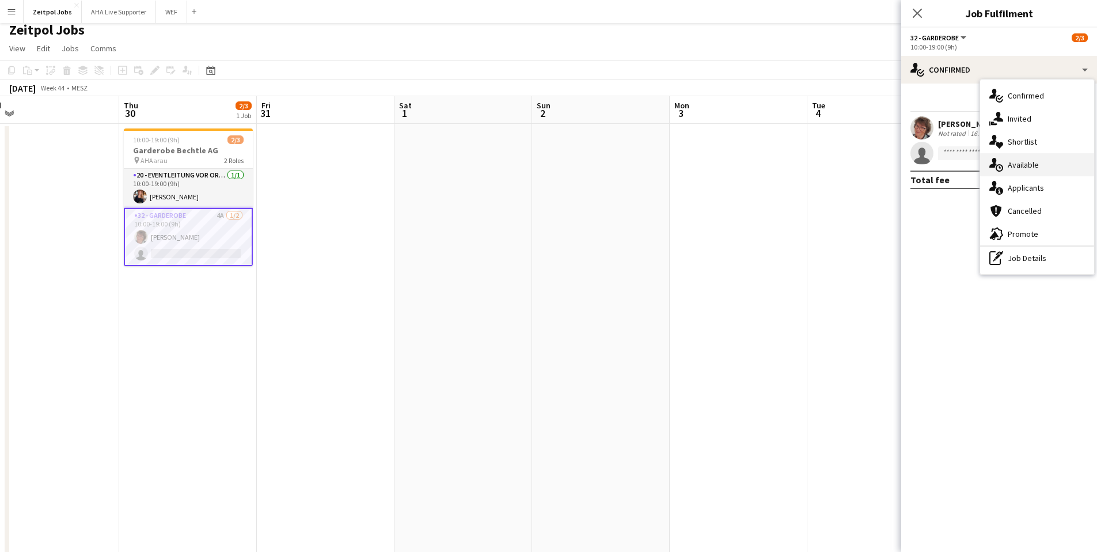
click at [1015, 173] on div "single-neutral-actions-upload Available" at bounding box center [1037, 164] width 114 height 23
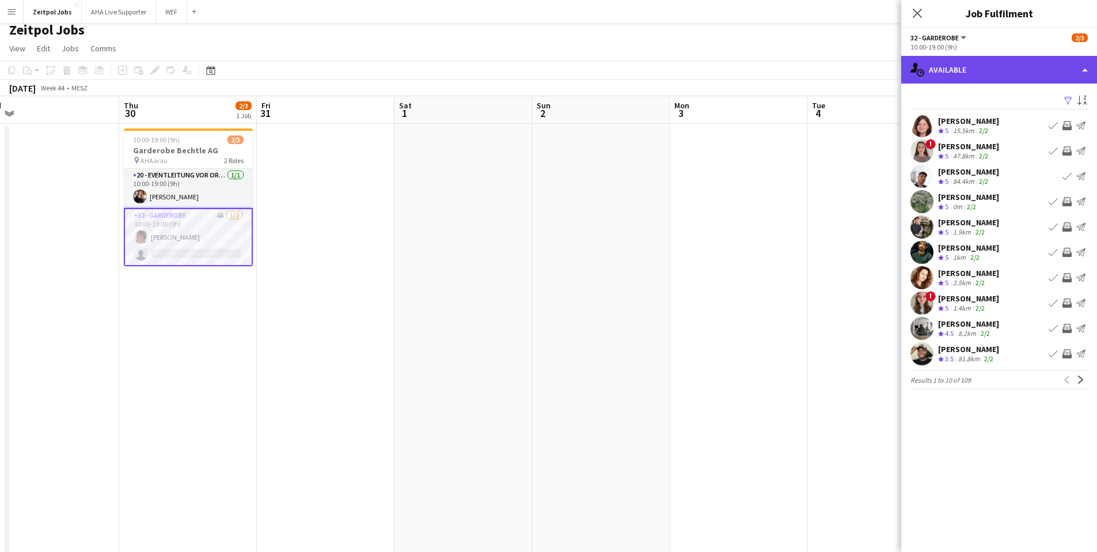
click at [1004, 59] on div "single-neutral-actions-upload Available" at bounding box center [999, 70] width 196 height 28
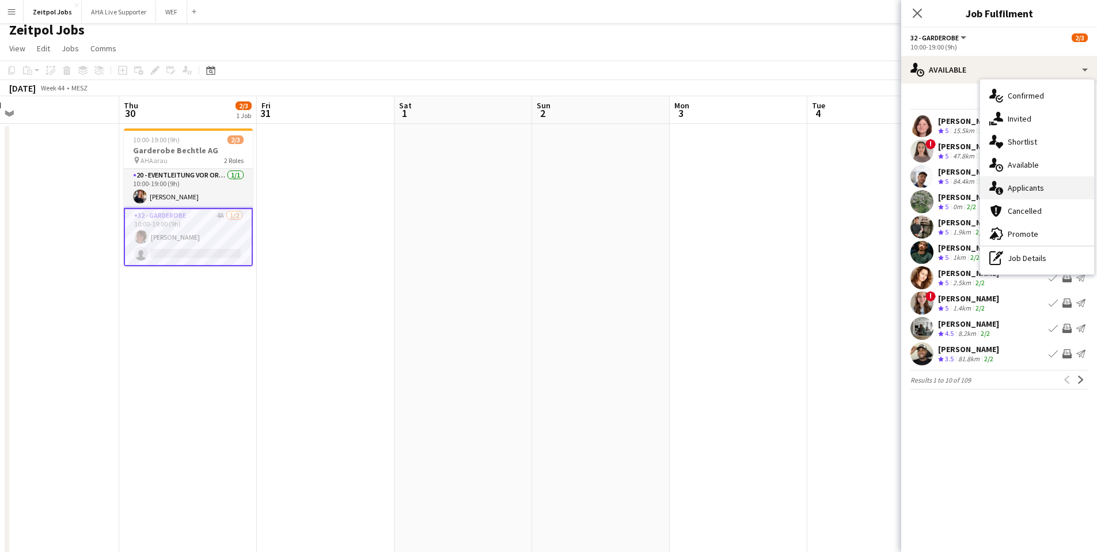
click at [1043, 188] on div "single-neutral-actions-information Applicants" at bounding box center [1037, 187] width 114 height 23
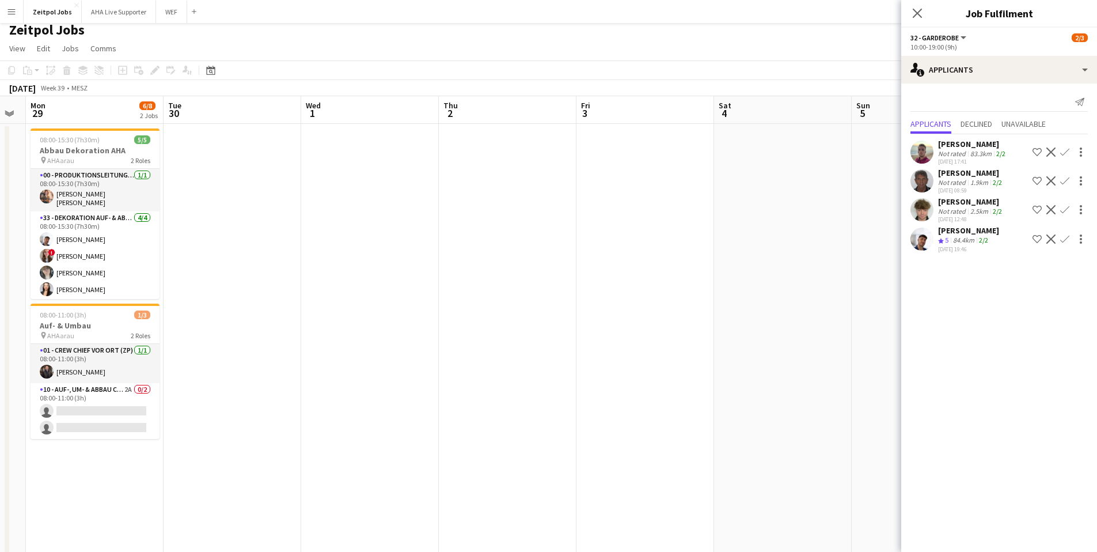
scroll to position [0, 271]
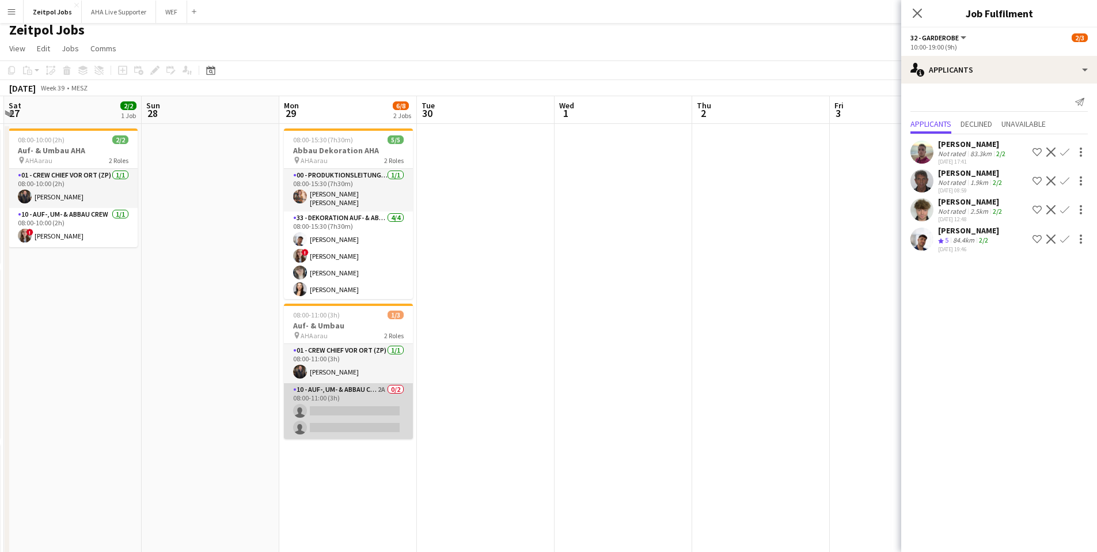
click at [360, 430] on app-card-role "10 - Auf-, Um- & Abbau Crew 2A 0/2 08:00-11:00 (3h) single-neutral-actions sing…" at bounding box center [348, 411] width 129 height 56
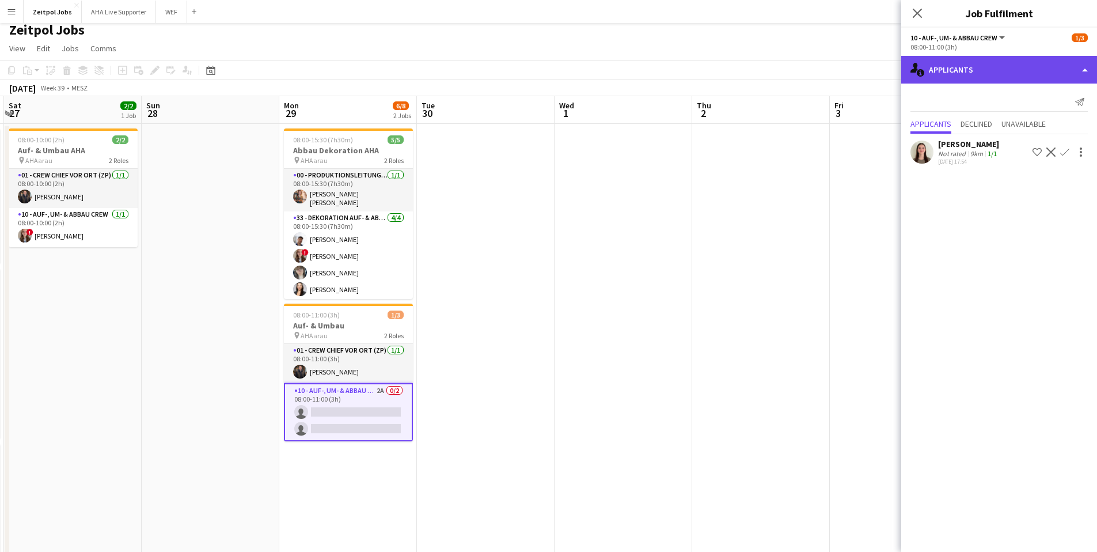
click at [1052, 78] on div "single-neutral-actions-information Applicants" at bounding box center [999, 70] width 196 height 28
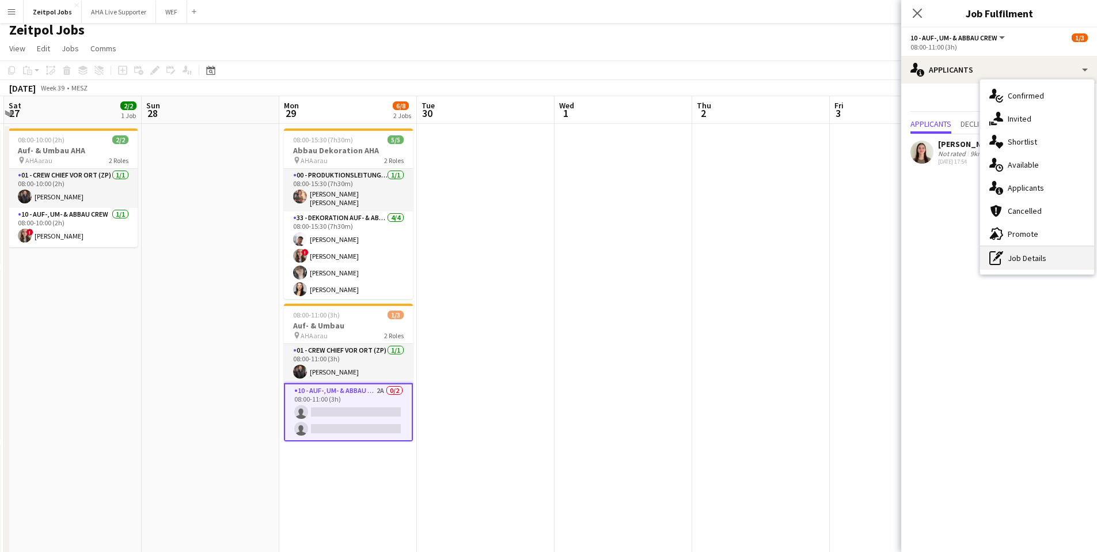
click at [1024, 265] on div "pen-write Job Details" at bounding box center [1037, 257] width 114 height 23
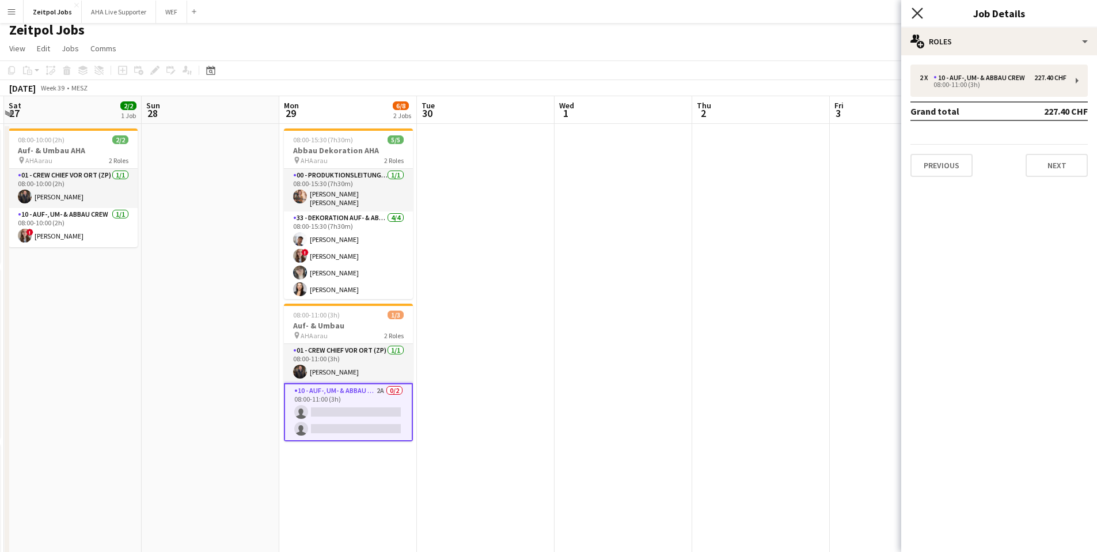
click at [920, 17] on icon at bounding box center [917, 12] width 11 height 11
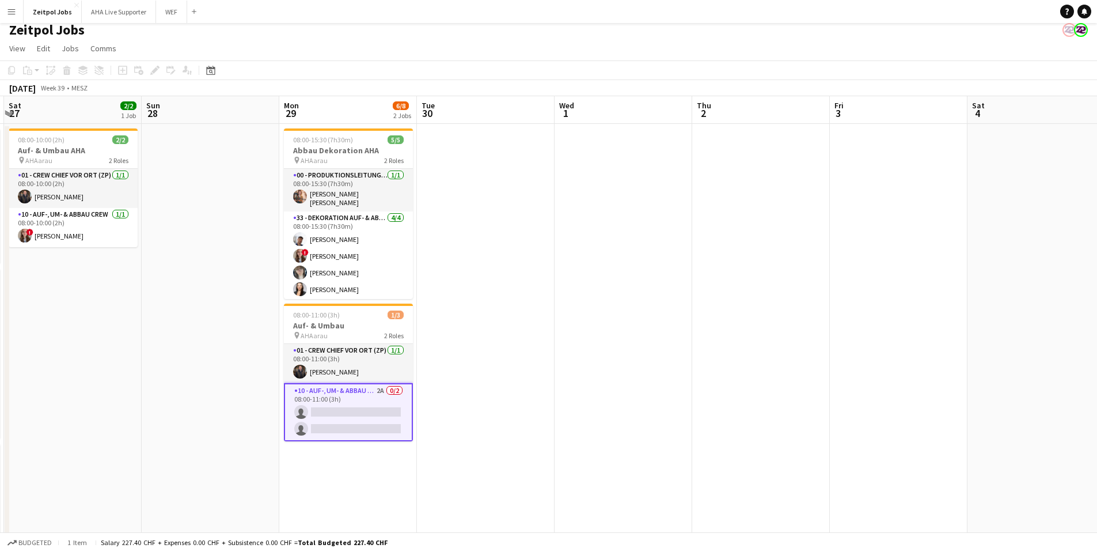
click at [384, 408] on app-card-role "10 - Auf-, Um- & Abbau Crew 2A 0/2 08:00-11:00 (3h) single-neutral-actions sing…" at bounding box center [348, 412] width 129 height 58
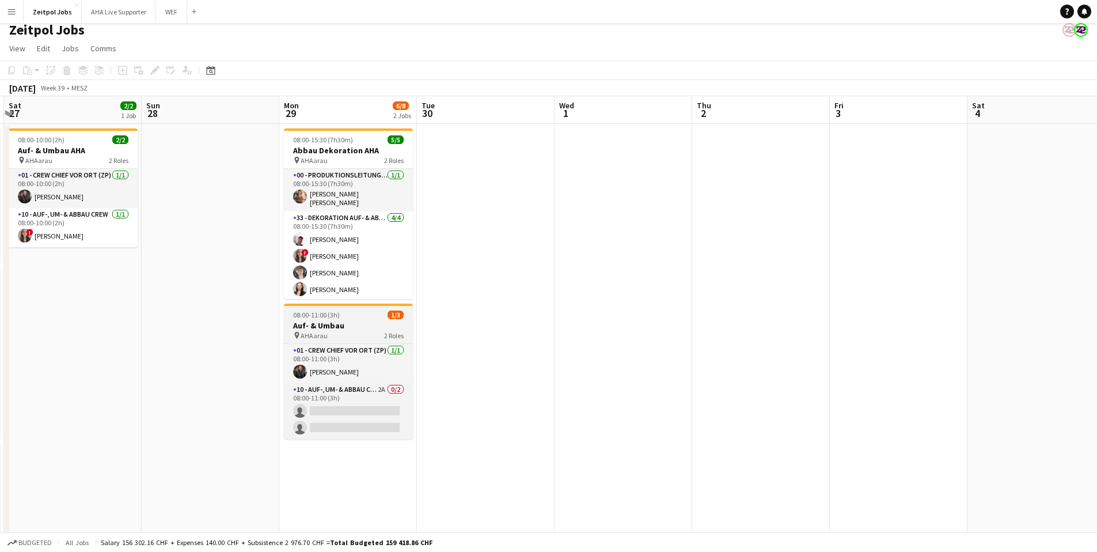
click at [352, 320] on h3 "Auf- & Umbau" at bounding box center [348, 325] width 129 height 10
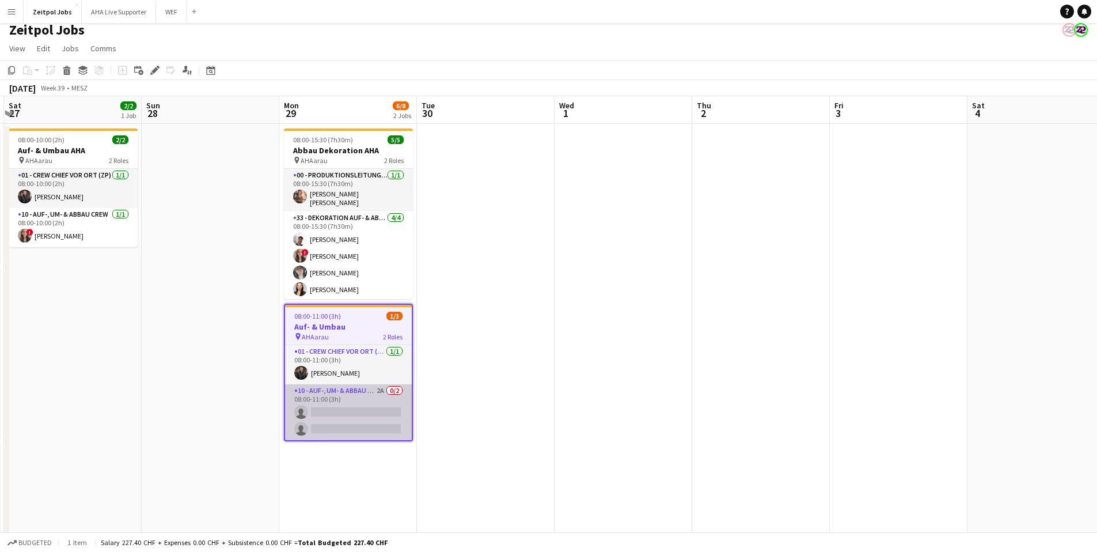
click at [344, 431] on app-card-role "10 - Auf-, Um- & Abbau Crew 2A 0/2 08:00-11:00 (3h) single-neutral-actions sing…" at bounding box center [348, 412] width 127 height 56
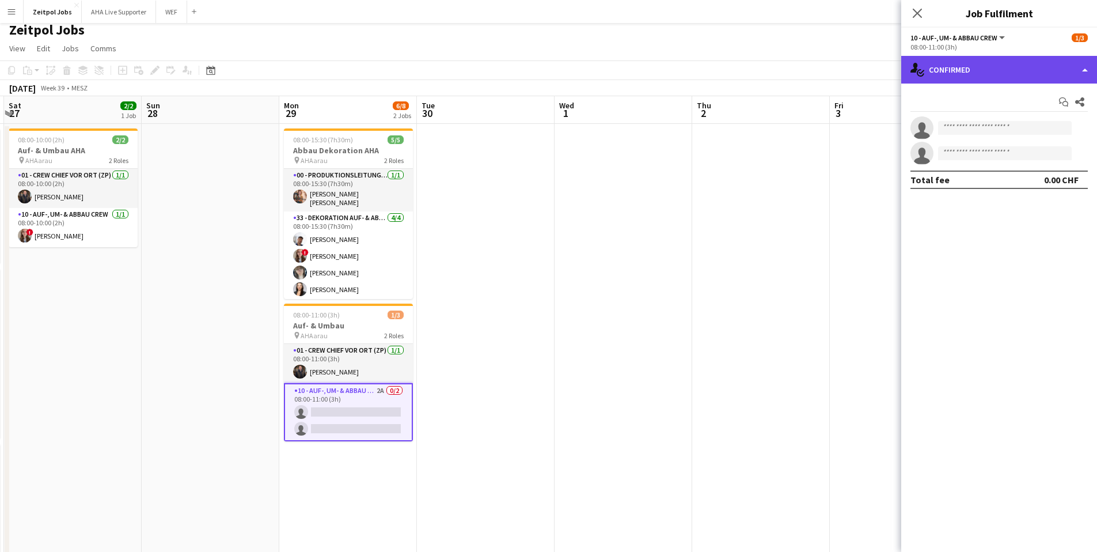
click at [1017, 76] on div "single-neutral-actions-check-2 Confirmed" at bounding box center [999, 70] width 196 height 28
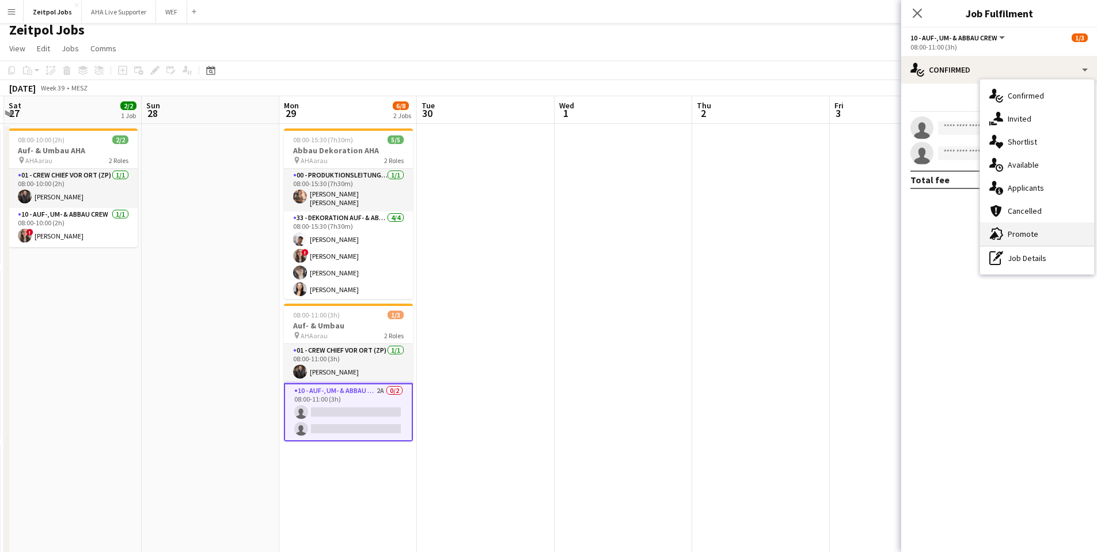
click at [1023, 240] on div "advertising-megaphone Promote" at bounding box center [1037, 233] width 114 height 23
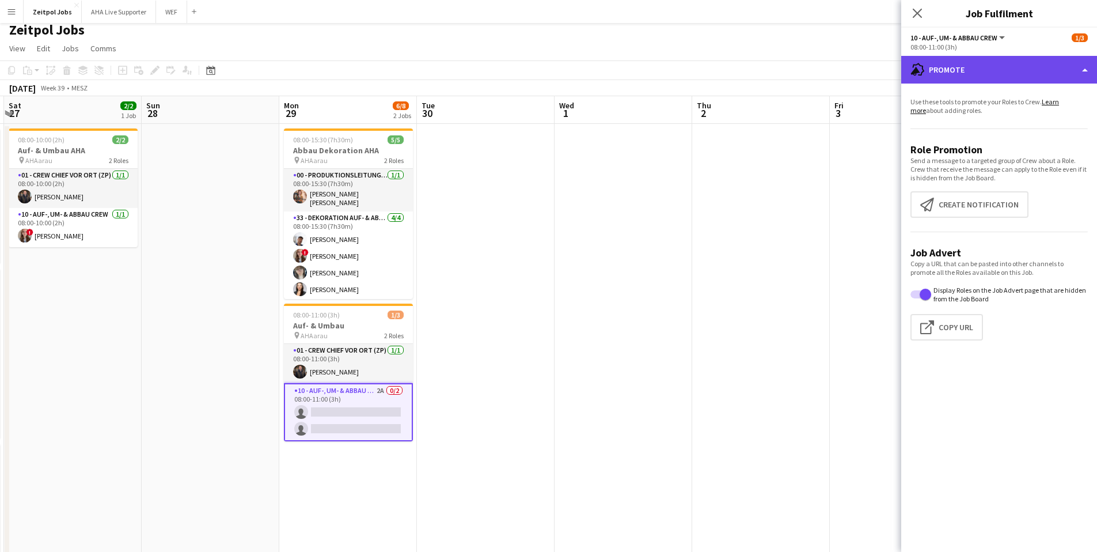
click at [933, 61] on div "advertising-megaphone Promote" at bounding box center [999, 70] width 196 height 28
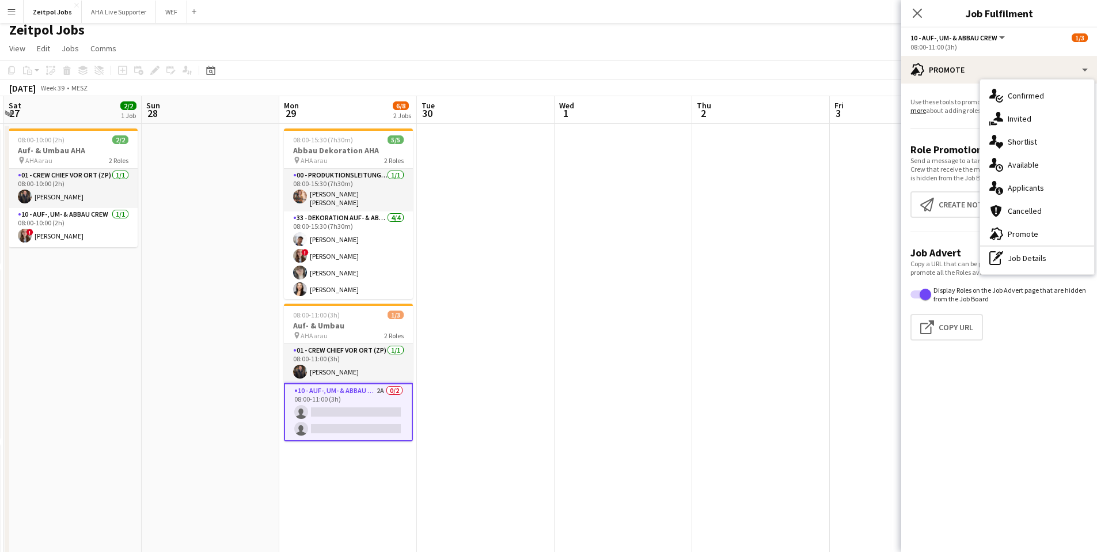
click at [1043, 364] on mat-expansion-panel "bullhorn Promote Use these tools to promote your Roles to Crew. Learn more abou…" at bounding box center [999, 317] width 196 height 468
click at [920, 18] on app-icon "Close pop-in" at bounding box center [917, 13] width 17 height 17
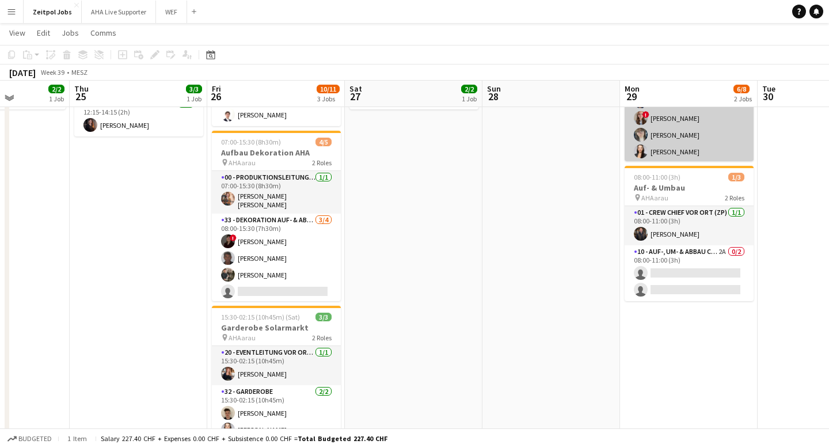
scroll to position [146, 0]
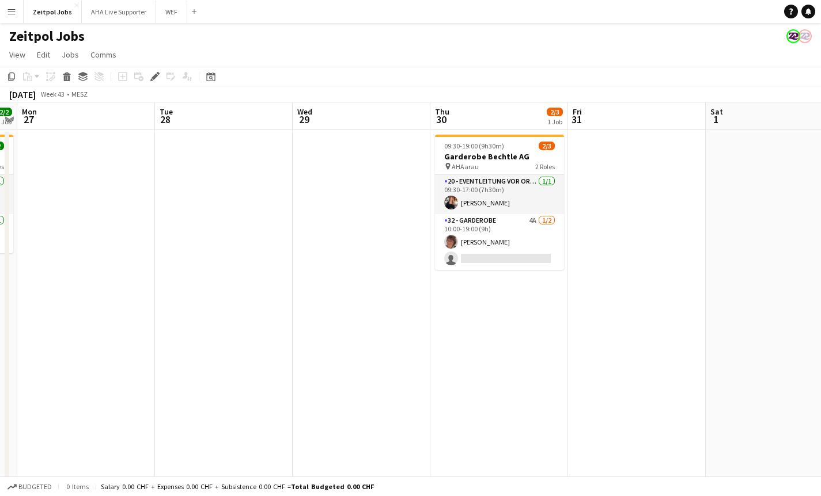
scroll to position [0, 536]
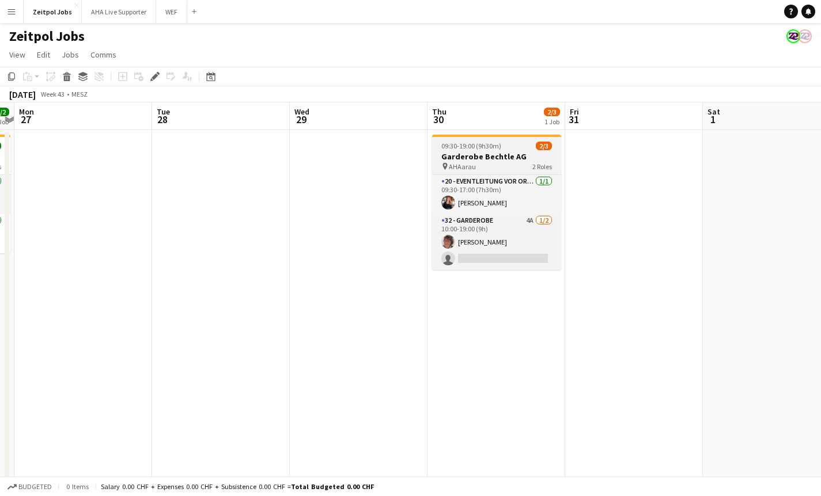
click at [467, 165] on span "AHAarau" at bounding box center [462, 166] width 27 height 9
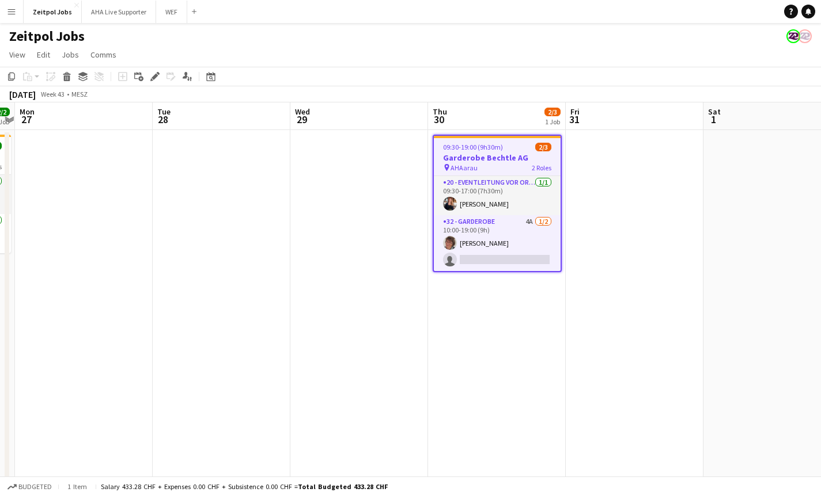
click at [470, 154] on h3 "Garderobe Bechtle AG" at bounding box center [497, 158] width 127 height 10
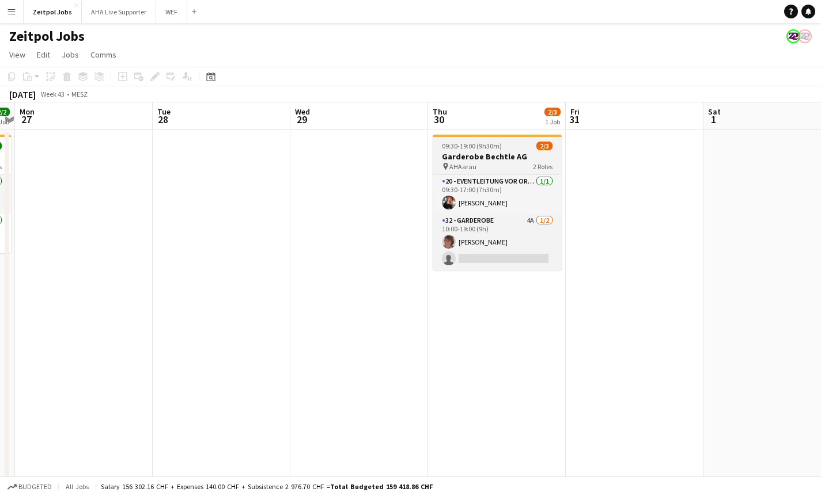
click at [470, 154] on h3 "Garderobe Bechtle AG" at bounding box center [496, 156] width 129 height 10
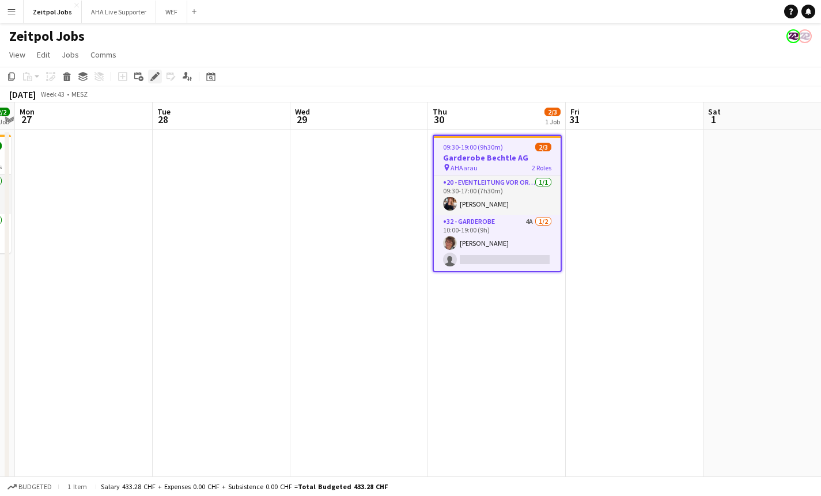
click at [153, 76] on icon at bounding box center [154, 77] width 6 height 6
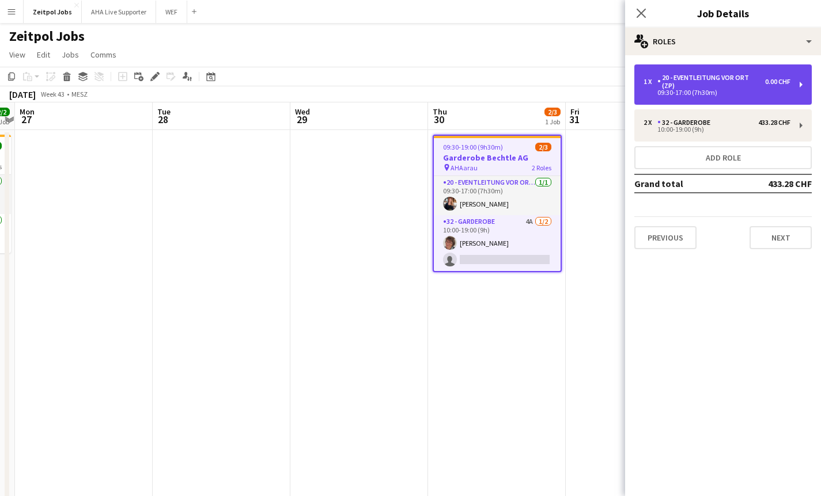
click at [675, 84] on div "20 - Eventleitung vor Ort (ZP)" at bounding box center [711, 82] width 108 height 16
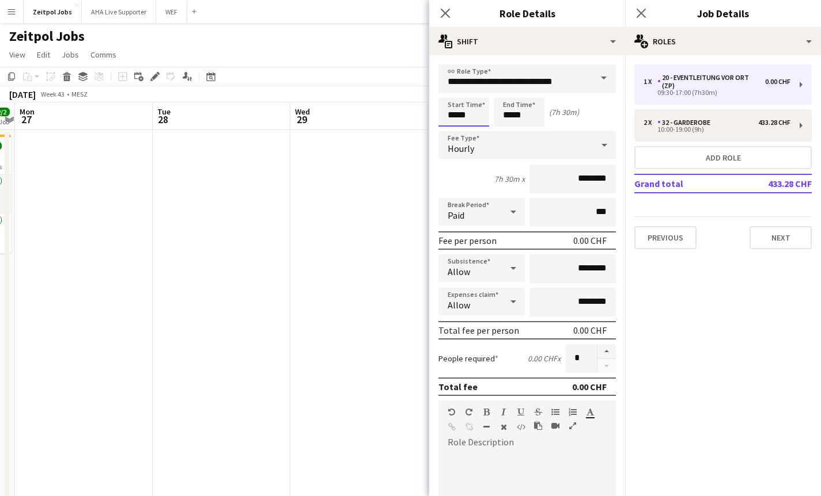
click at [473, 116] on input "*****" at bounding box center [463, 112] width 51 height 29
type input "*****"
click at [529, 119] on input "*****" at bounding box center [518, 112] width 51 height 29
type input "*****"
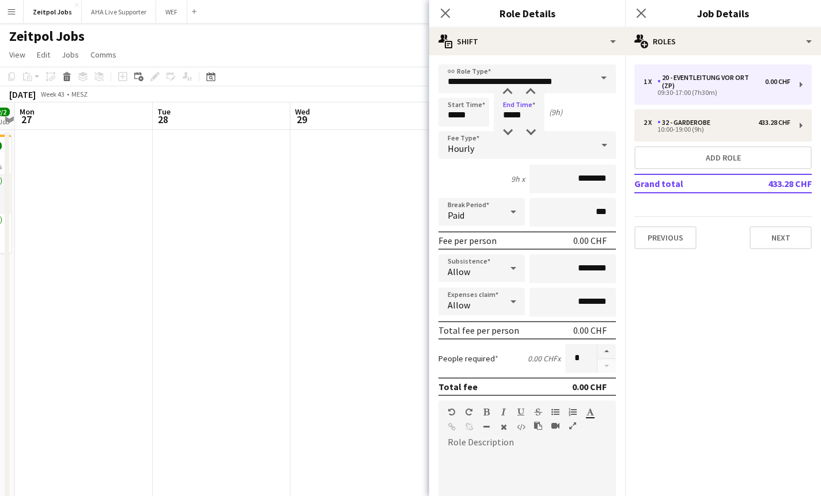
click at [584, 118] on div "Start Time ***** End Time ***** (9h)" at bounding box center [526, 112] width 177 height 29
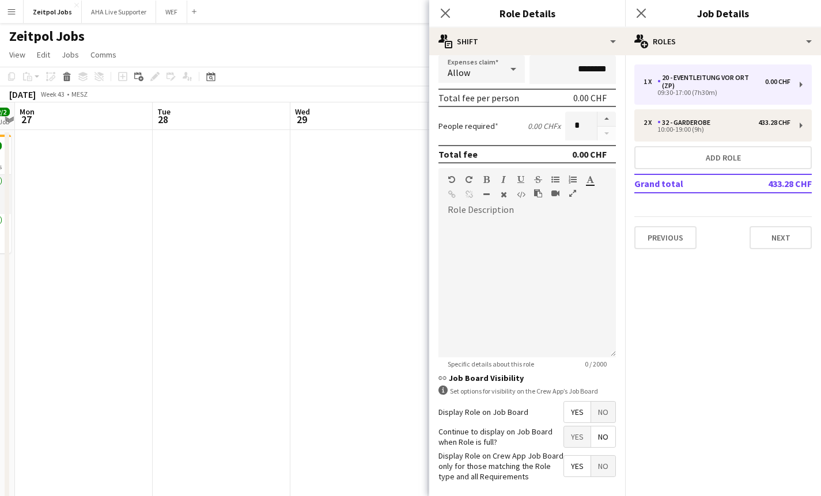
scroll to position [283, 0]
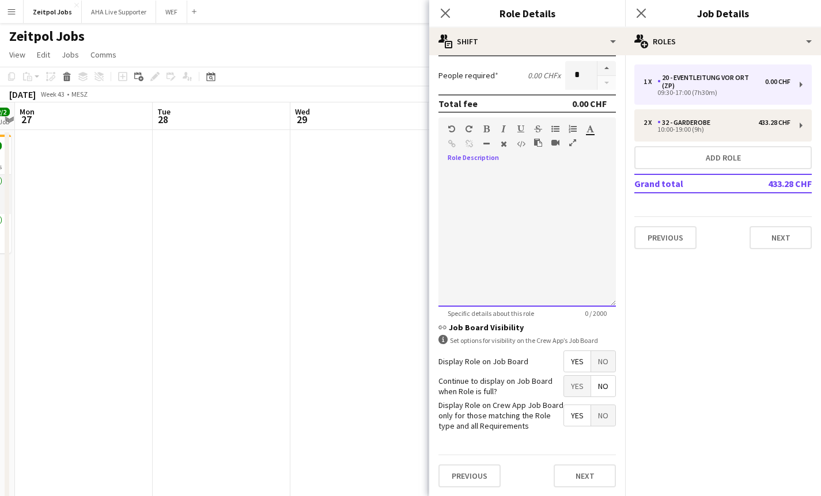
click at [535, 250] on div at bounding box center [526, 238] width 177 height 138
click at [590, 478] on button "Next" at bounding box center [584, 476] width 62 height 23
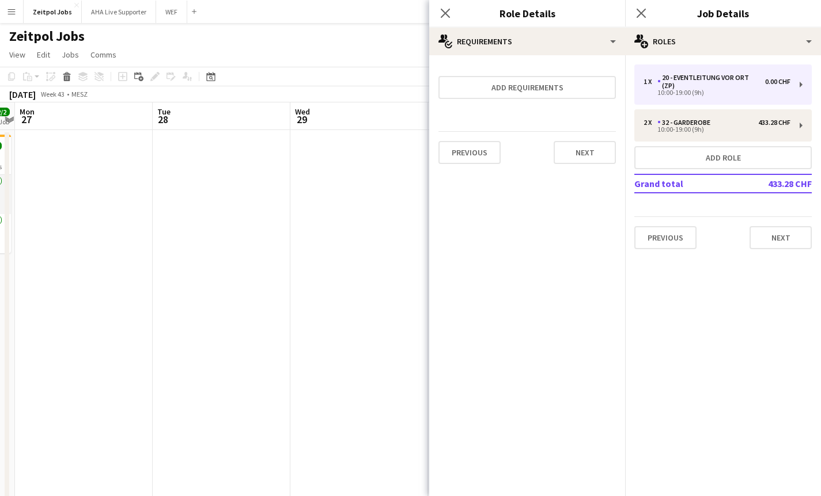
scroll to position [0, 0]
click at [588, 143] on button "Next" at bounding box center [584, 152] width 62 height 23
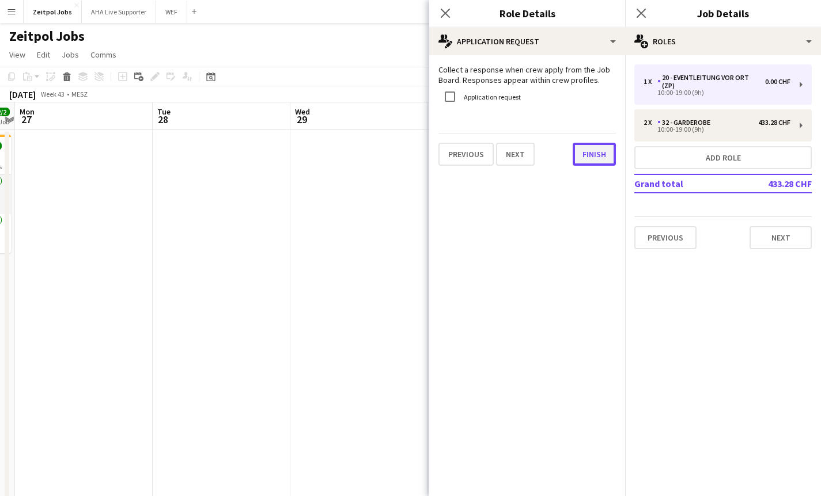
click at [574, 154] on button "Finish" at bounding box center [593, 154] width 43 height 23
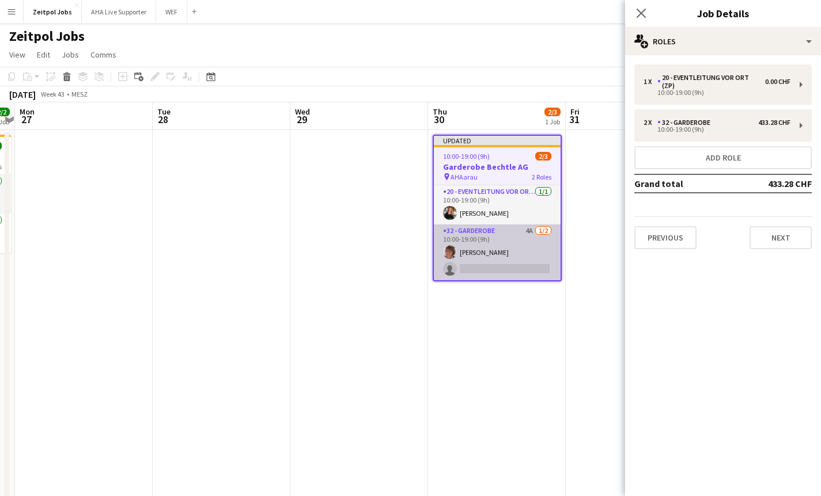
click at [485, 240] on app-card-role "32 - Garderobe 4A [DATE] 10:00-19:00 (9h) [PERSON_NAME] single-neutral-actions" at bounding box center [497, 253] width 127 height 56
